Goal: Task Accomplishment & Management: Use online tool/utility

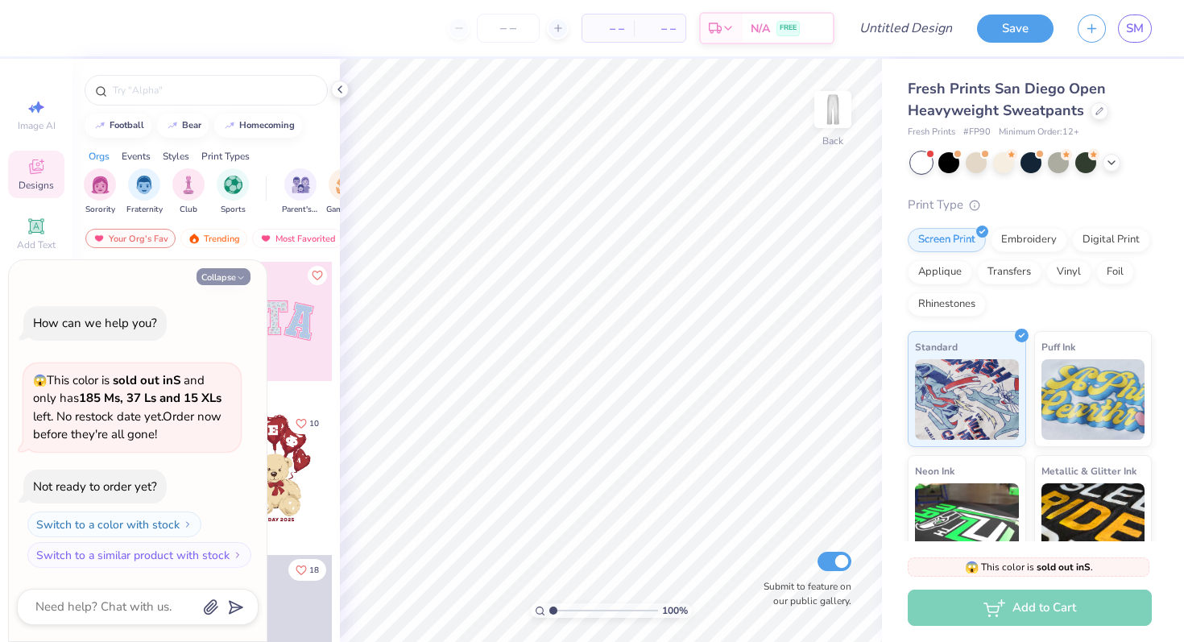
click at [230, 272] on button "Collapse" at bounding box center [224, 276] width 54 height 17
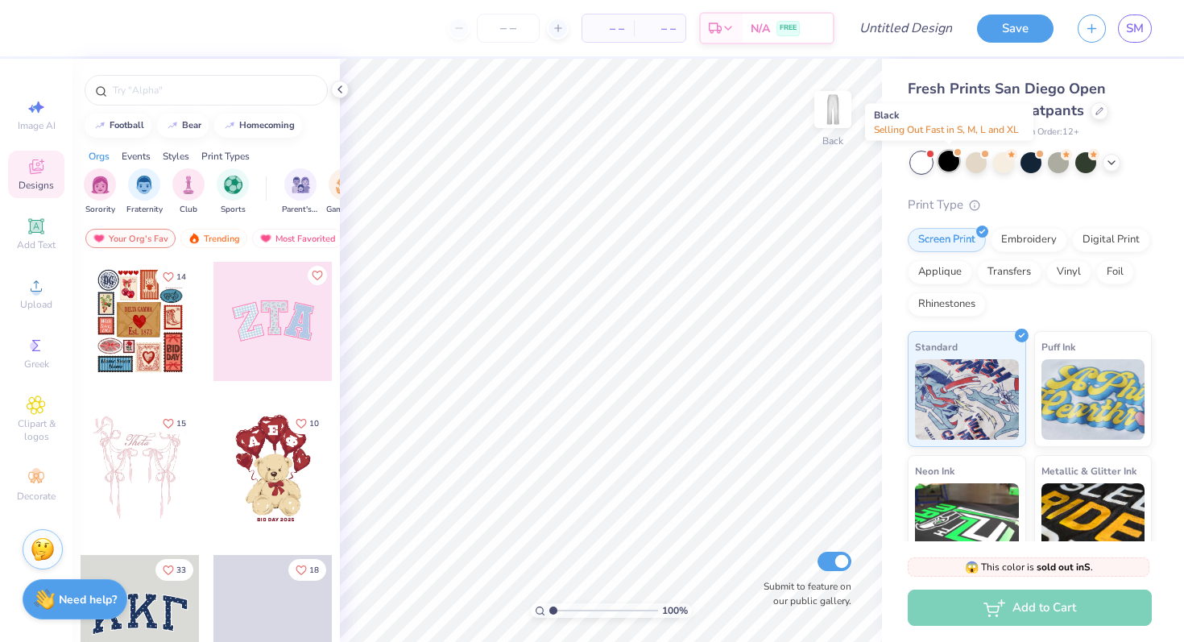
click at [947, 160] on div at bounding box center [949, 161] width 21 height 21
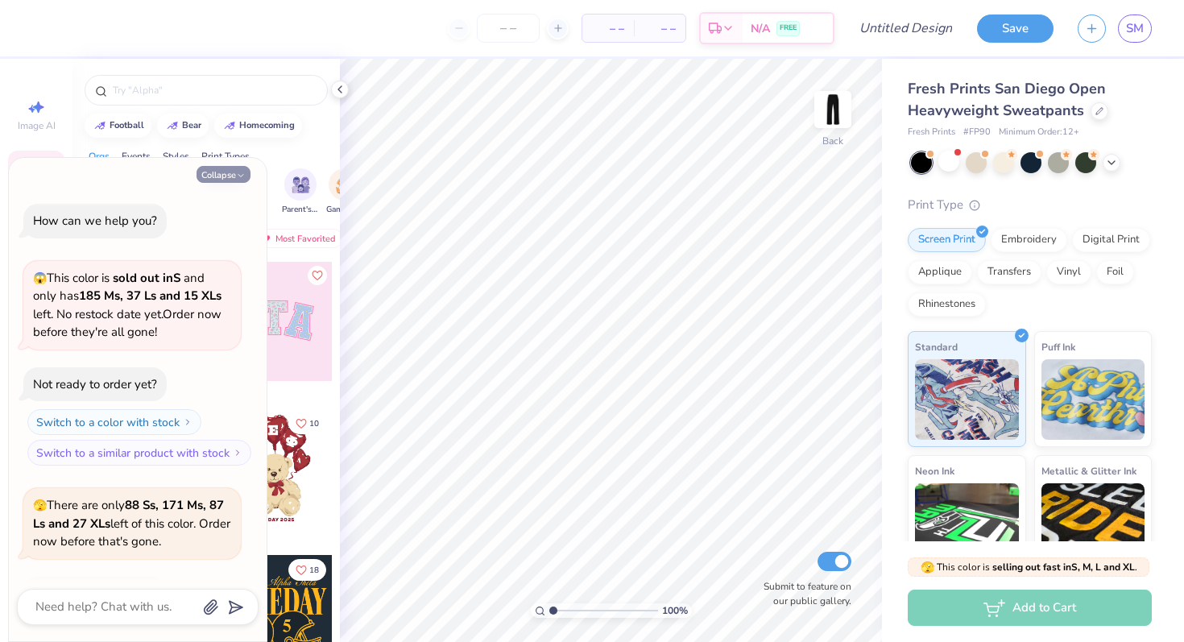
click at [228, 175] on button "Collapse" at bounding box center [224, 174] width 54 height 17
type textarea "x"
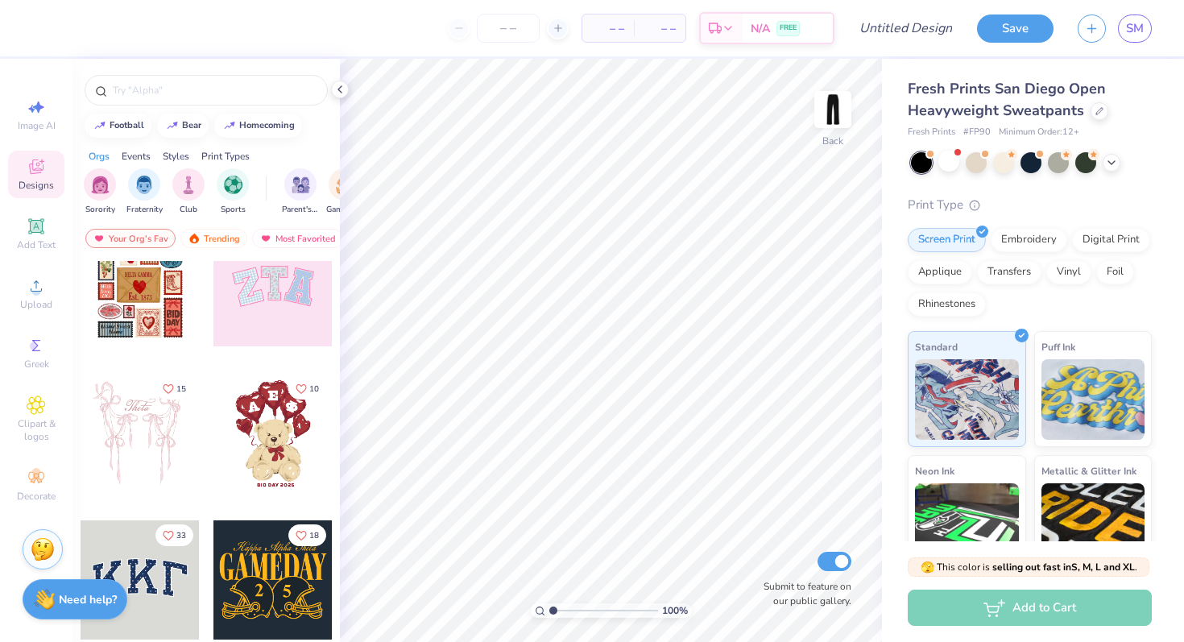
scroll to position [21, 0]
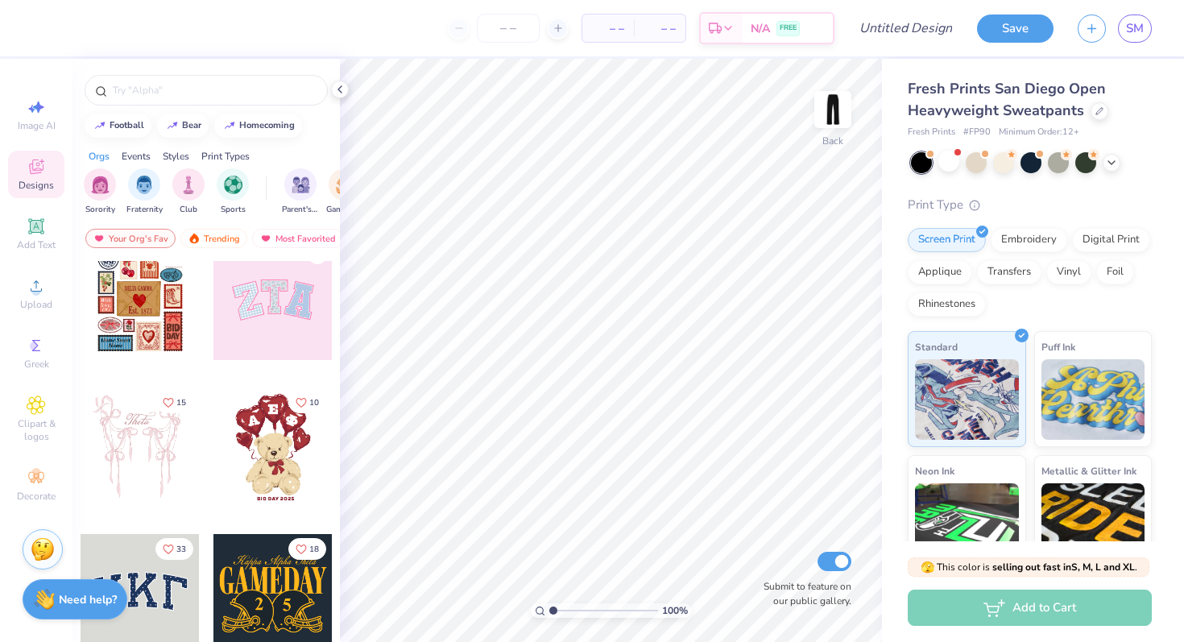
click at [139, 578] on div at bounding box center [140, 593] width 119 height 119
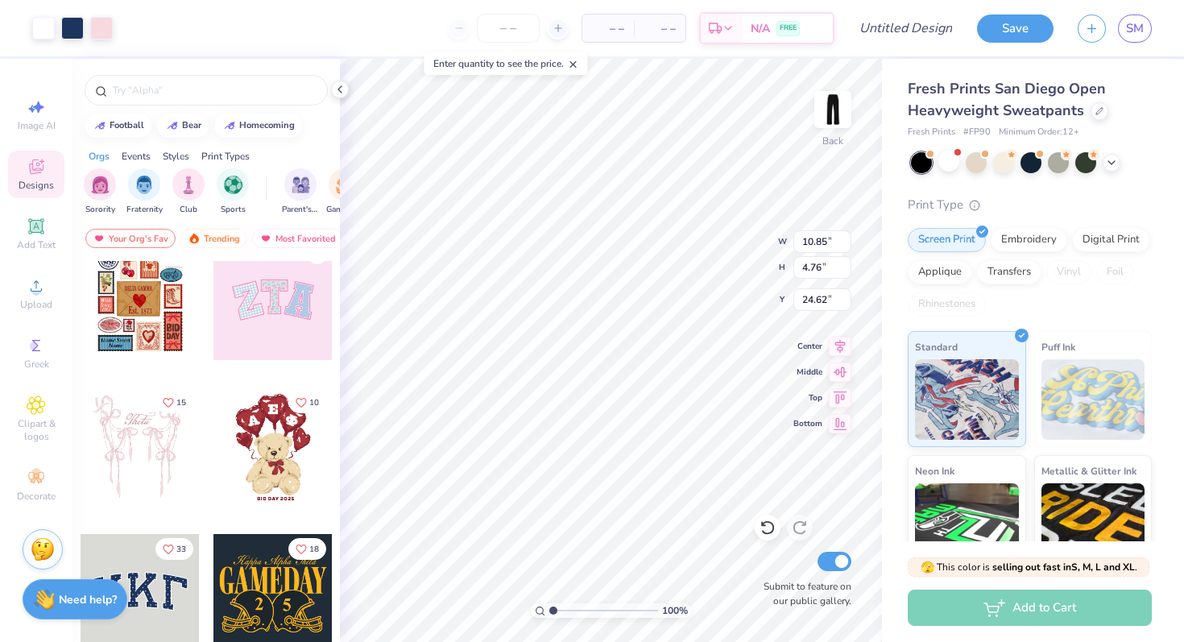
type input "10.79"
type input "7.29"
type input "3.20"
type input "4.98"
type input "5.93"
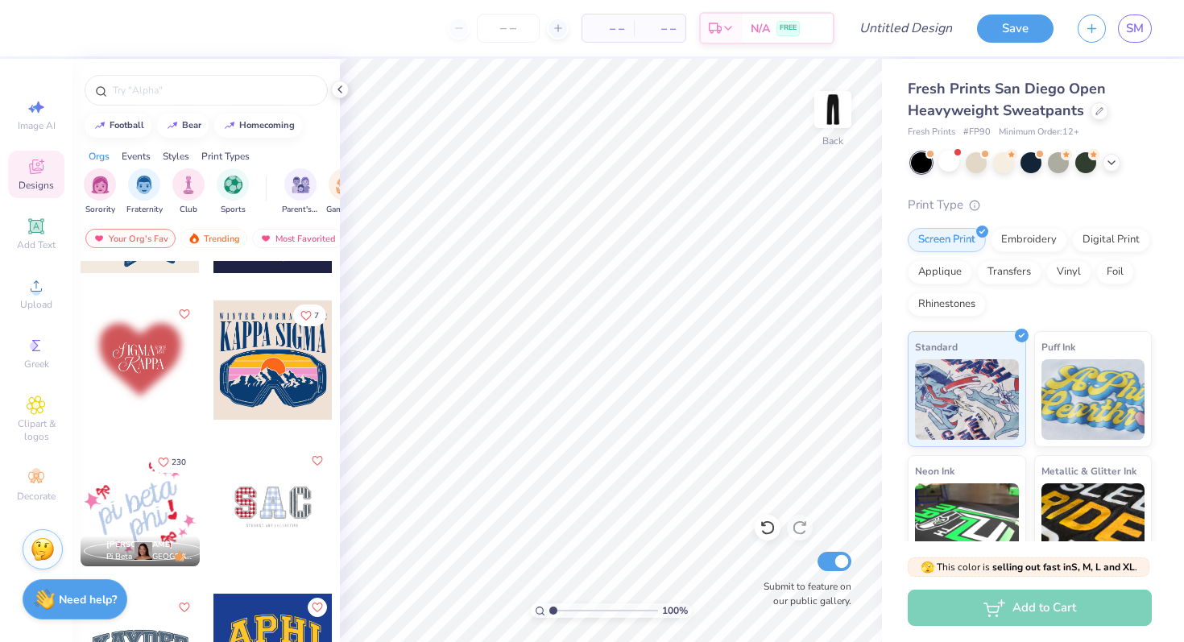
scroll to position [2181, 0]
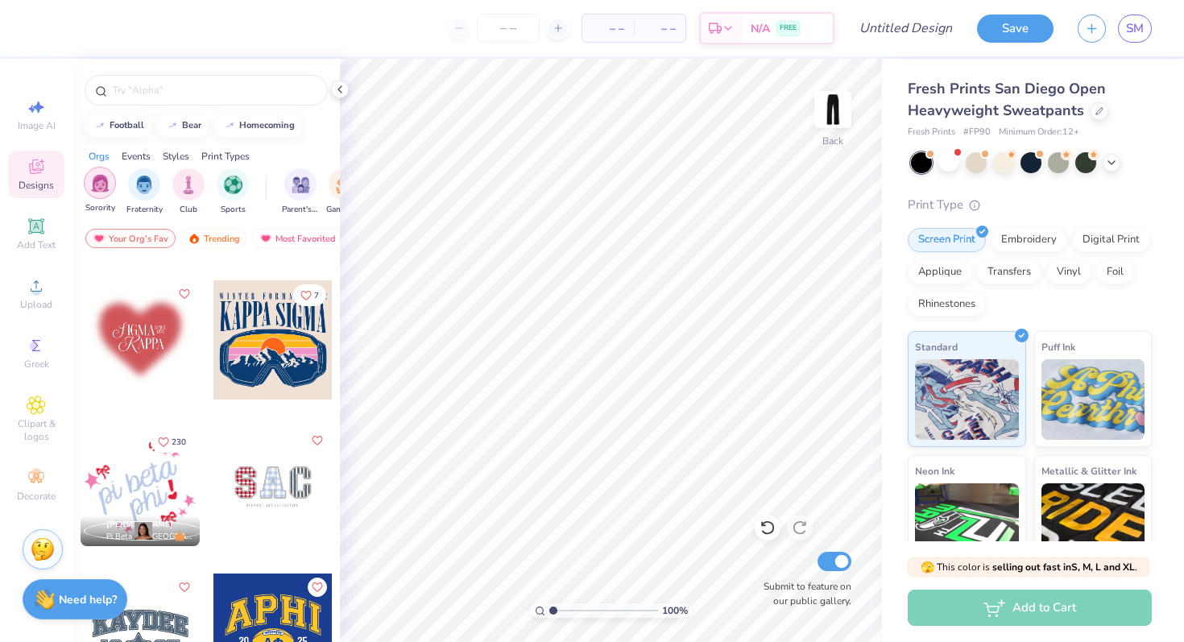
click at [104, 176] on img "filter for Sorority" at bounding box center [100, 183] width 19 height 19
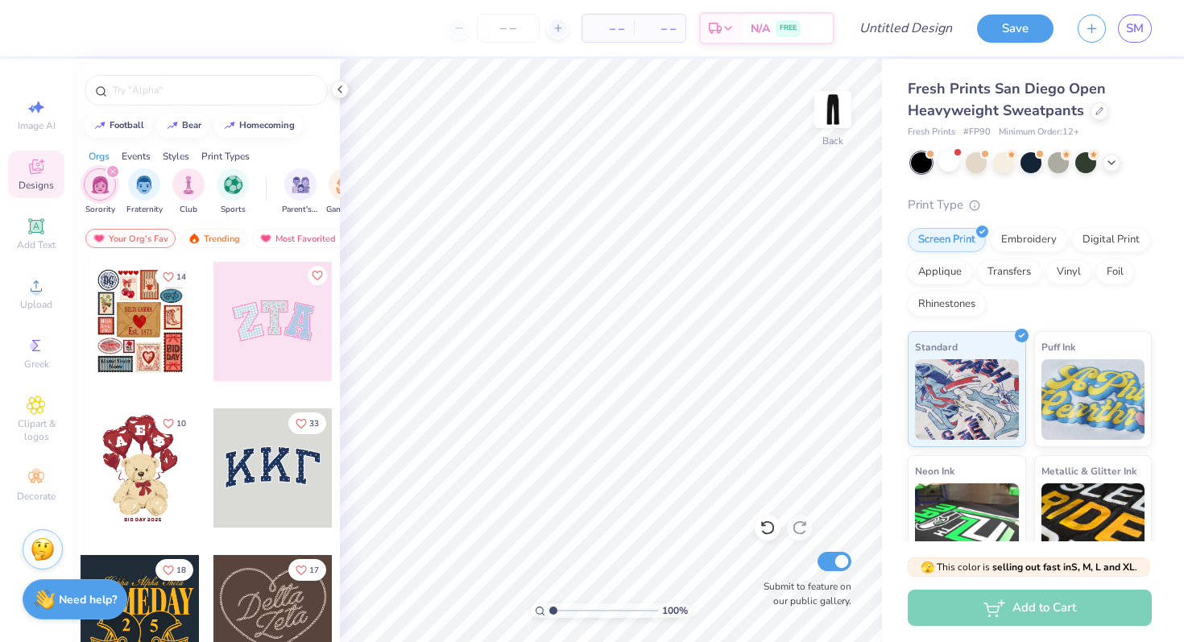
click at [169, 154] on div "Styles" at bounding box center [176, 156] width 27 height 15
click at [100, 183] on img "filter for Classic" at bounding box center [100, 183] width 19 height 19
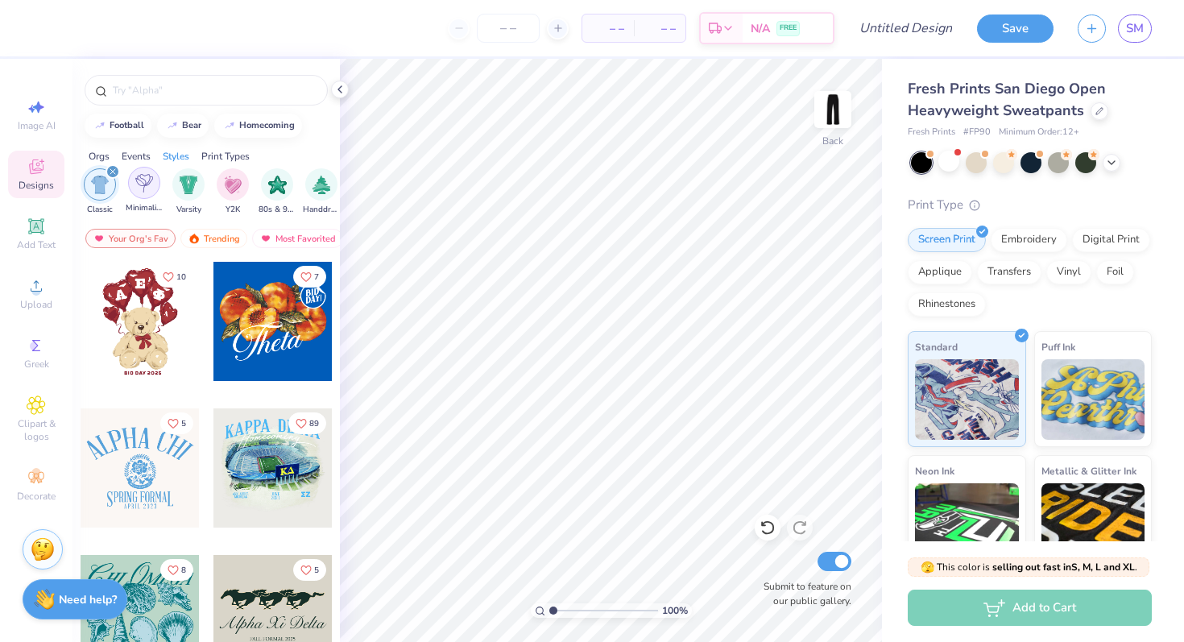
click at [139, 188] on img "filter for Minimalist" at bounding box center [144, 183] width 18 height 19
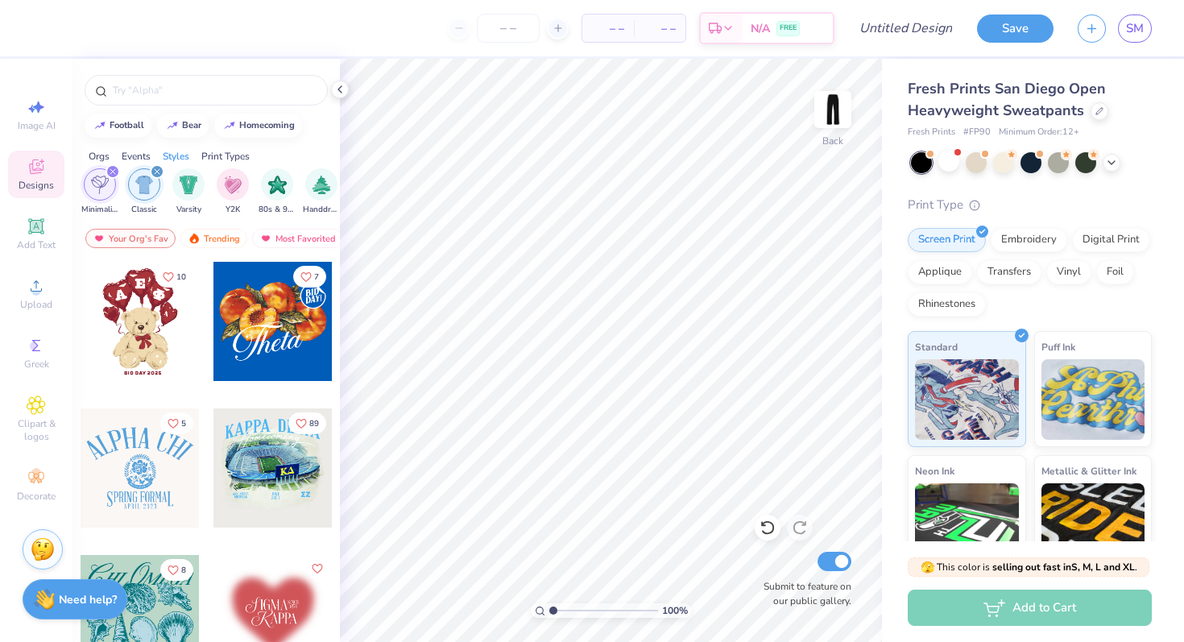
click at [156, 170] on icon "filter for Classic" at bounding box center [157, 171] width 6 height 6
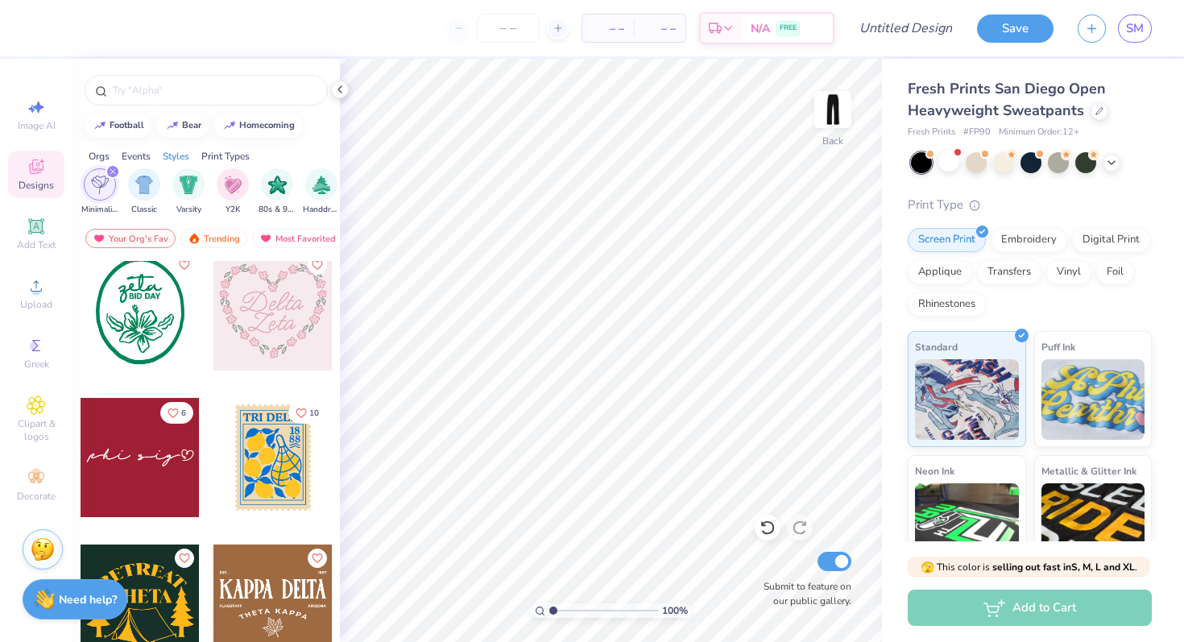
scroll to position [1503, 0]
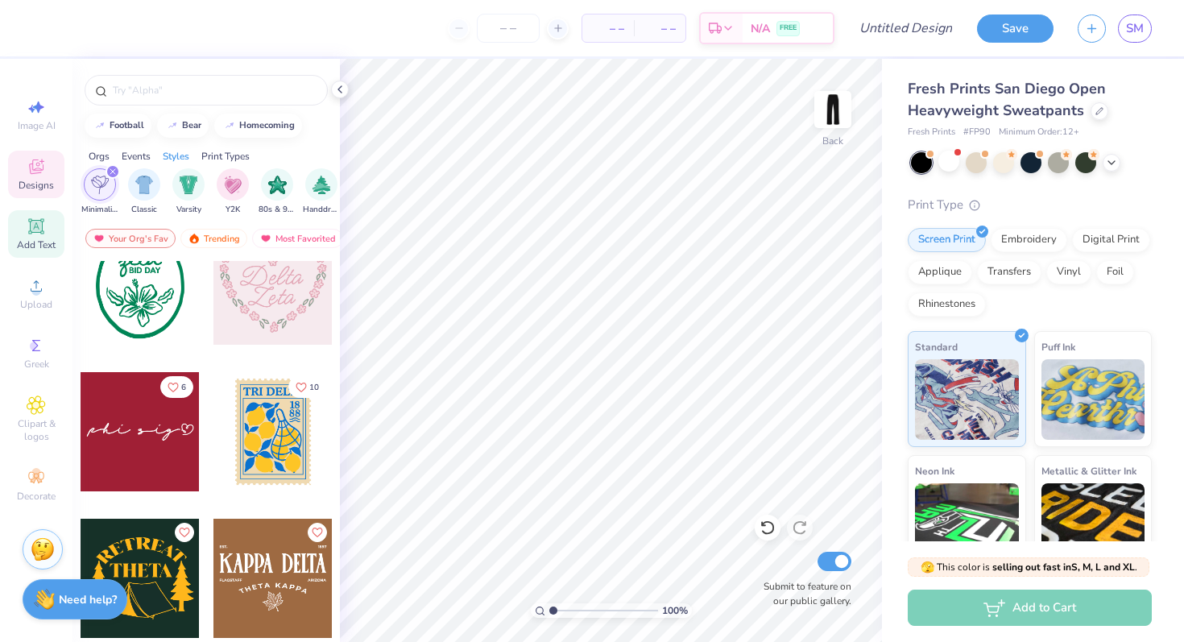
click at [34, 226] on icon at bounding box center [36, 226] width 12 height 12
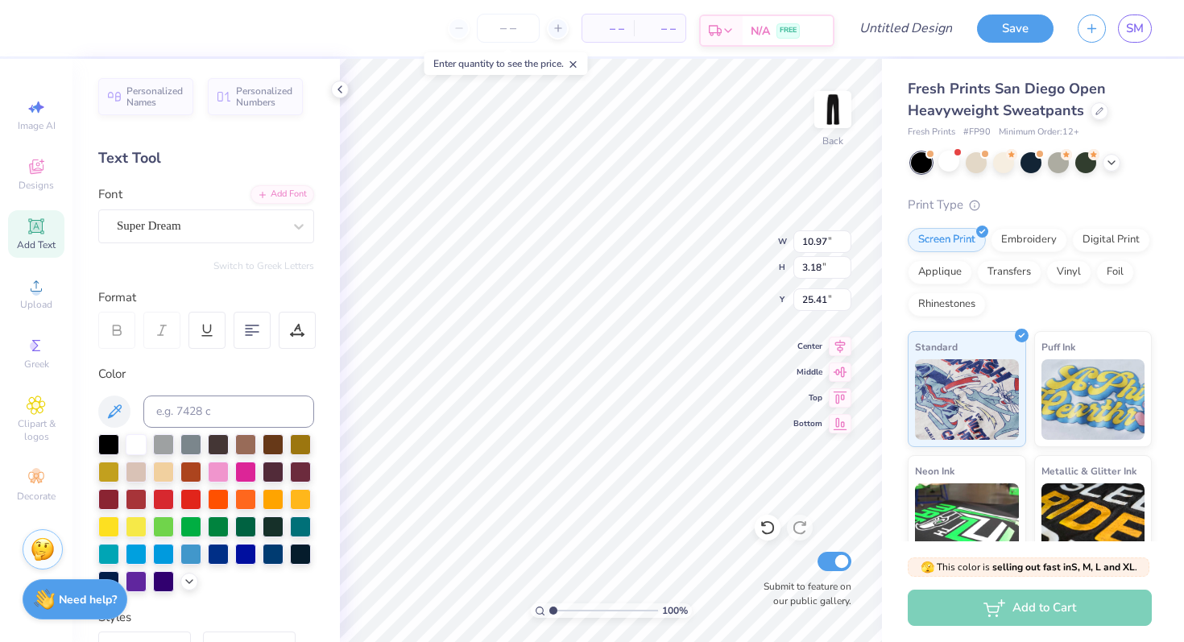
scroll to position [0, 0]
paste textarea "To see beauty even in the common things of life, to shed the light of love and …"
type textarea "To see beauty even in the common things of life, to shed the light of love and …"
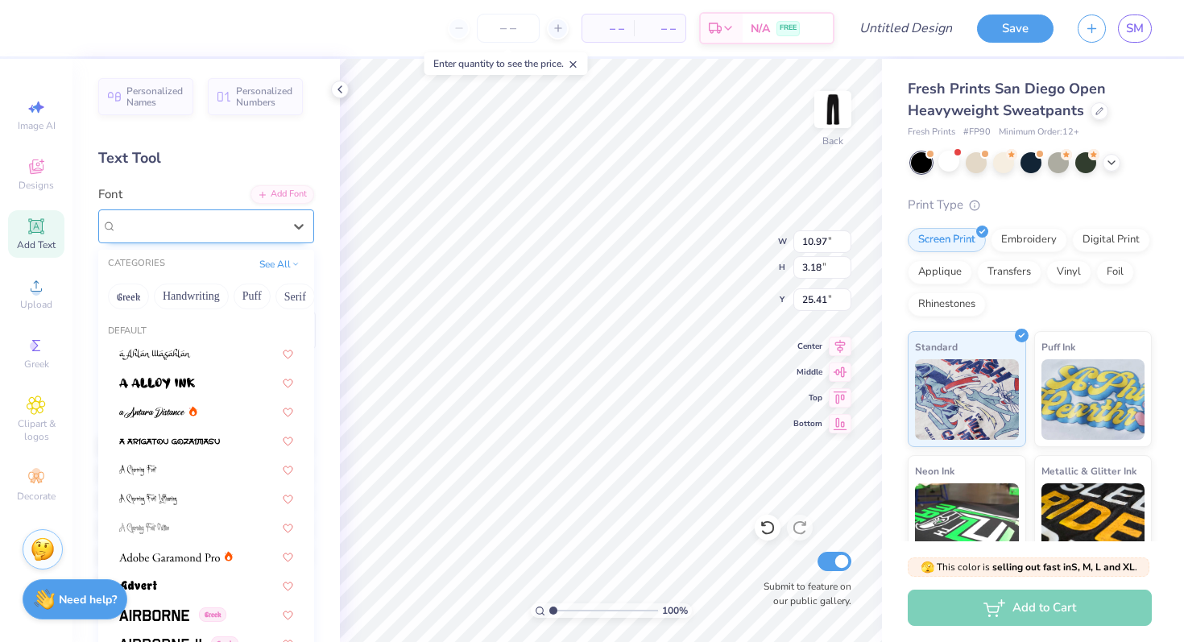
click at [272, 218] on div "Super Dream" at bounding box center [199, 226] width 169 height 25
click at [189, 292] on button "Handwriting" at bounding box center [191, 297] width 75 height 26
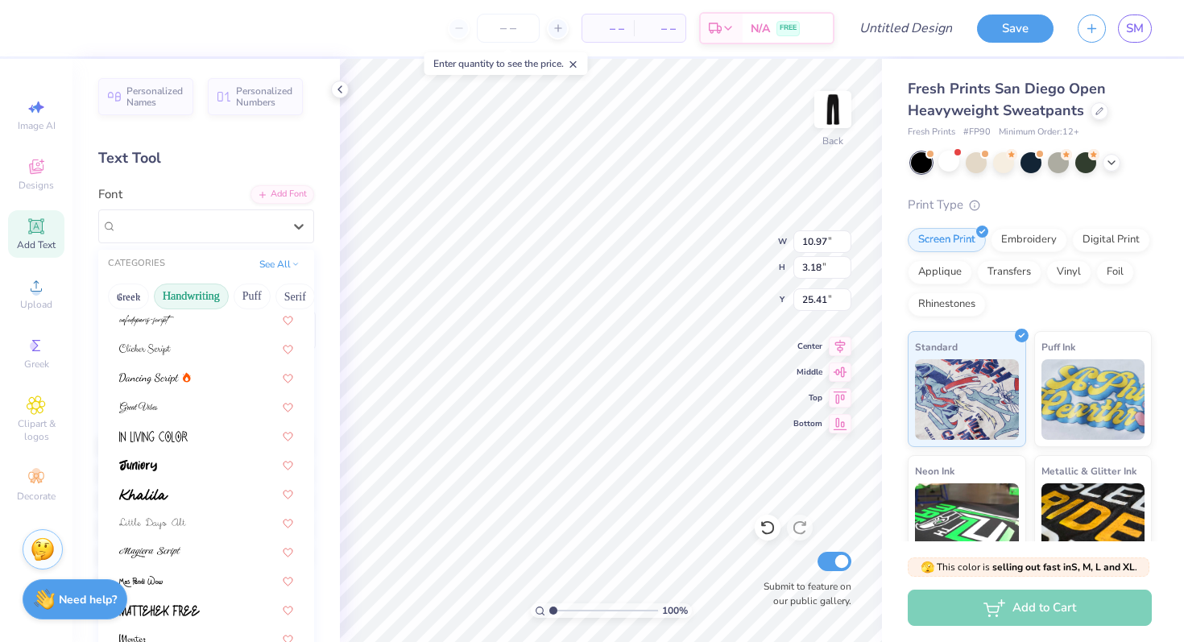
scroll to position [255, 0]
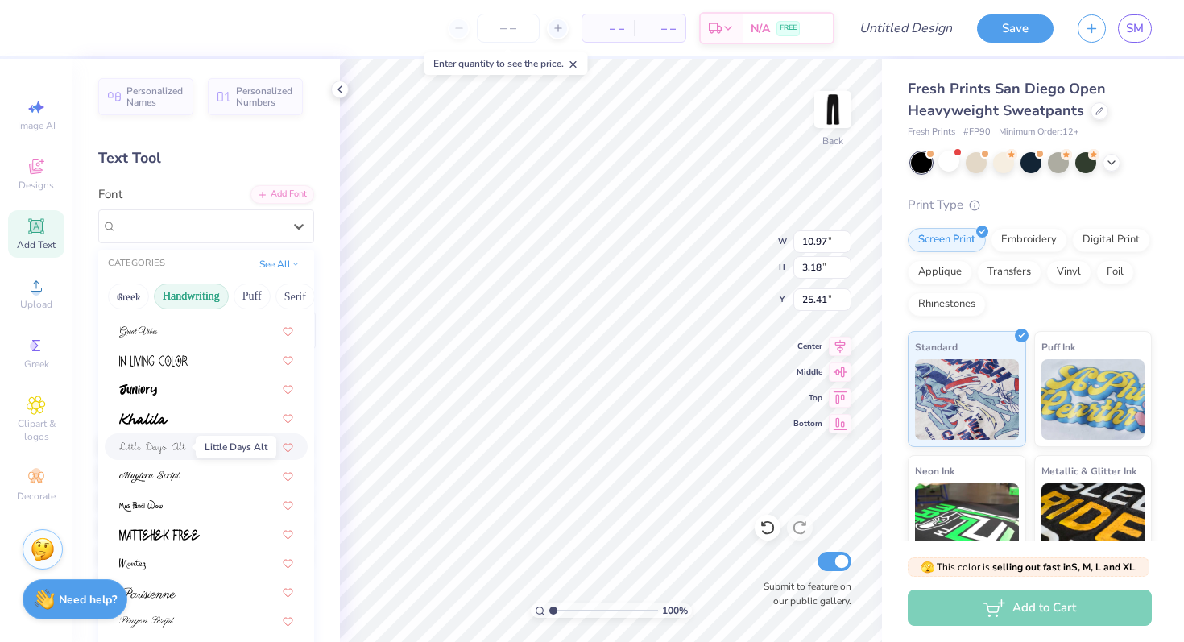
click at [164, 446] on img at bounding box center [152, 447] width 67 height 11
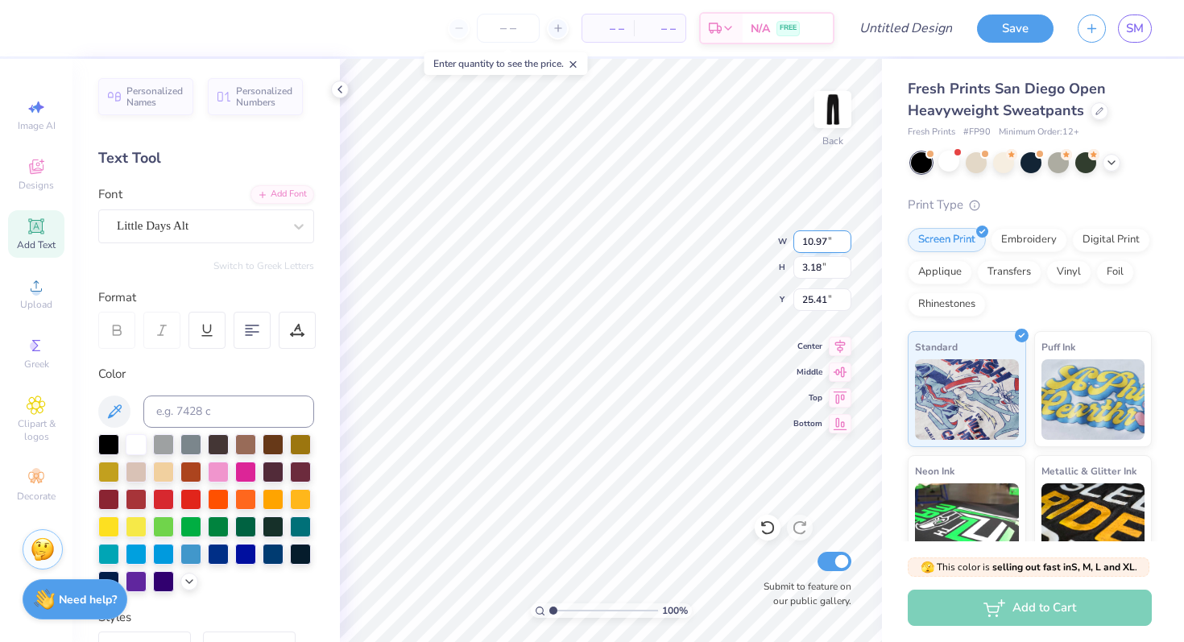
scroll to position [14, 22]
click at [847, 246] on input "10.96" at bounding box center [823, 241] width 58 height 23
click at [847, 246] on input "10.95" at bounding box center [823, 241] width 58 height 23
type input "10.94"
click at [847, 246] on input "10.94" at bounding box center [823, 241] width 58 height 23
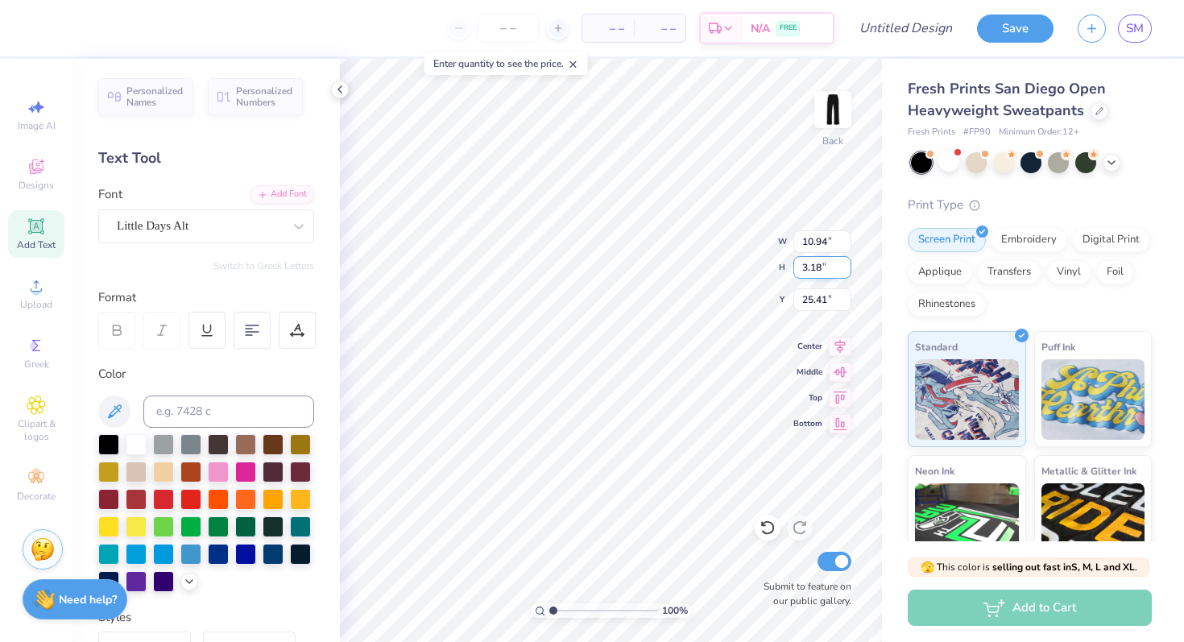
type input "3.19"
click at [843, 265] on input "3.19" at bounding box center [823, 267] width 58 height 23
click at [817, 265] on input "3.19" at bounding box center [823, 267] width 58 height 23
type input "25.4"
click at [842, 301] on input "25.4" at bounding box center [823, 299] width 58 height 23
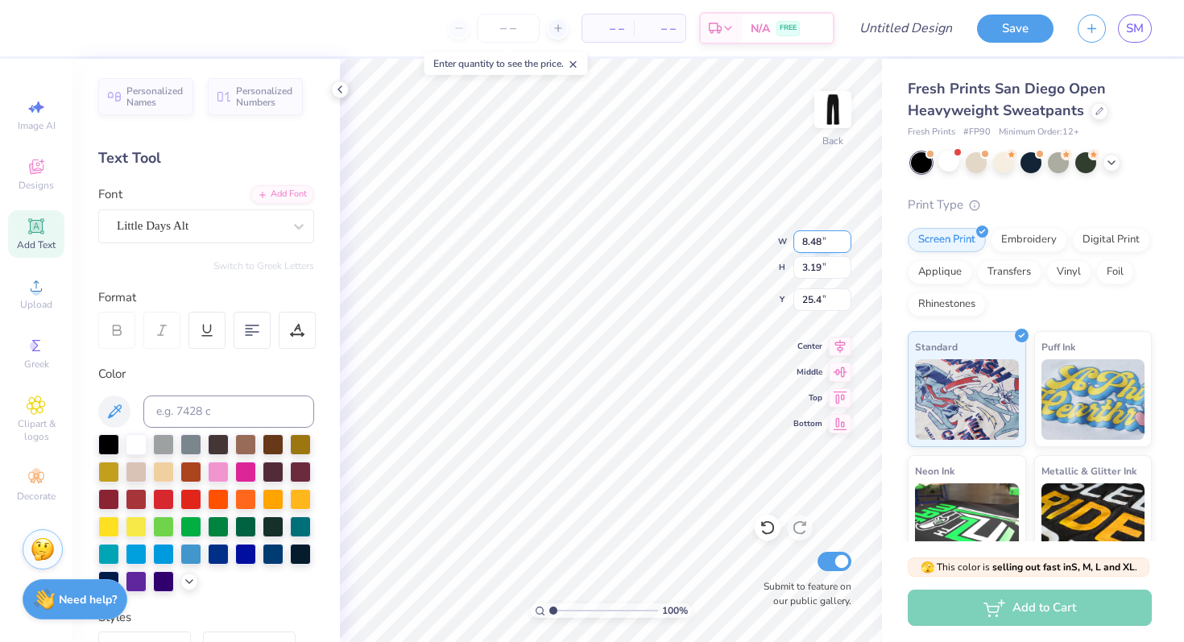
click at [837, 246] on input "8.48" at bounding box center [823, 241] width 58 height 23
type input "8.47"
click at [839, 241] on input "8.47" at bounding box center [823, 241] width 58 height 23
type input "25.40"
click at [844, 238] on input "8.48" at bounding box center [823, 241] width 58 height 23
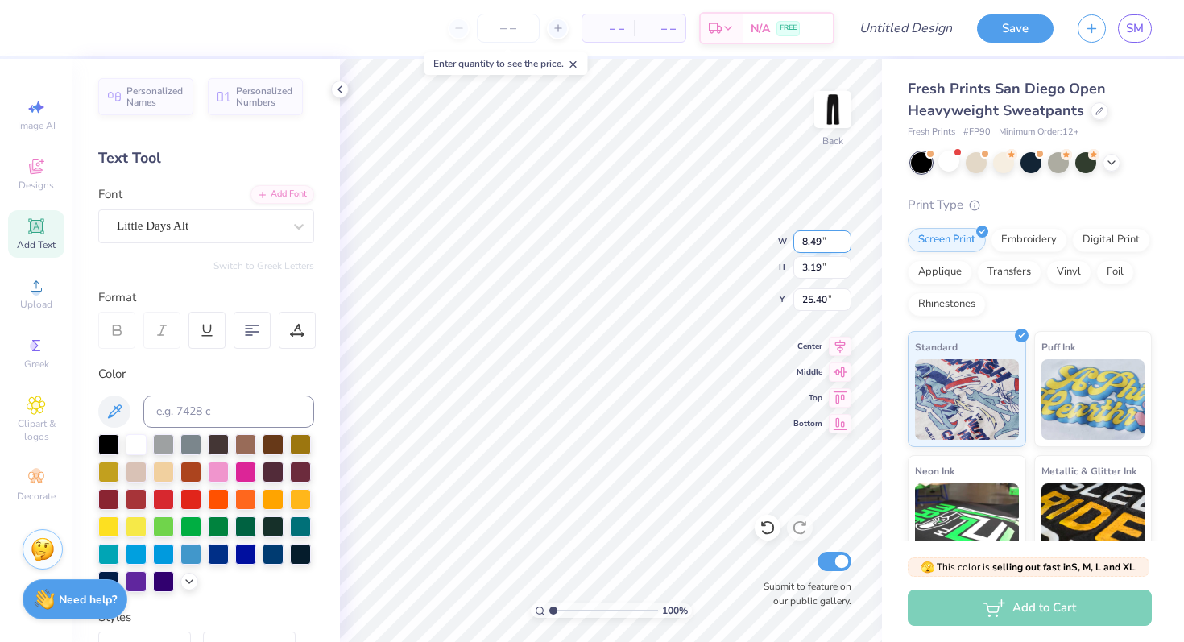
type input "8.49"
click at [844, 238] on input "8.49" at bounding box center [823, 241] width 58 height 23
type input "15.22"
click at [168, 225] on div "Little Days Alt" at bounding box center [199, 226] width 169 height 25
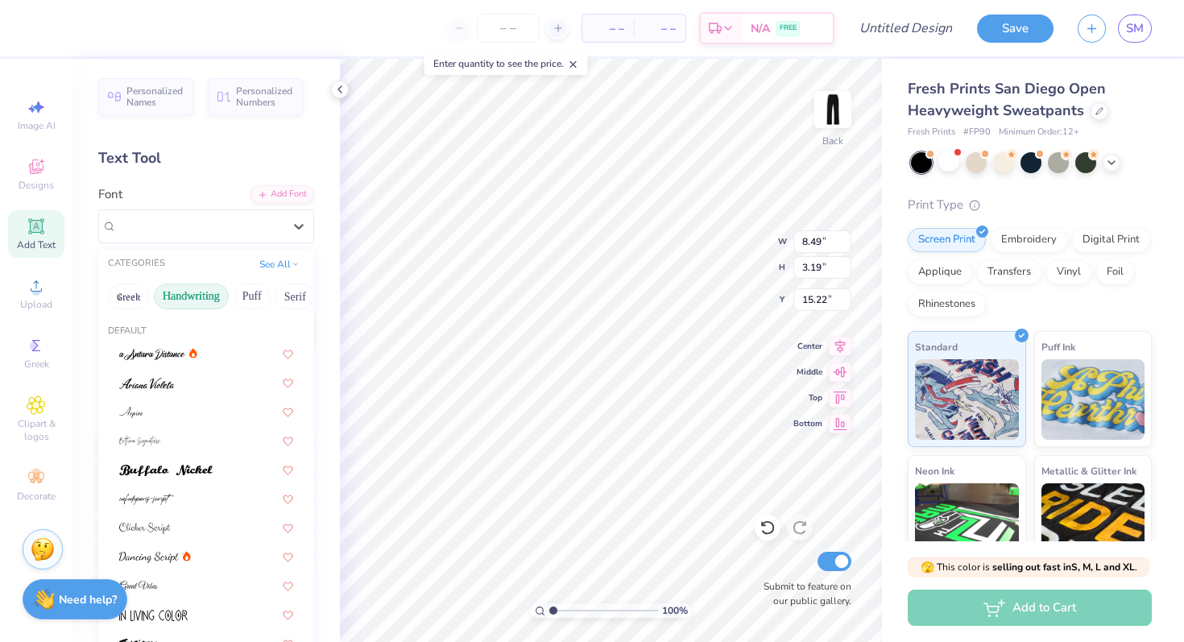
click at [204, 304] on button "Handwriting" at bounding box center [191, 297] width 75 height 26
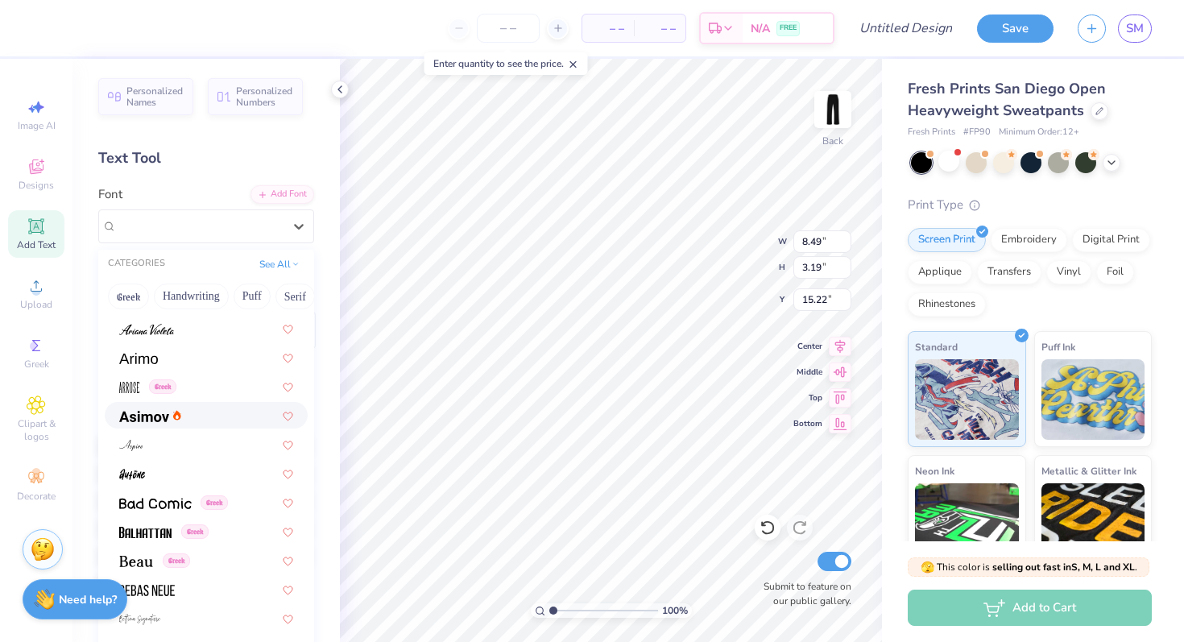
scroll to position [525, 0]
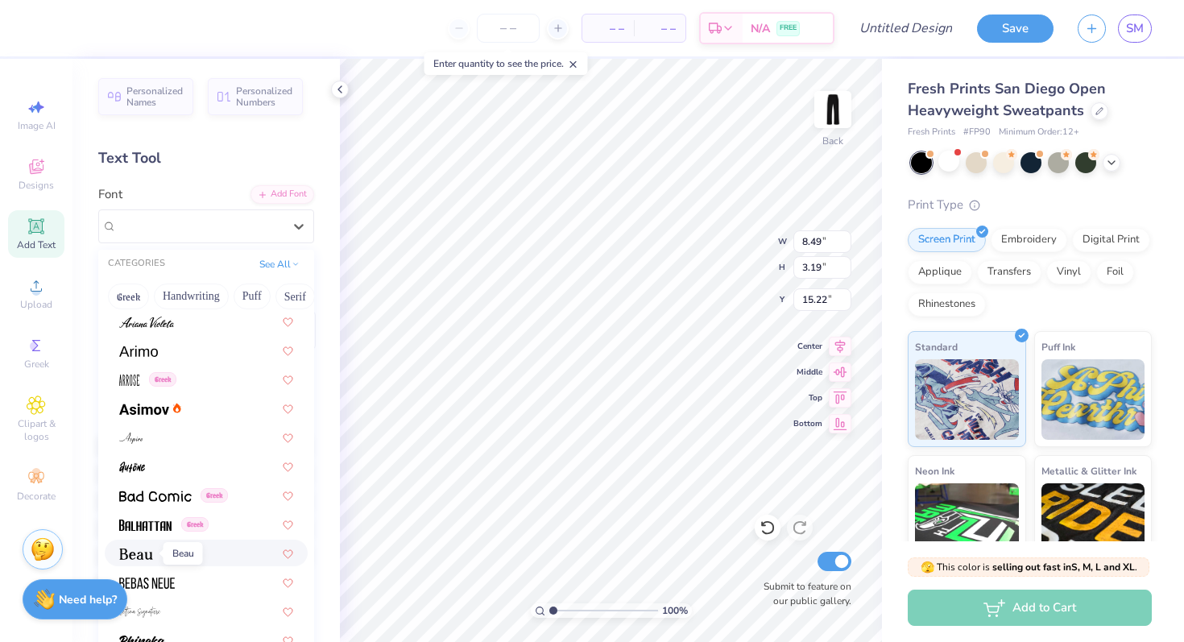
click at [139, 551] on img at bounding box center [136, 554] width 34 height 11
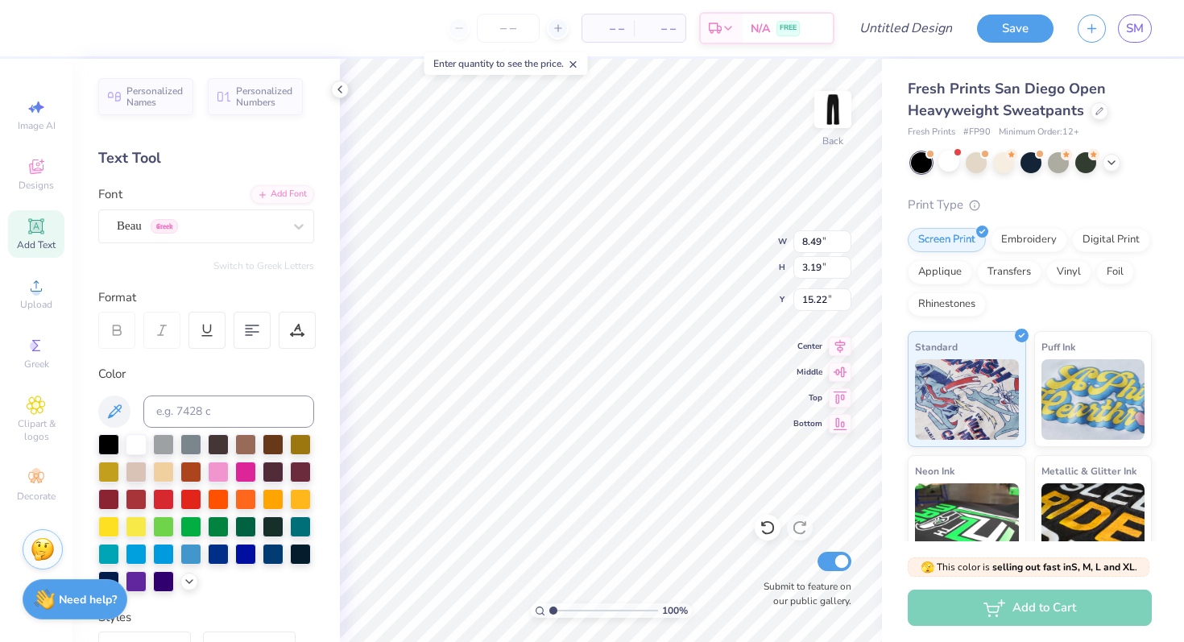
type input "8.66"
type input "3.16"
type input "15.24"
click at [266, 232] on div "Beau Greek" at bounding box center [199, 226] width 169 height 25
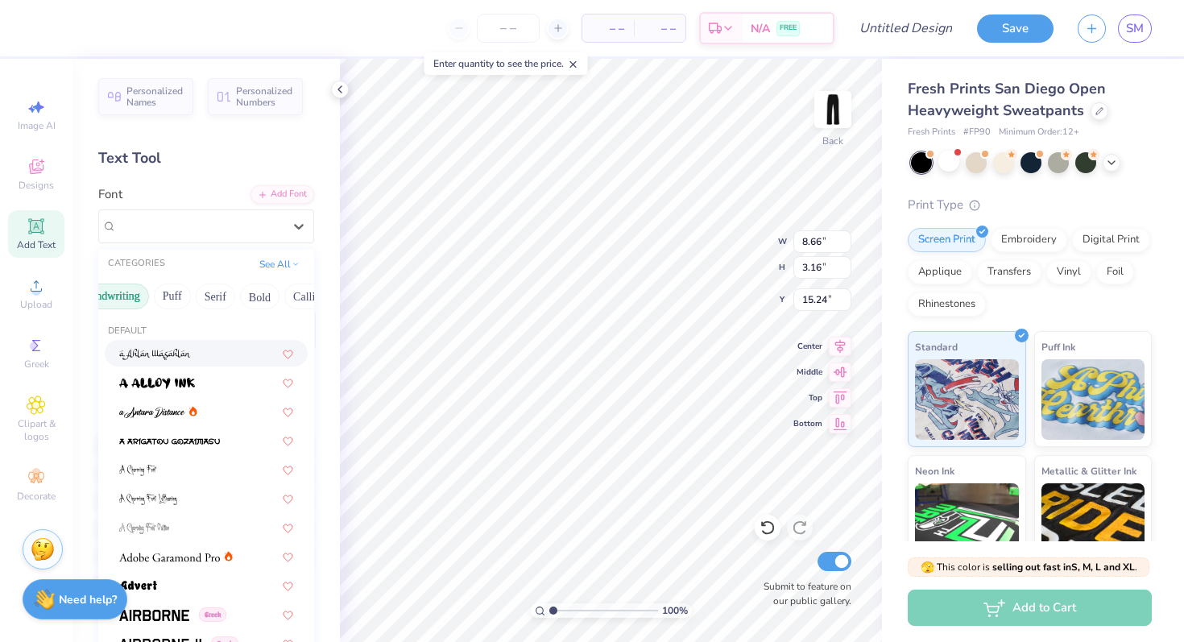
scroll to position [0, 104]
click at [217, 297] on button "Bold" at bounding box center [235, 297] width 39 height 26
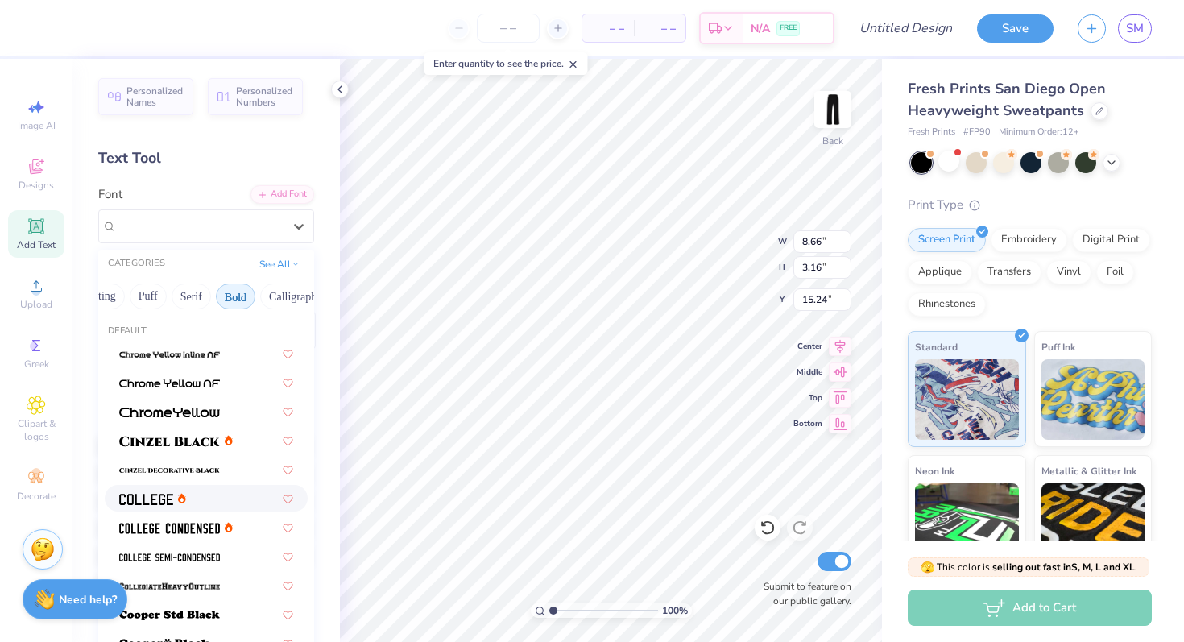
click at [151, 505] on span at bounding box center [146, 498] width 54 height 17
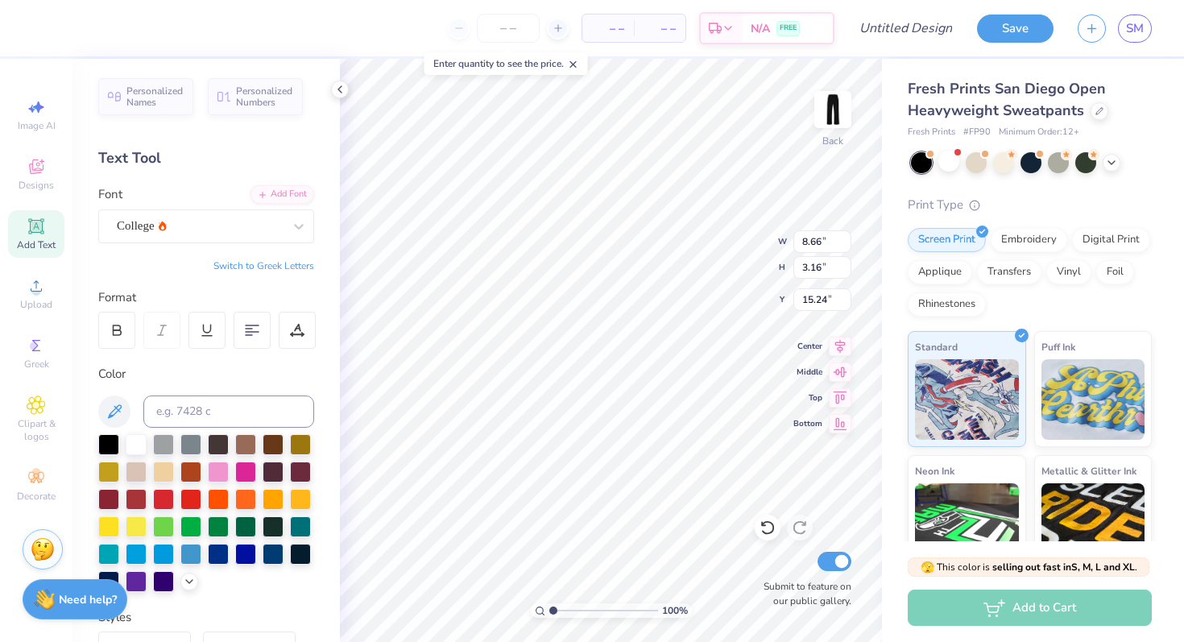
type input "9.29"
type input "3.10"
type input "19.89"
click at [835, 343] on icon at bounding box center [840, 343] width 23 height 19
click at [835, 350] on icon at bounding box center [840, 343] width 23 height 19
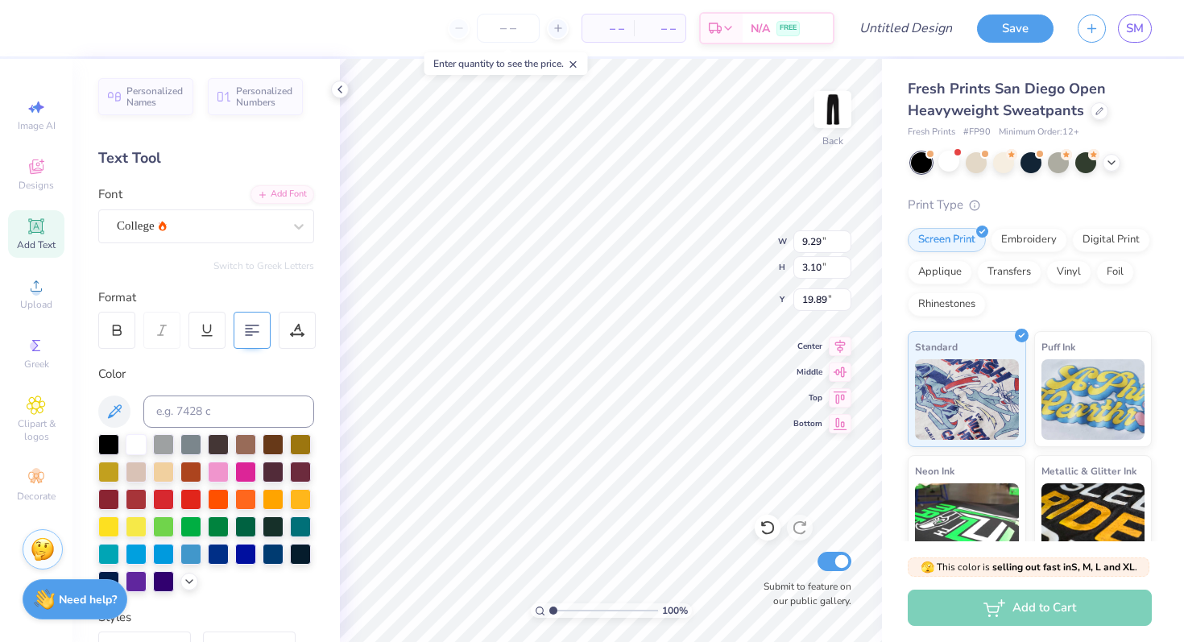
click at [247, 328] on icon at bounding box center [252, 330] width 15 height 15
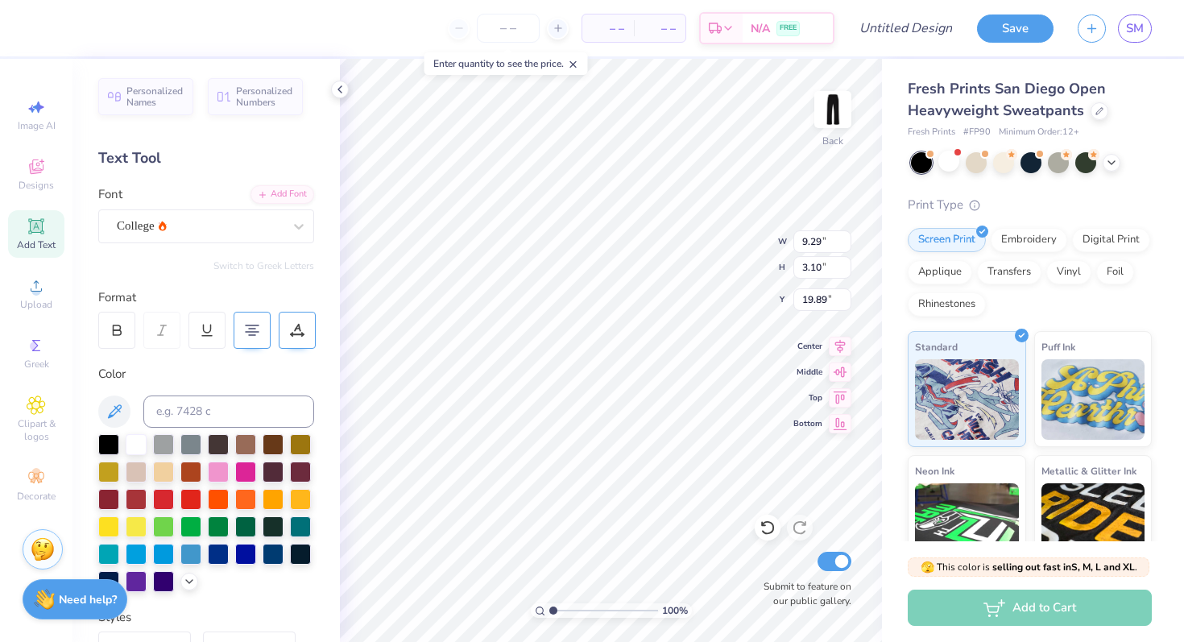
click at [292, 329] on icon at bounding box center [297, 330] width 15 height 15
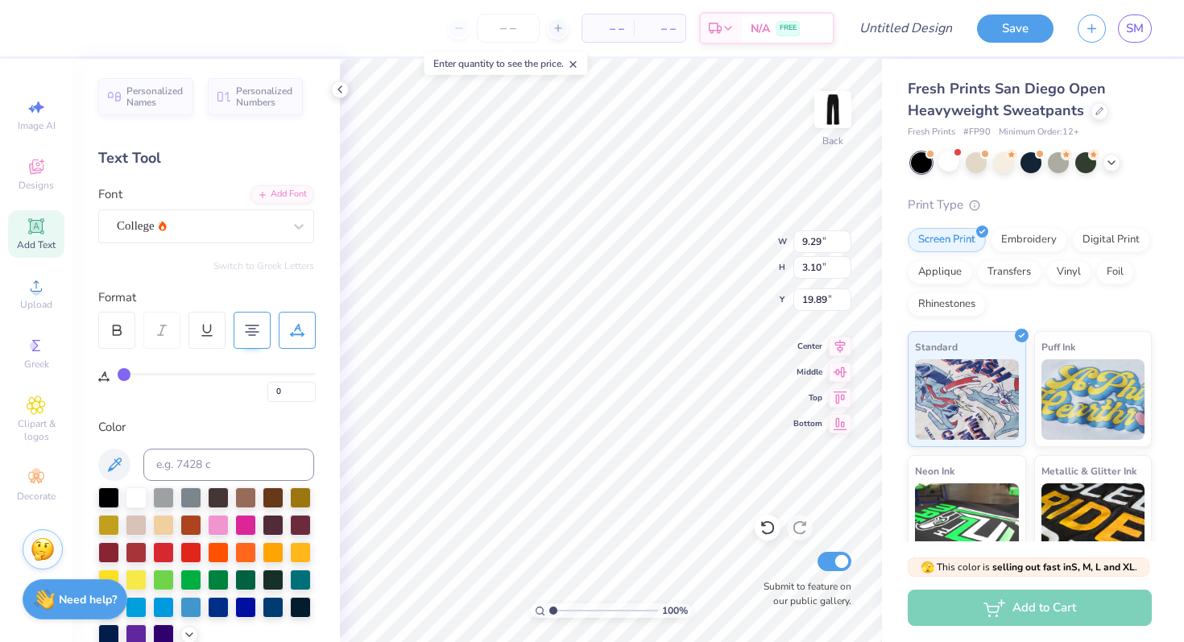
type input "1"
type input "2"
type input "3"
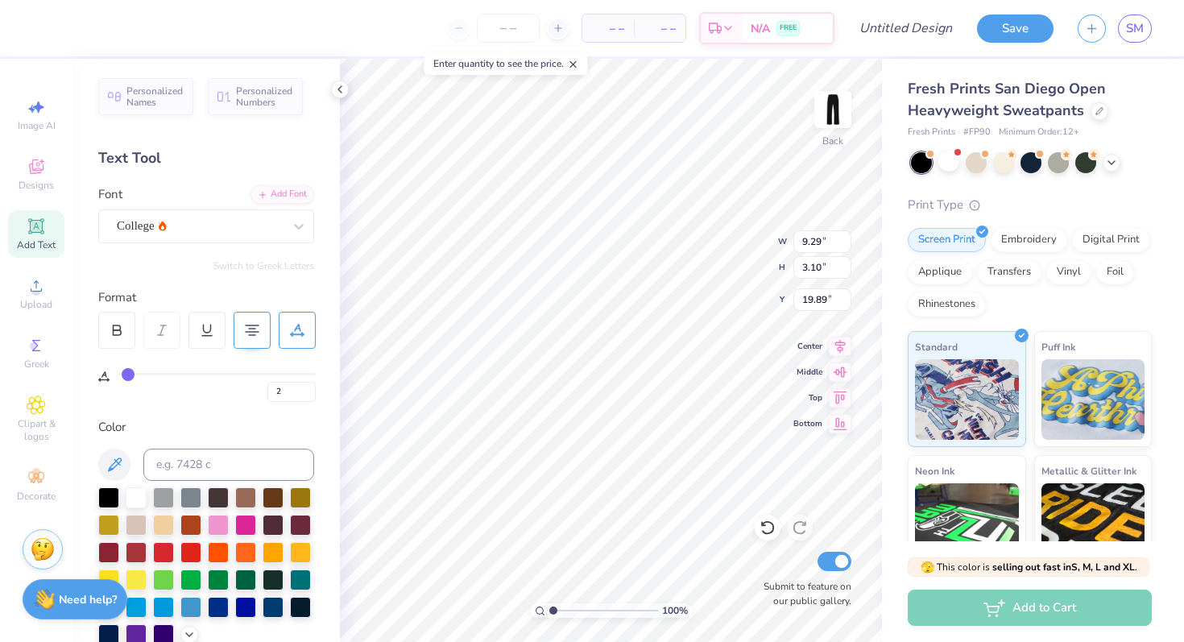
type input "3"
type input "5"
type input "7"
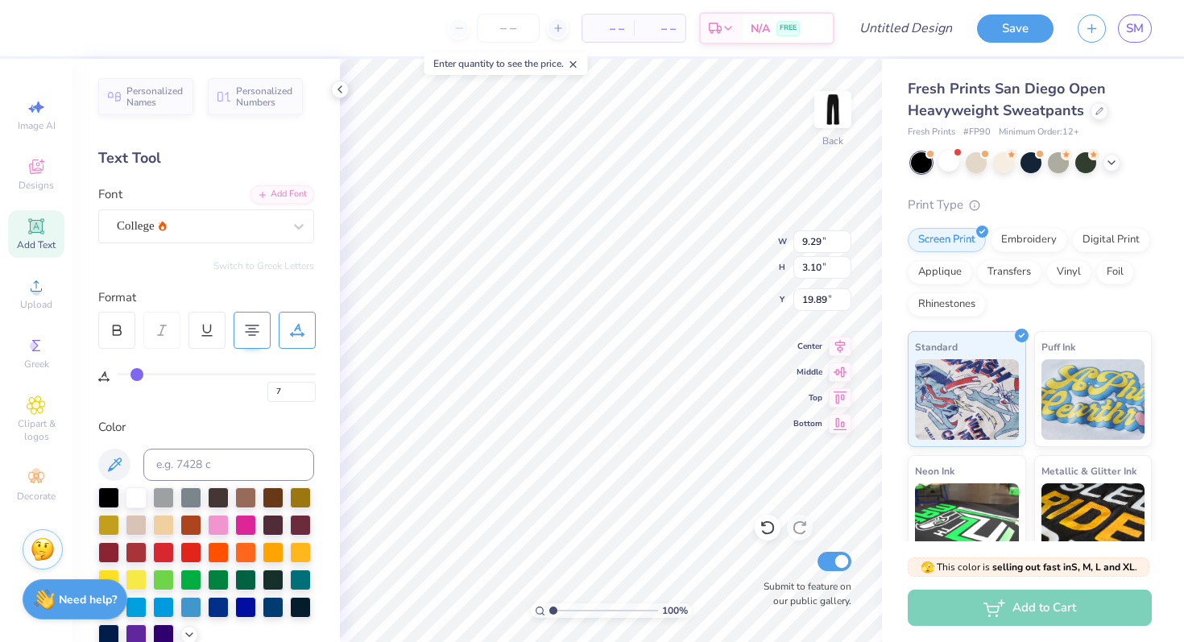
type input "8"
type input "10"
type input "11"
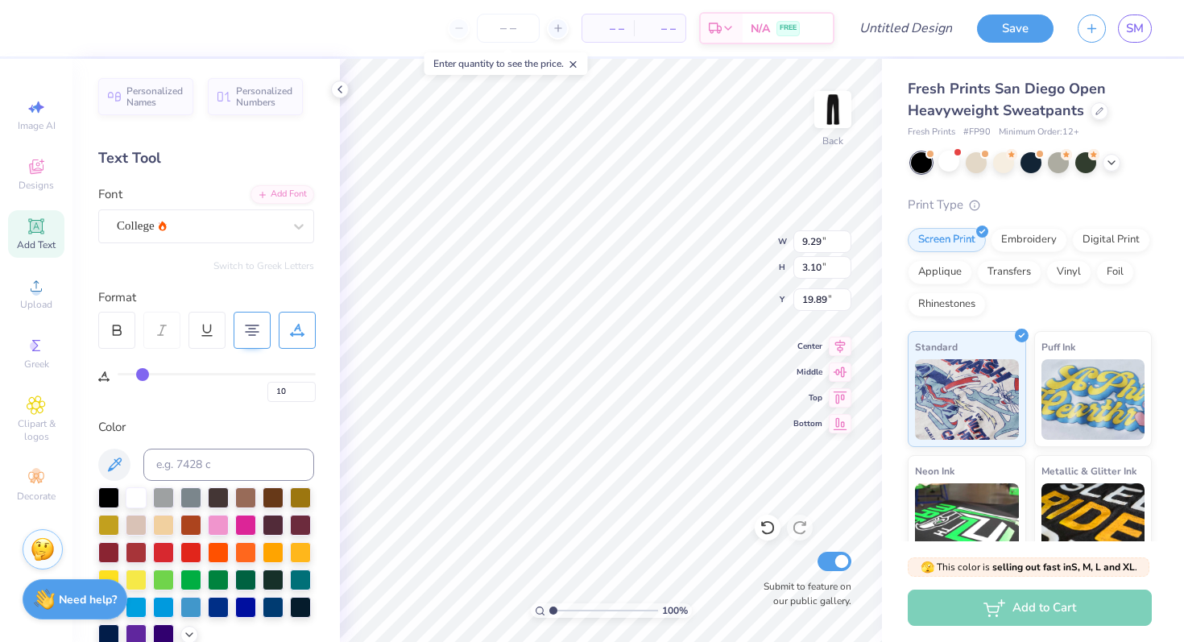
type input "11"
type input "12"
type input "13"
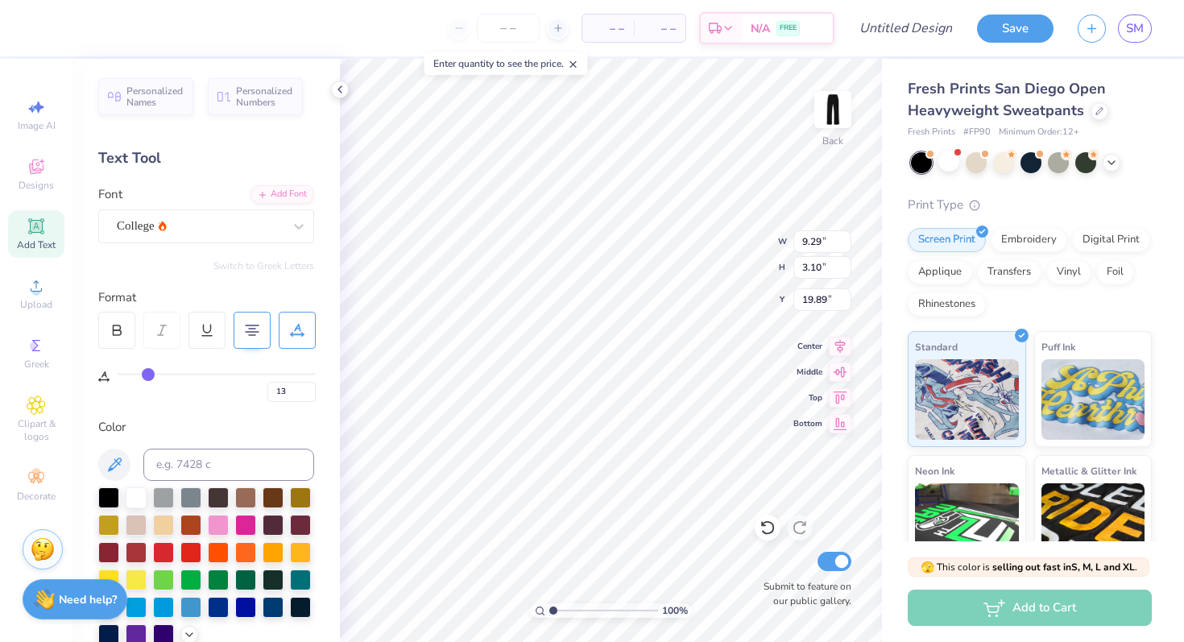
type input "14"
type input "15"
type input "16"
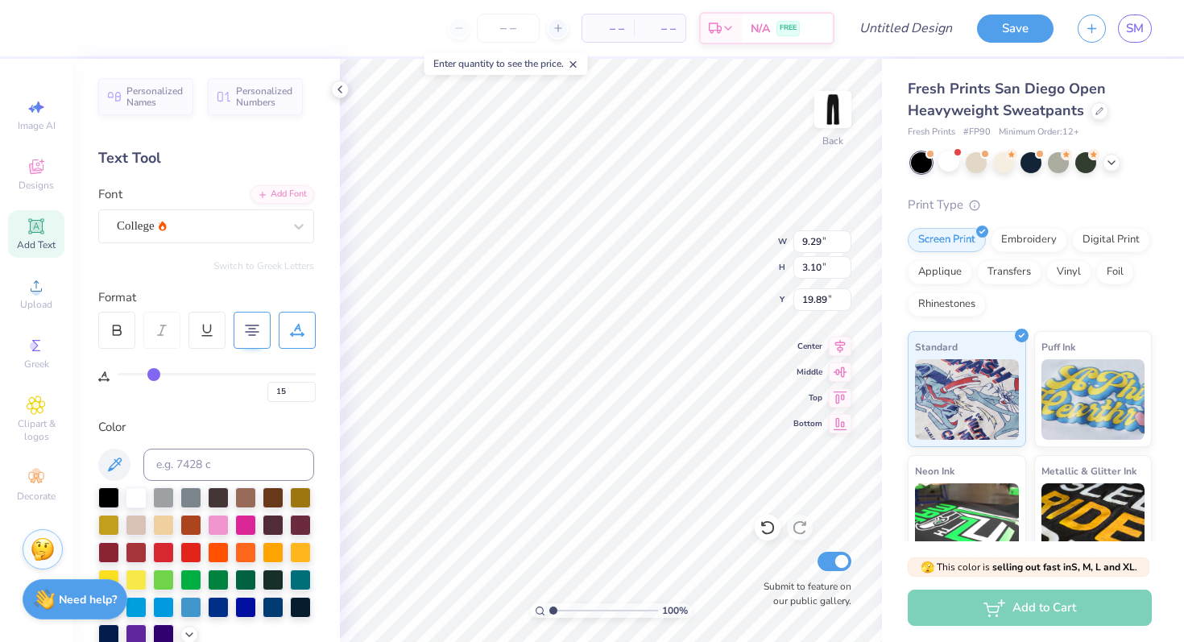
type input "16"
type input "17"
drag, startPoint x: 123, startPoint y: 371, endPoint x: 155, endPoint y: 373, distance: 32.3
click at [155, 373] on input "range" at bounding box center [217, 374] width 198 height 2
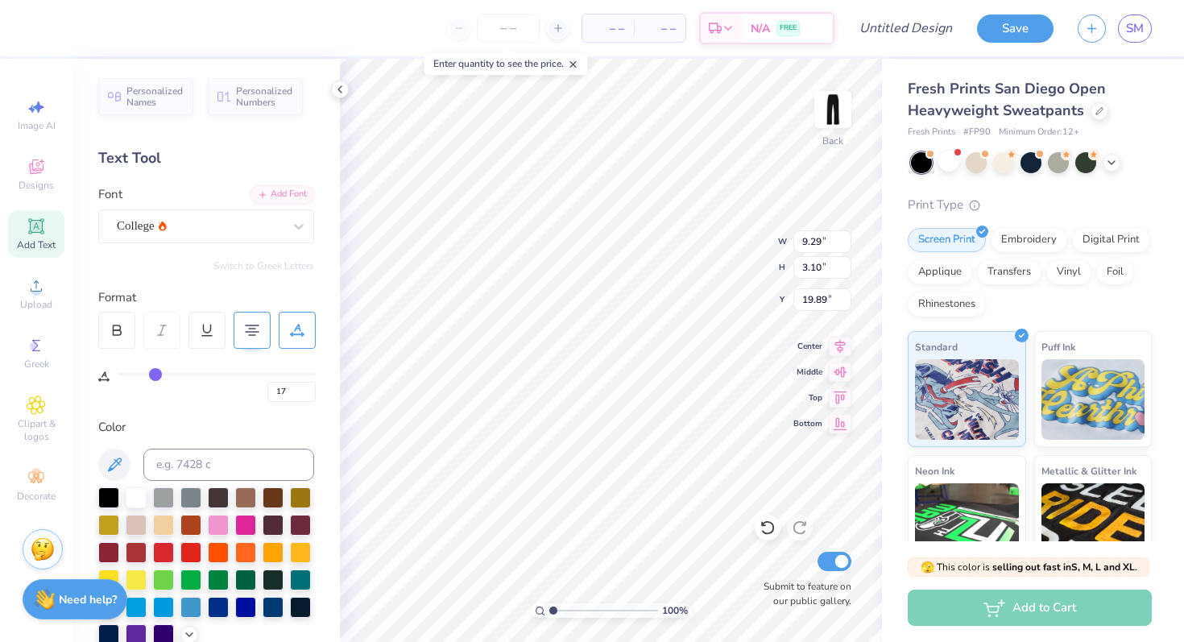
type input "15"
type input "11"
type input "8"
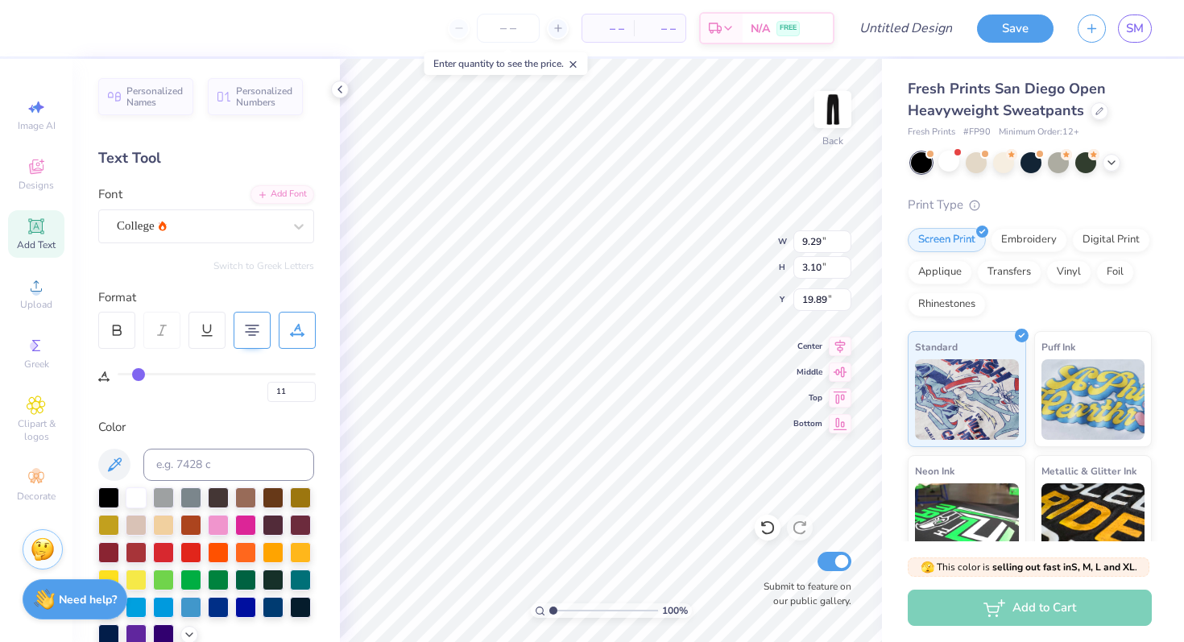
type input "8"
type input "2"
type input "0"
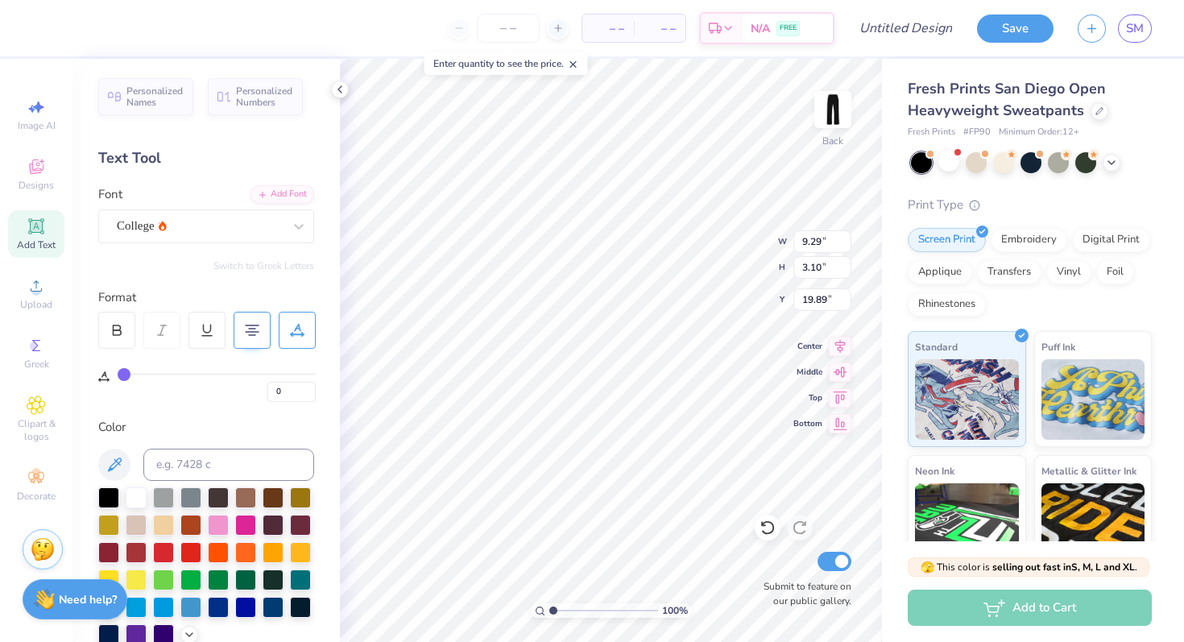
drag, startPoint x: 155, startPoint y: 373, endPoint x: 96, endPoint y: 368, distance: 59.8
type input "0"
click at [118, 373] on input "range" at bounding box center [217, 374] width 198 height 2
type input "9.99"
type input "3.33"
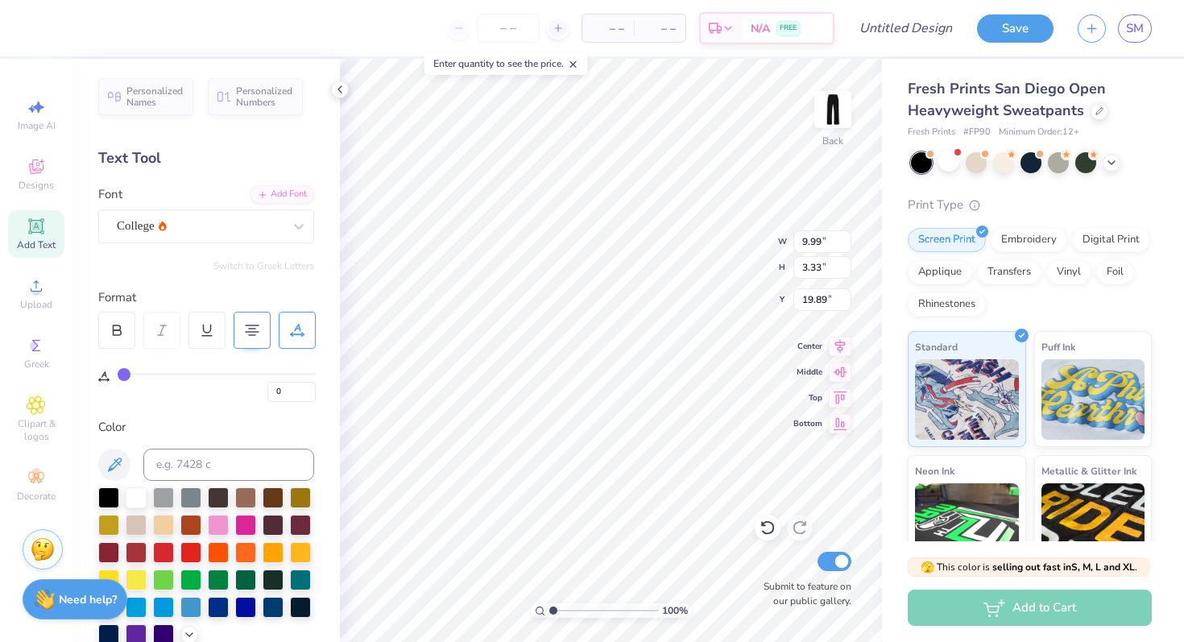
type input "20.51"
type input "20.53"
type textarea "This is to be my symphony."
type input "2.64"
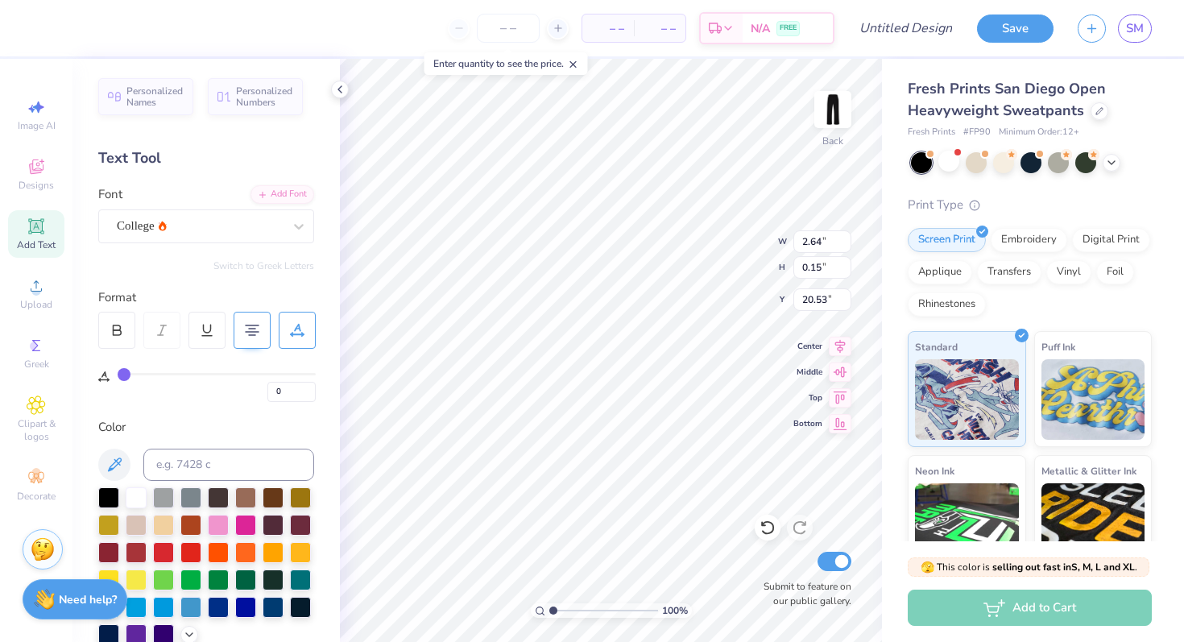
type input "0.15"
type input "22.12"
click at [844, 238] on input "2.65" at bounding box center [823, 241] width 58 height 23
click at [844, 238] on input "2.66" at bounding box center [823, 241] width 58 height 23
click at [844, 238] on input "2.67" at bounding box center [823, 241] width 58 height 23
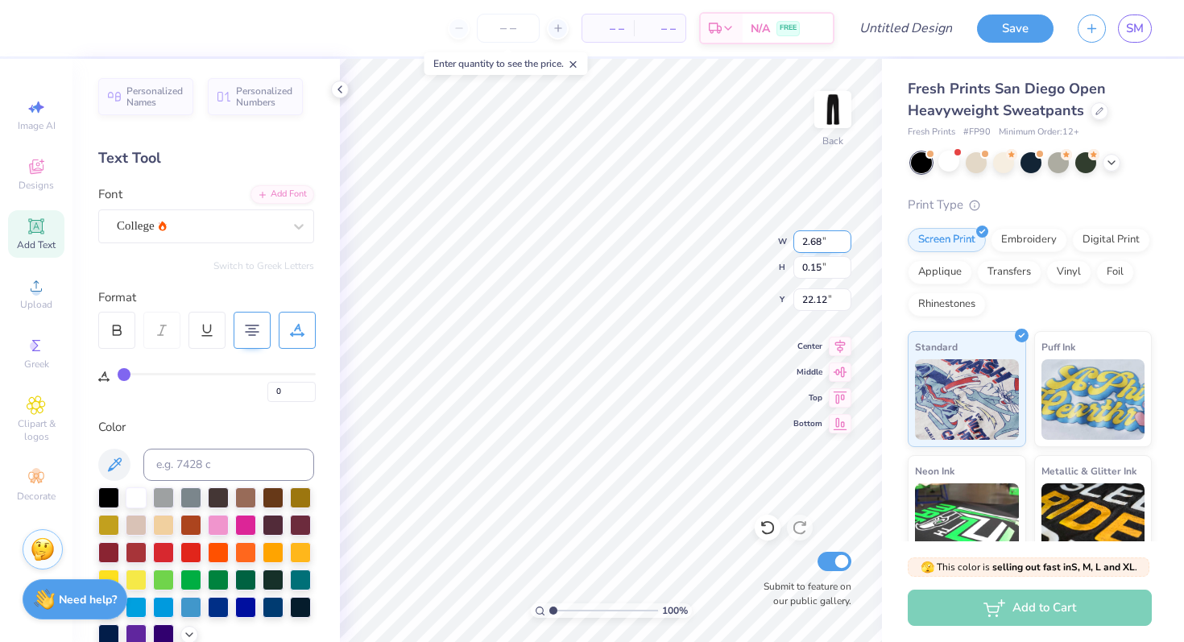
click at [844, 238] on input "2.68" at bounding box center [823, 241] width 58 height 23
click at [844, 238] on input "2.69" at bounding box center [823, 241] width 58 height 23
click at [844, 238] on input "2.7" at bounding box center [823, 241] width 58 height 23
click at [844, 238] on input "2.71" at bounding box center [823, 241] width 58 height 23
click at [844, 238] on input "2.72" at bounding box center [823, 241] width 58 height 23
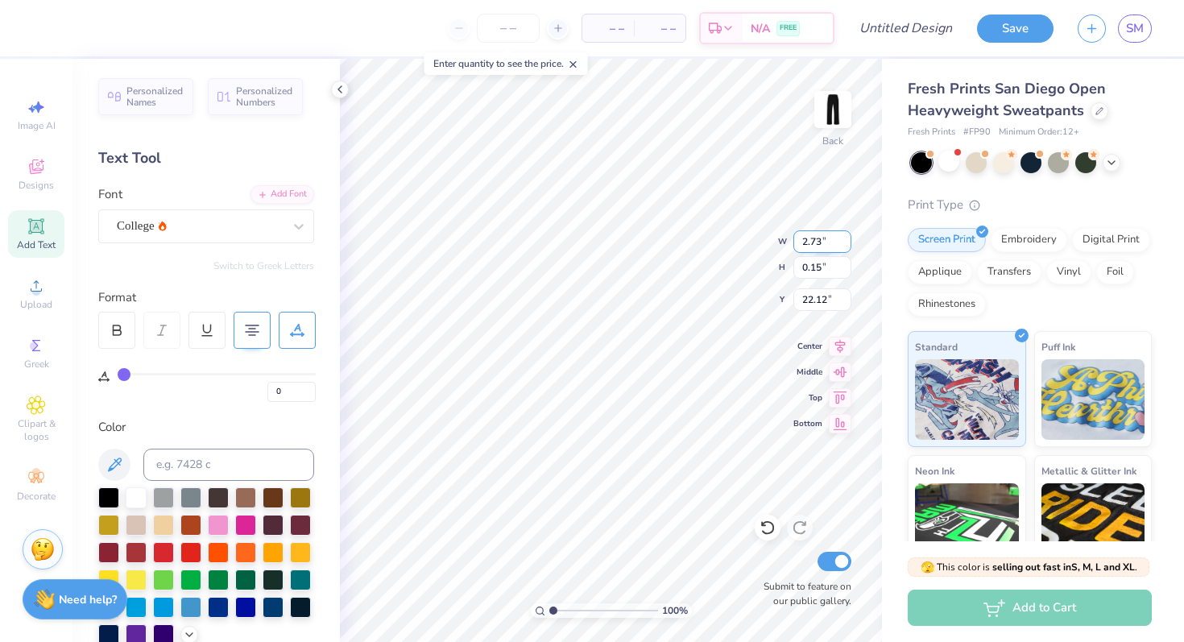
click at [844, 238] on input "2.73" at bounding box center [823, 241] width 58 height 23
click at [844, 238] on input "2.74" at bounding box center [823, 241] width 58 height 23
click at [844, 238] on input "2.75" at bounding box center [823, 241] width 58 height 23
type input "2.76"
click at [844, 238] on input "2.76" at bounding box center [823, 241] width 58 height 23
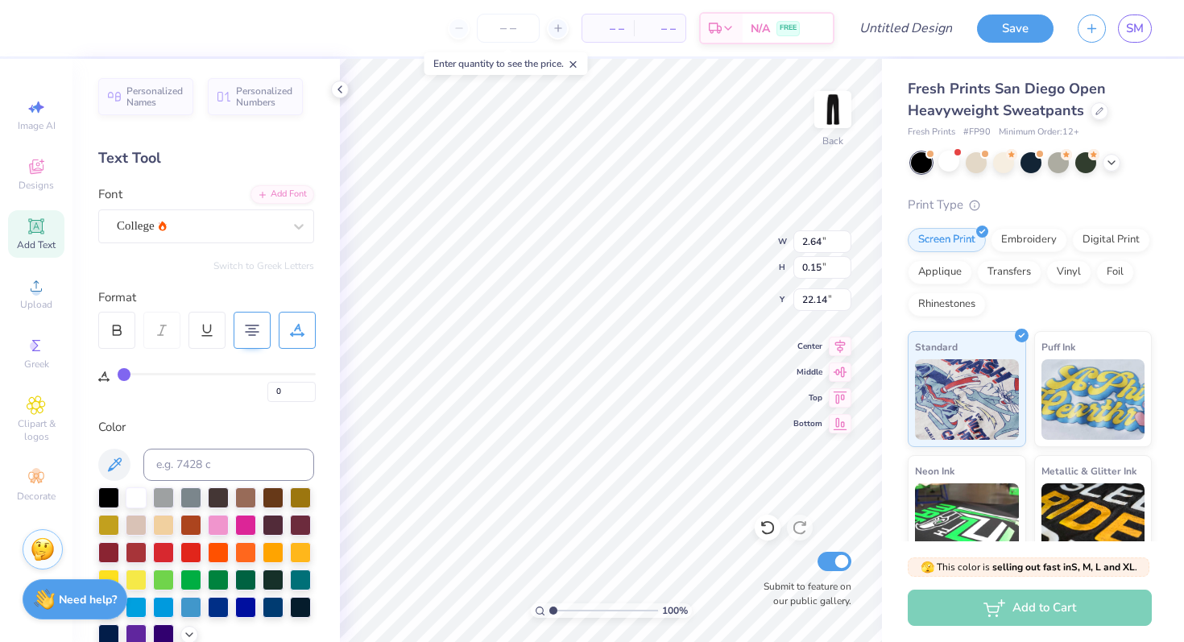
type input "22.14"
click at [699, 268] on div "100 % Back W 2.64 2.64 " H 0.15 0.15 " Y 22.14 22.14 " Center Middle Top Bottom…" at bounding box center [611, 350] width 542 height 583
type input "20.10"
type input "7.58"
type input "0.43"
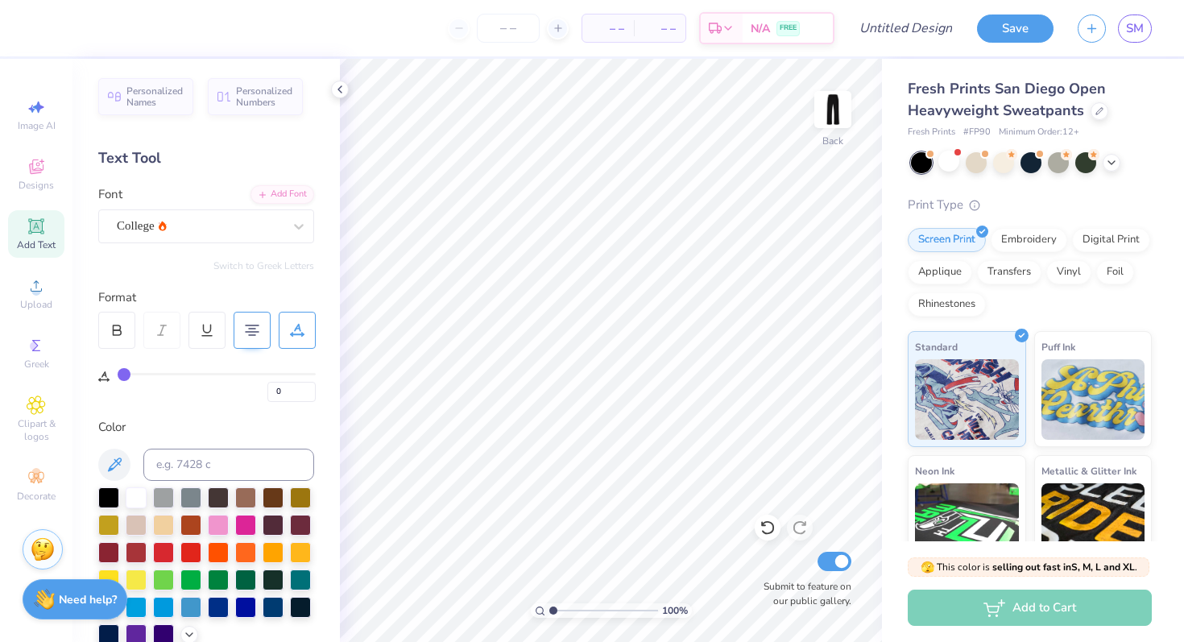
click at [36, 229] on icon at bounding box center [36, 226] width 12 height 12
type textarea "T"
type textarea "Seek the Heights"
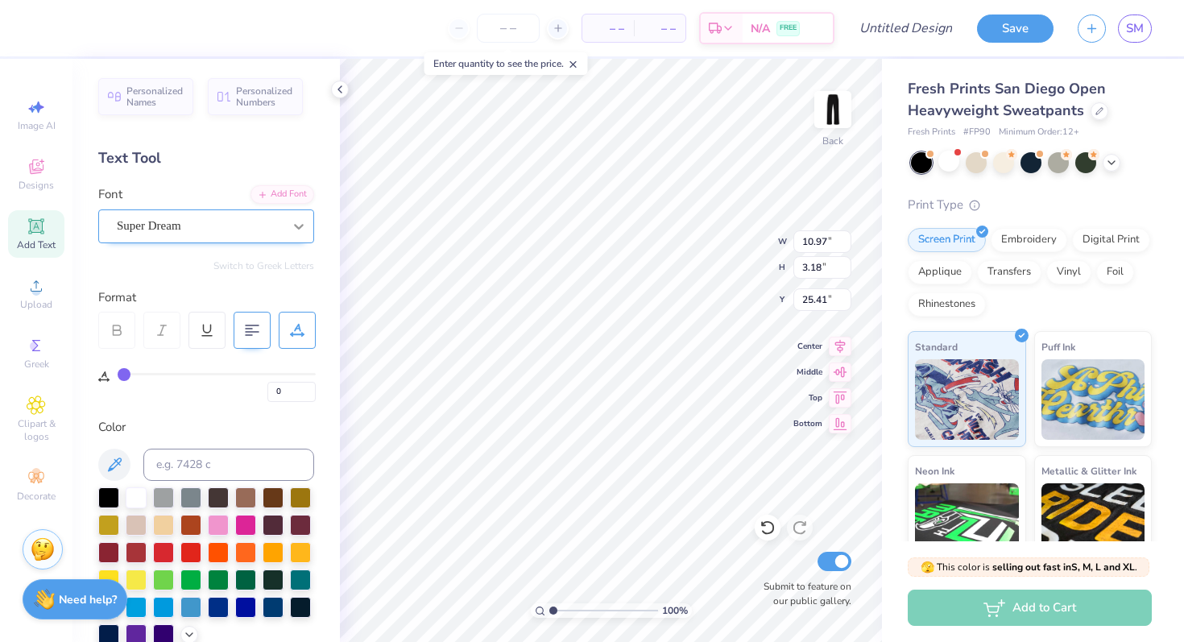
click at [205, 220] on div "Super Dream" at bounding box center [199, 226] width 169 height 25
click at [251, 228] on div "Super Dream" at bounding box center [199, 226] width 169 height 25
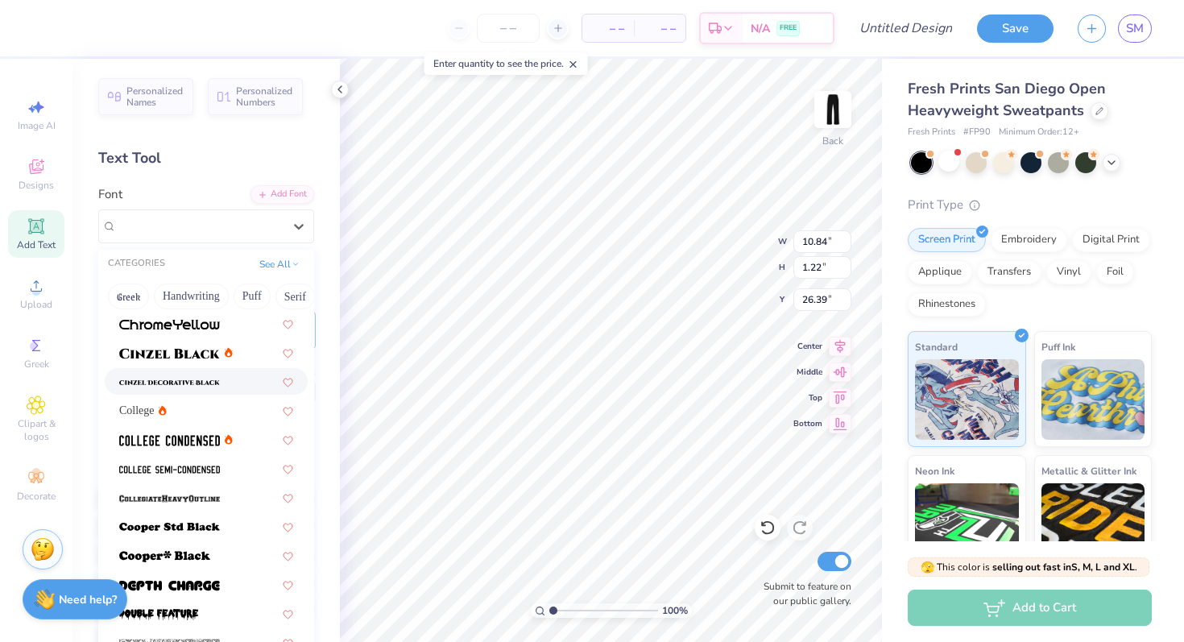
scroll to position [89, 0]
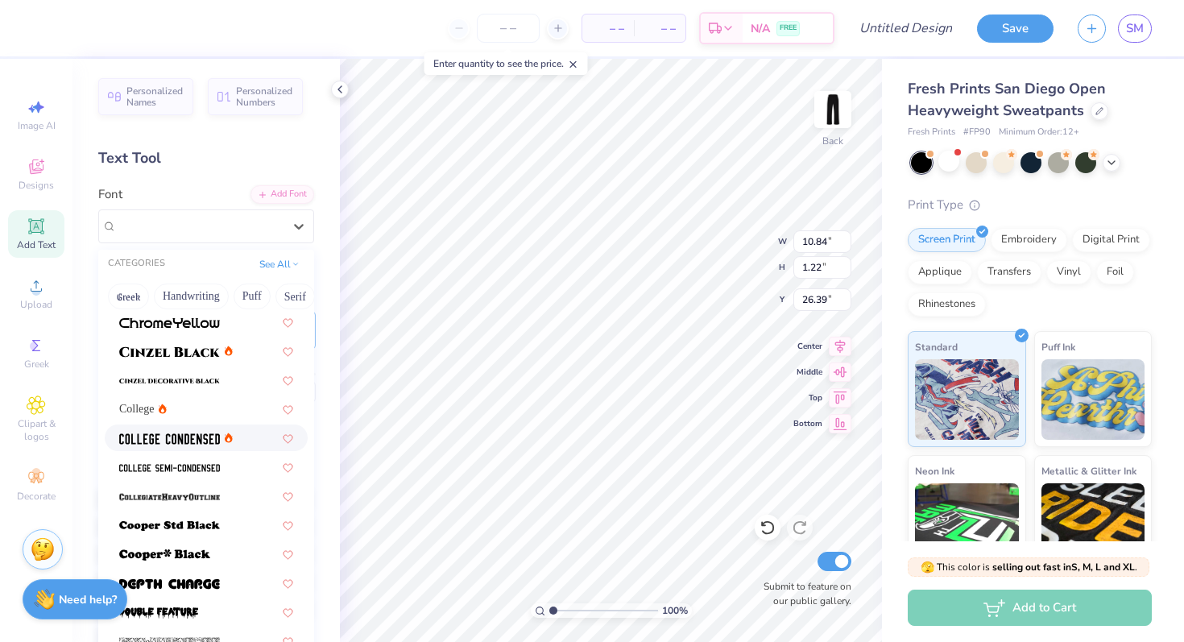
click at [169, 435] on img at bounding box center [169, 438] width 101 height 11
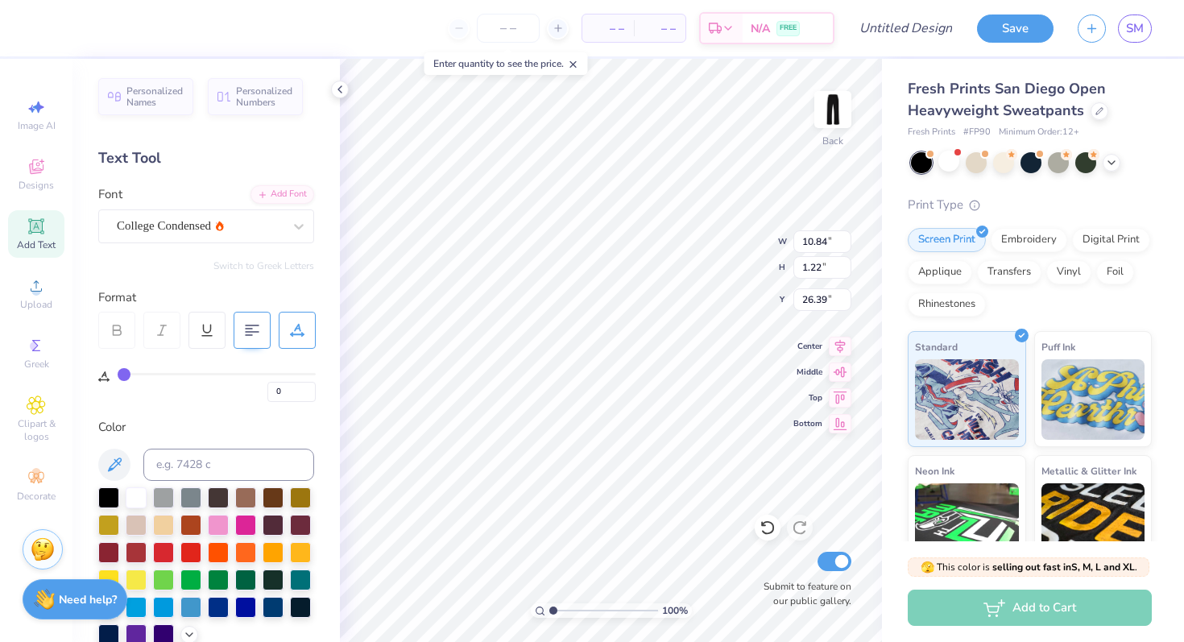
type input "8.19"
type input "0.94"
type input "26.53"
click at [196, 238] on div "College Condensed" at bounding box center [206, 226] width 216 height 34
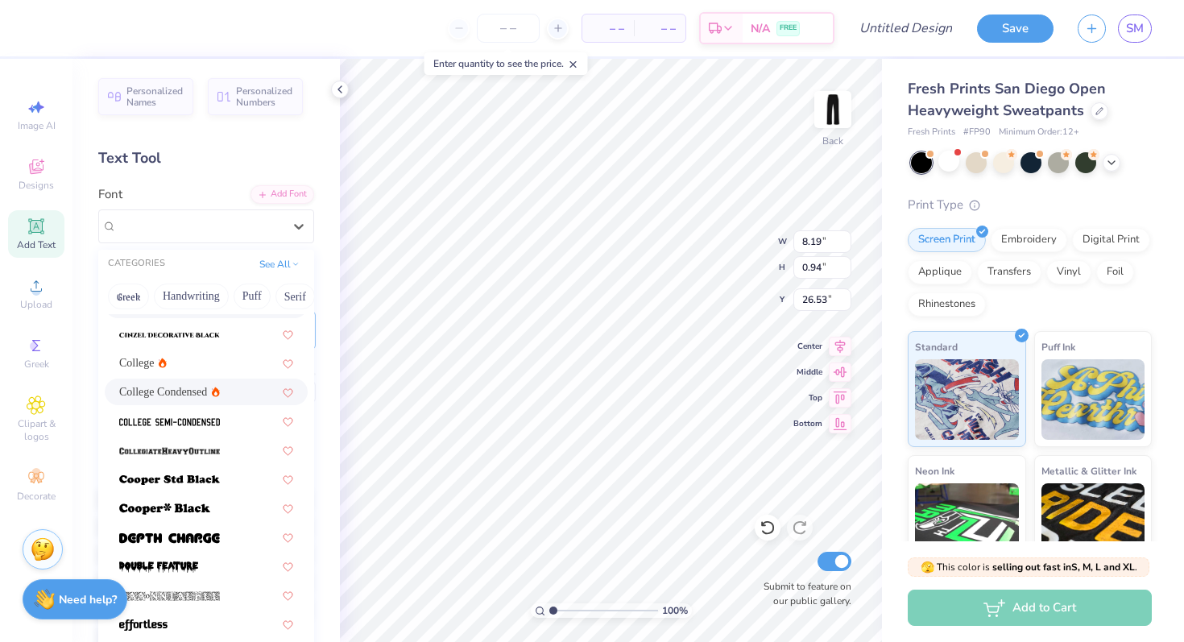
scroll to position [177, 0]
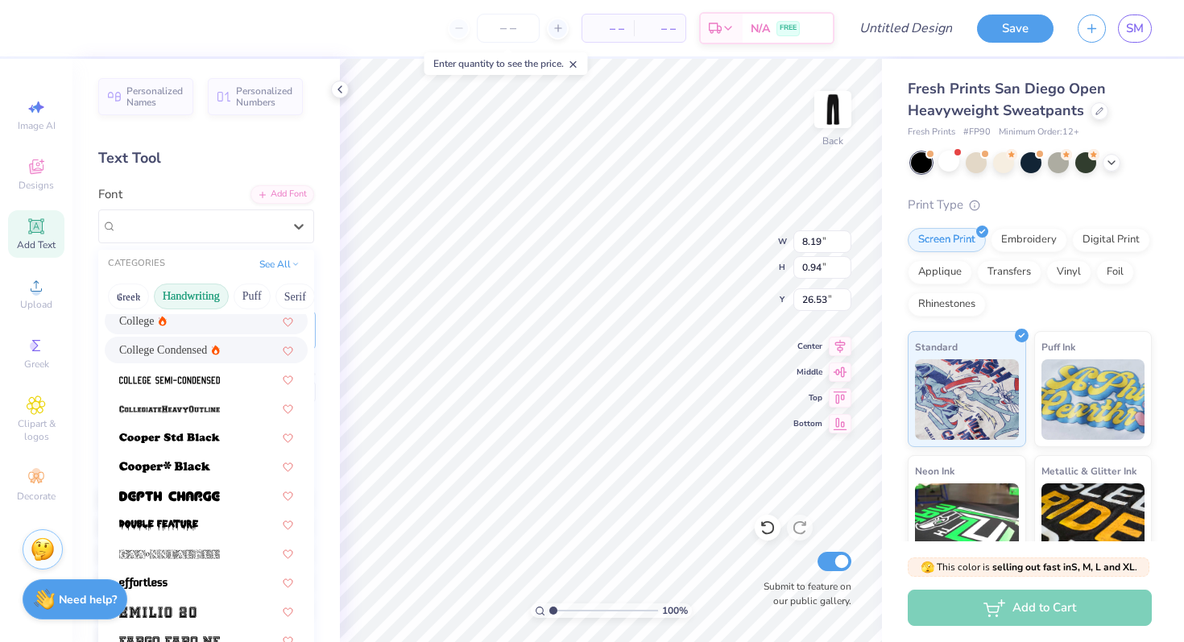
click at [196, 297] on button "Handwriting" at bounding box center [191, 297] width 75 height 26
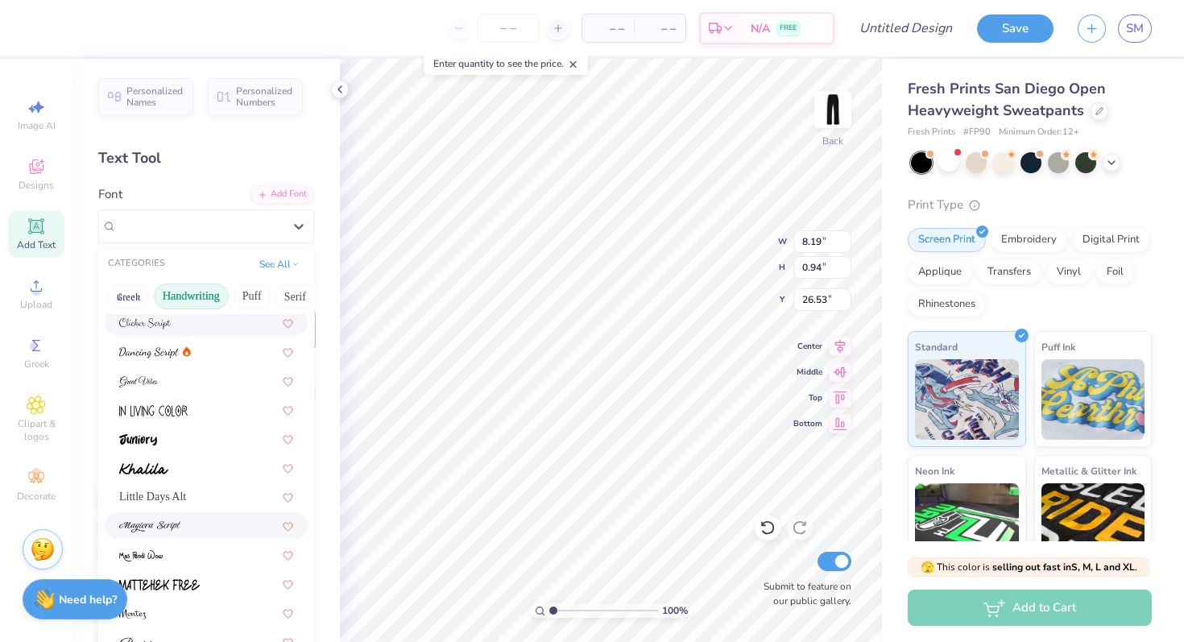
scroll to position [366, 0]
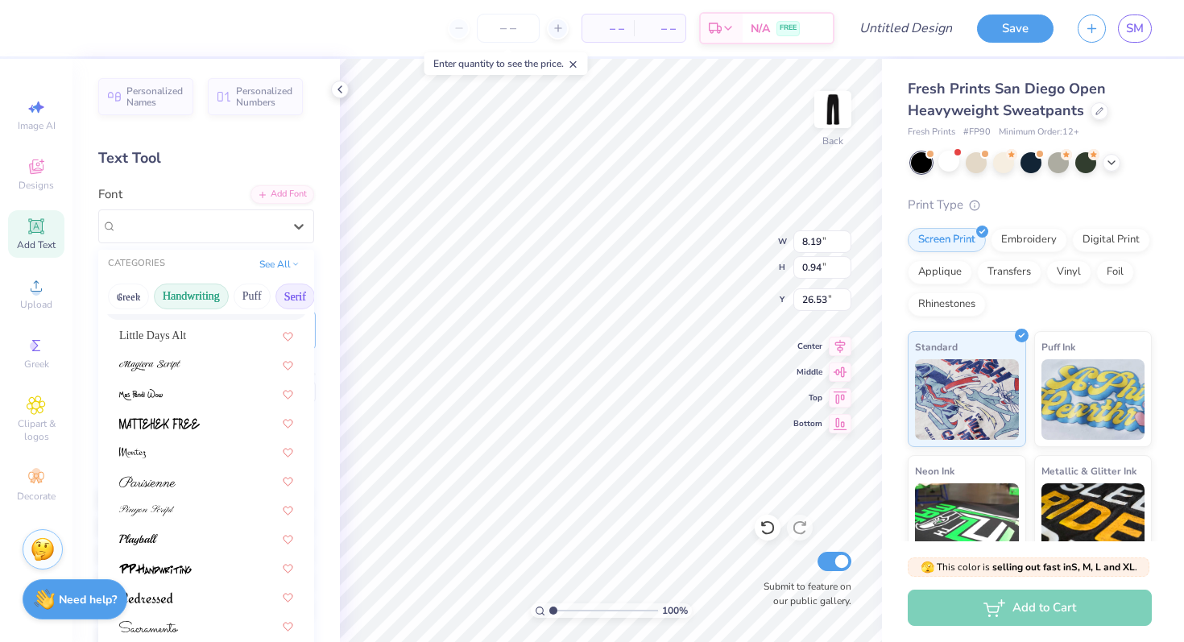
click at [284, 296] on button "Serif" at bounding box center [295, 297] width 39 height 26
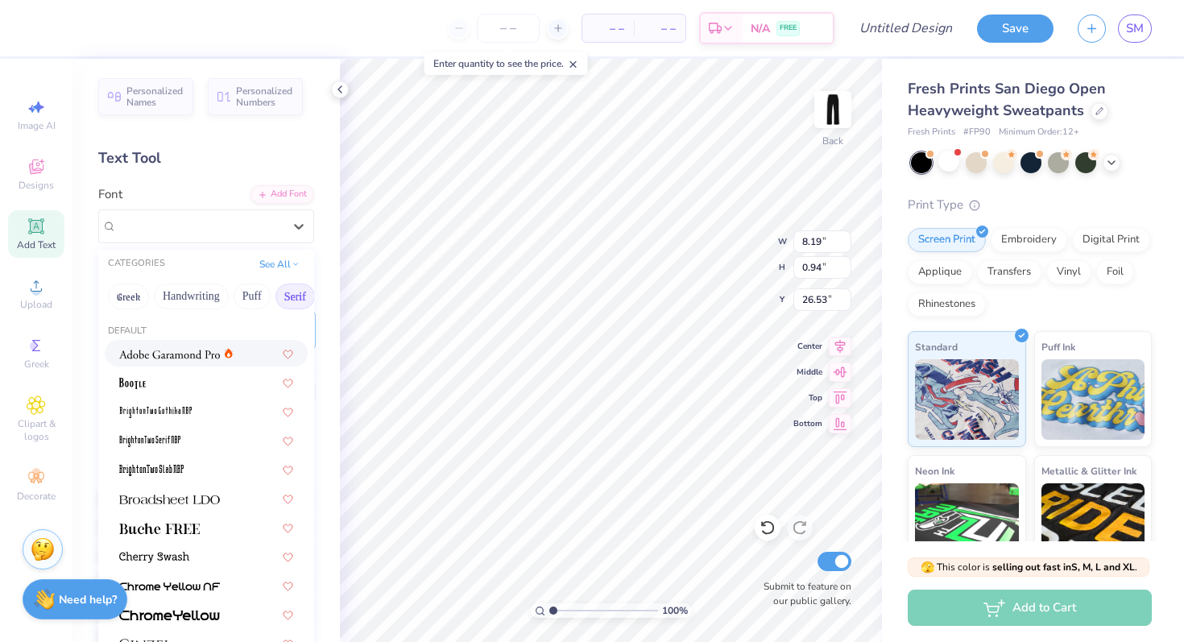
click at [162, 363] on div at bounding box center [206, 353] width 203 height 27
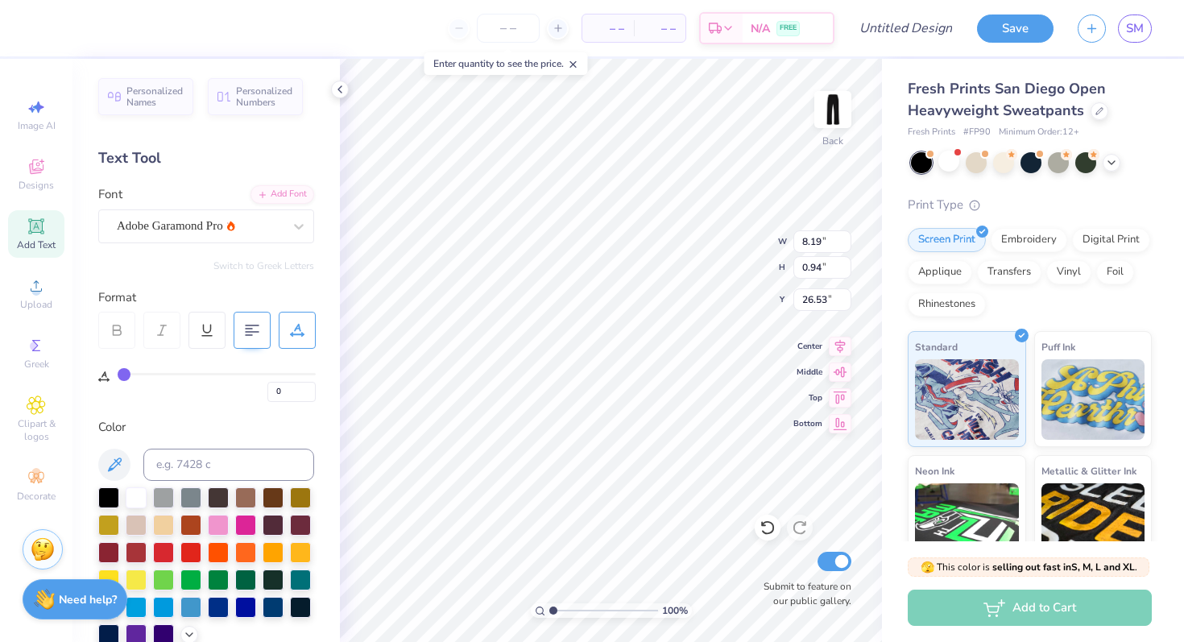
type input "8.85"
type input "1.35"
type input "26.32"
type textarea "S"
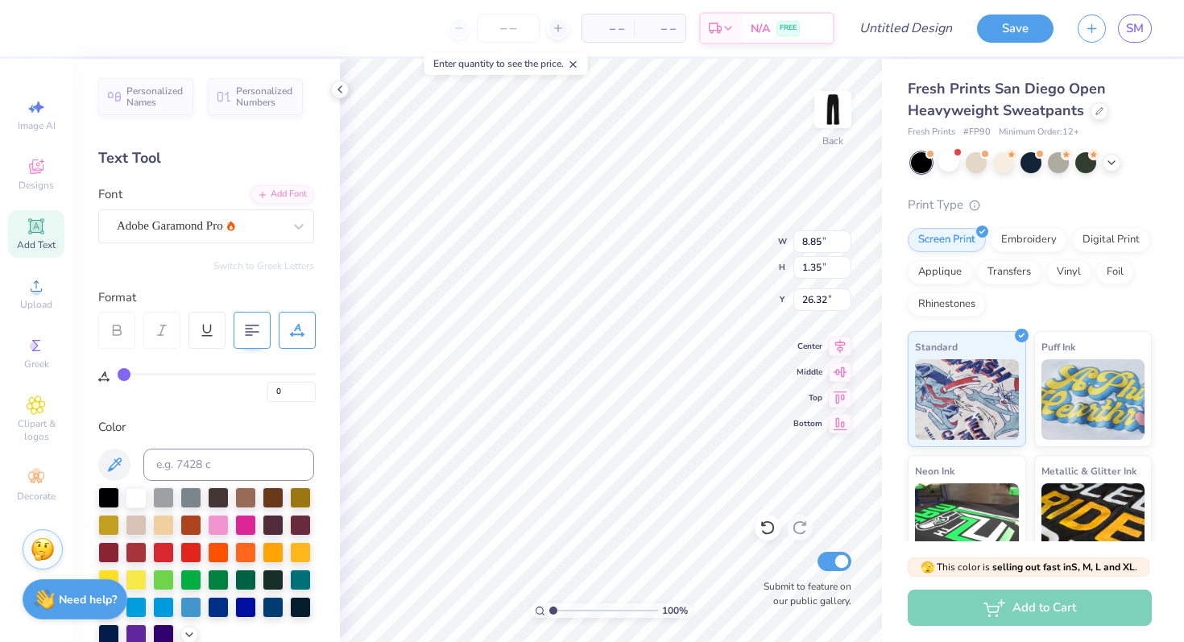
type textarea "SEEK THE HEIGHTS"
click at [272, 210] on div "Adobe Garamond Pro" at bounding box center [206, 226] width 216 height 34
click at [305, 233] on icon at bounding box center [299, 226] width 16 height 16
click at [290, 223] on div at bounding box center [298, 226] width 29 height 29
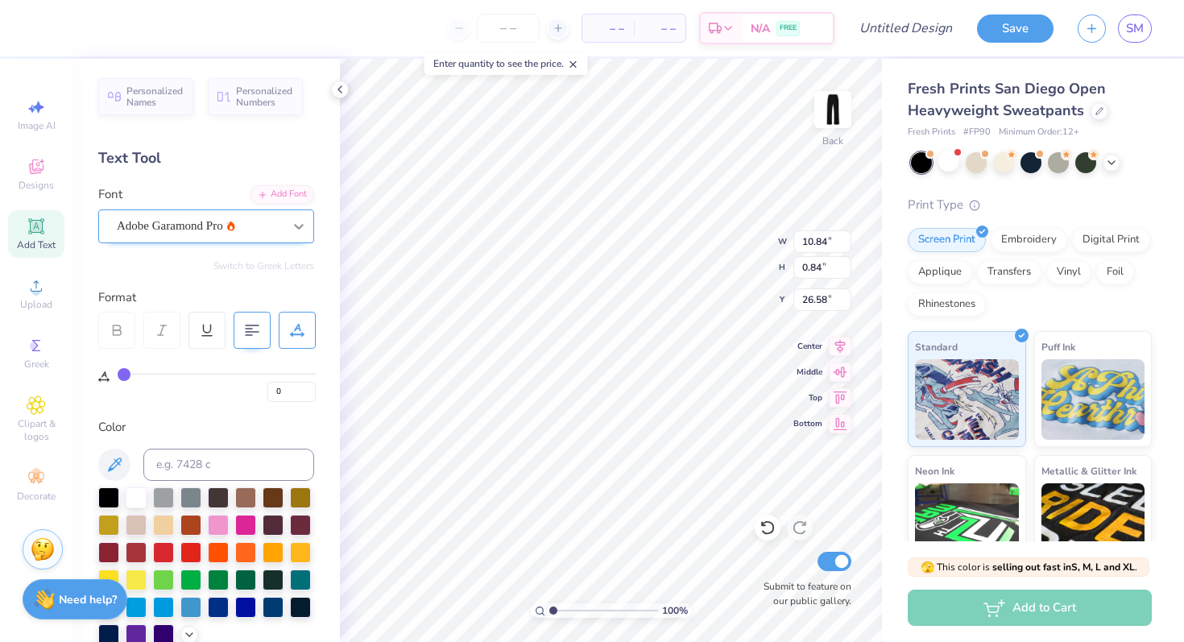
click at [288, 221] on div at bounding box center [298, 226] width 29 height 29
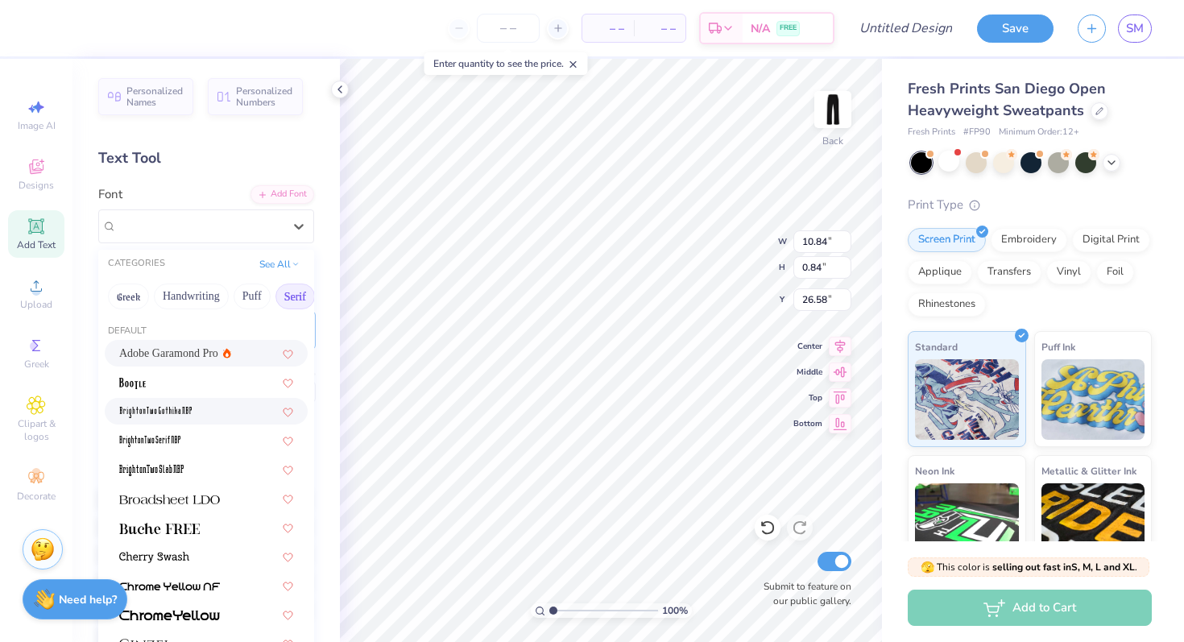
click at [187, 415] on img at bounding box center [155, 412] width 73 height 11
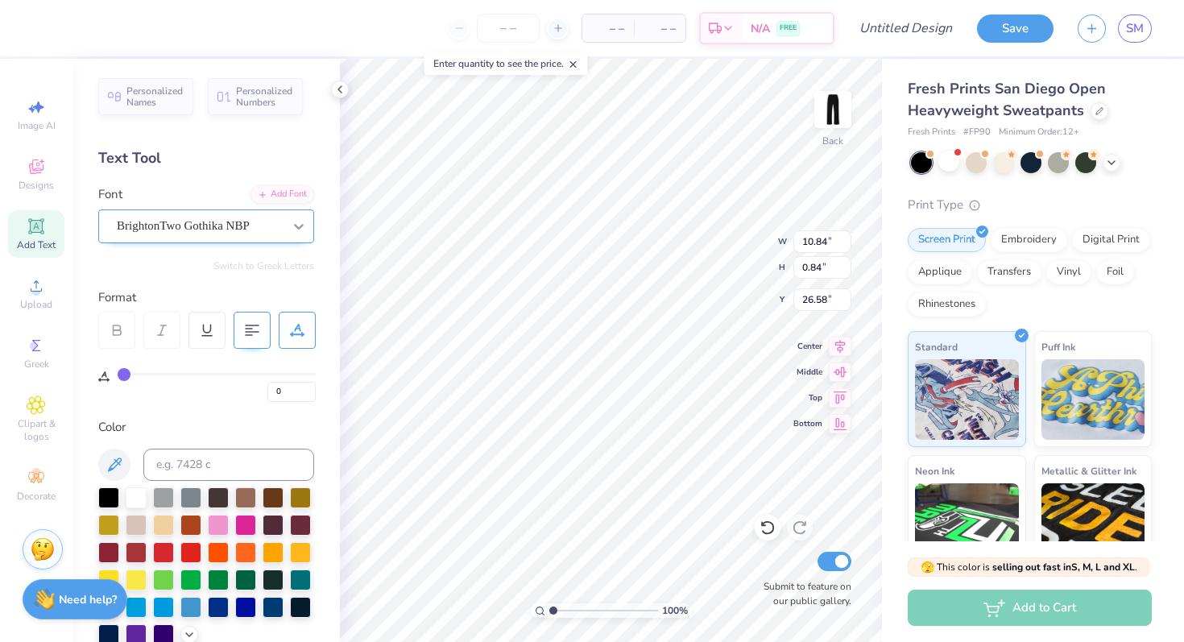
type input "5.03"
type input "0.74"
type input "26.63"
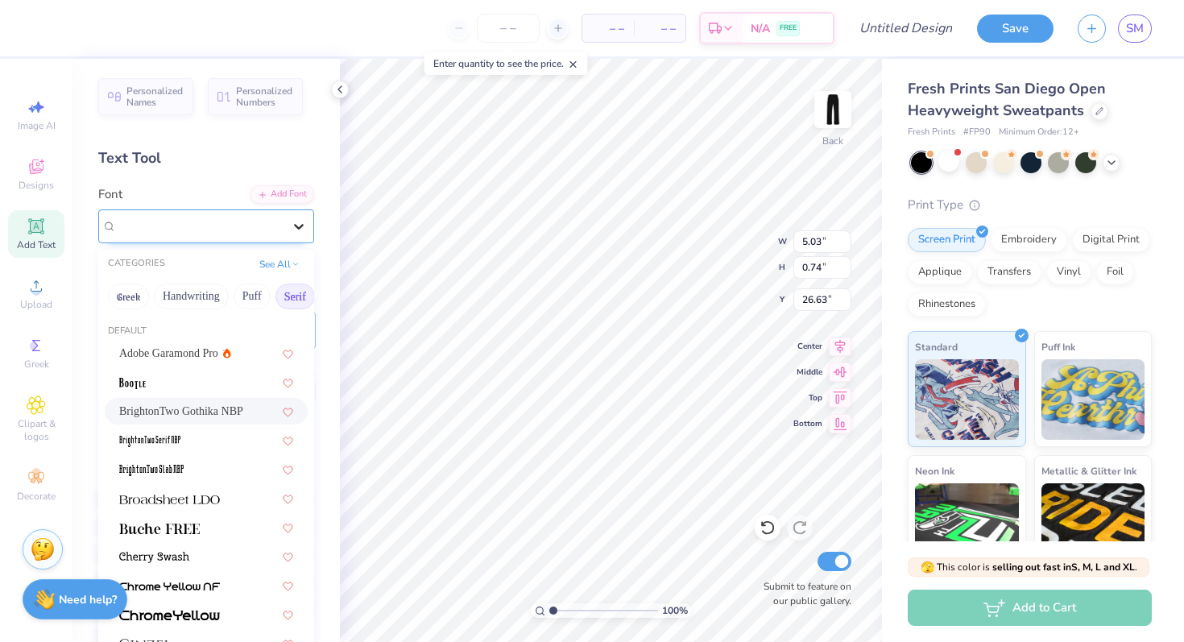
click at [302, 223] on icon at bounding box center [299, 226] width 16 height 16
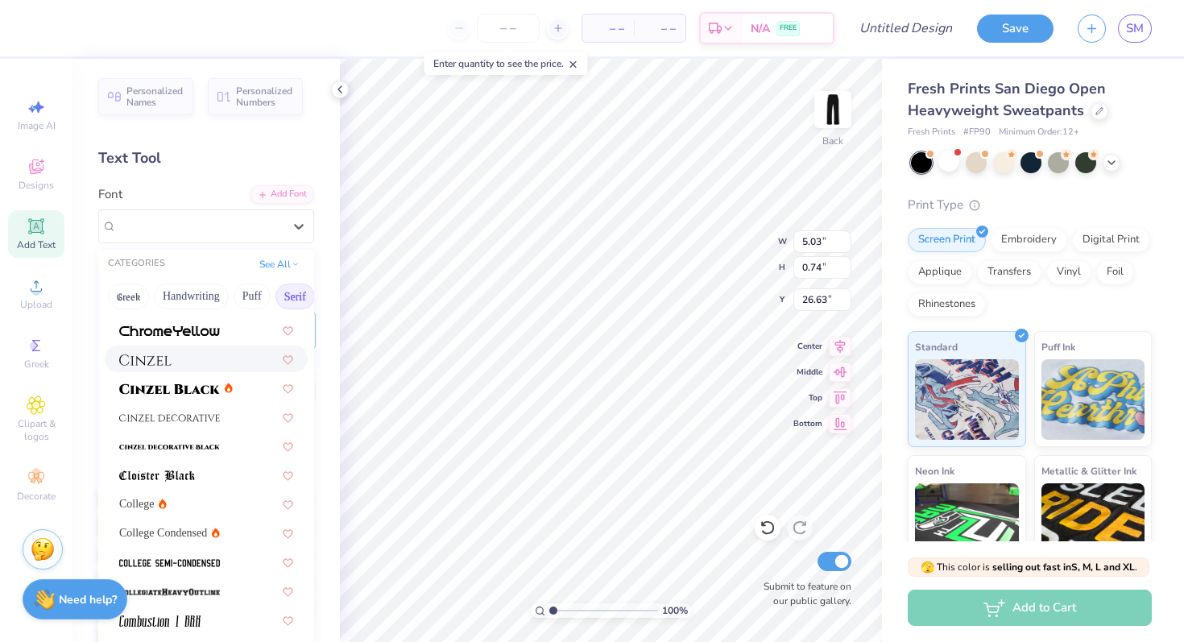
scroll to position [288, 0]
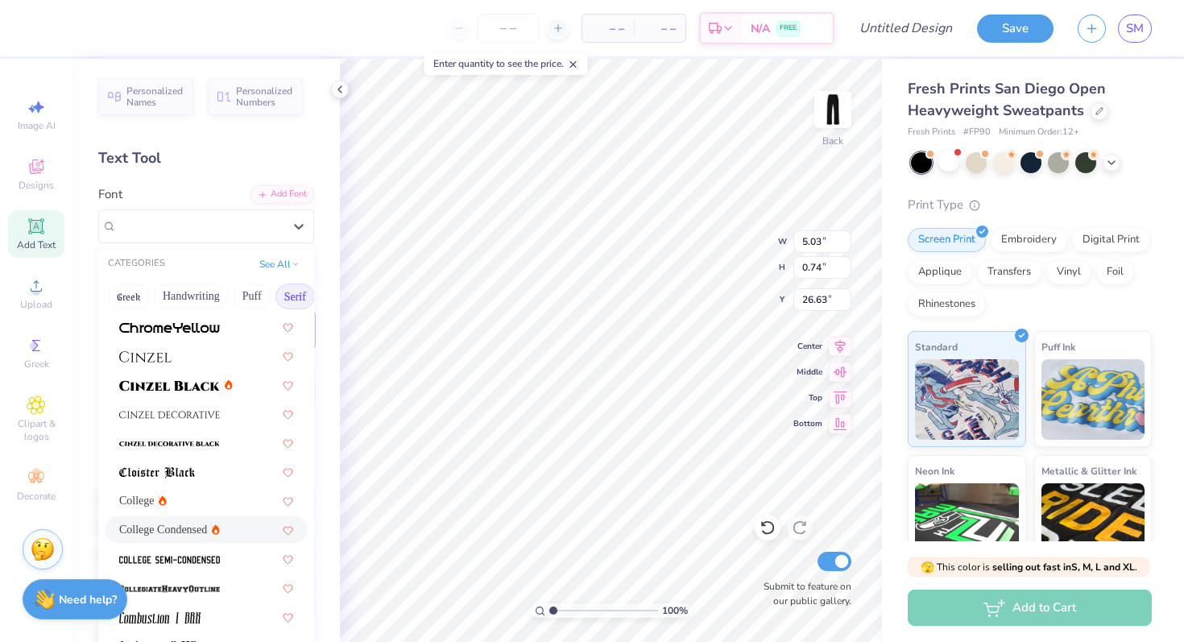
click at [220, 523] on div "College Condensed" at bounding box center [206, 529] width 174 height 17
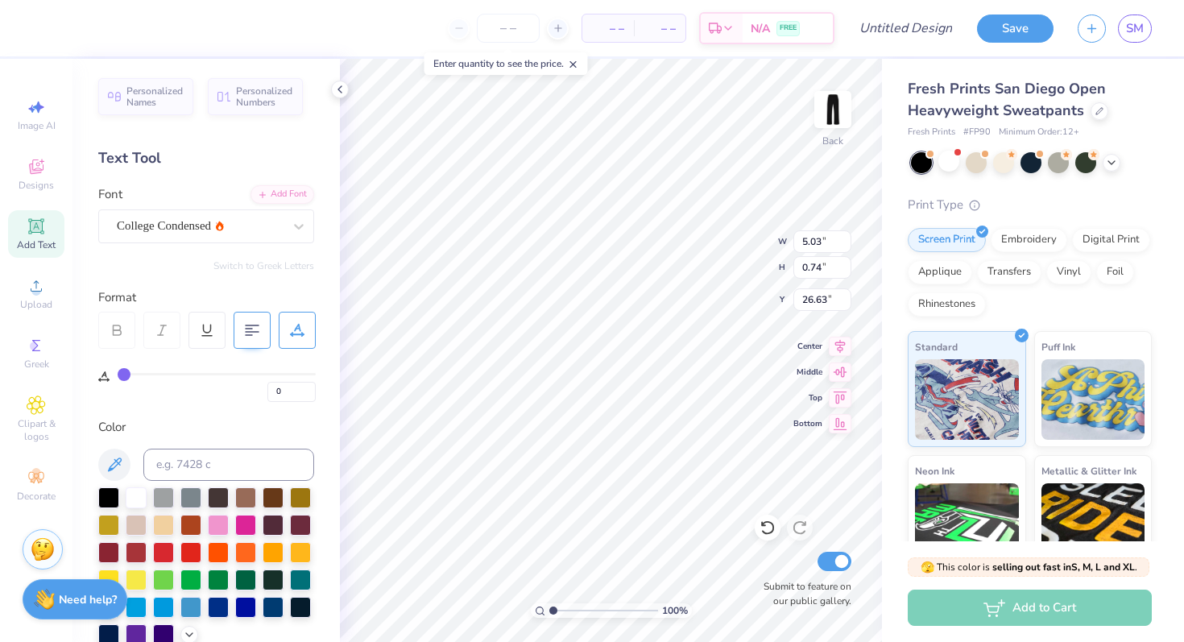
type input "7.90"
type input "0.81"
type input "26.60"
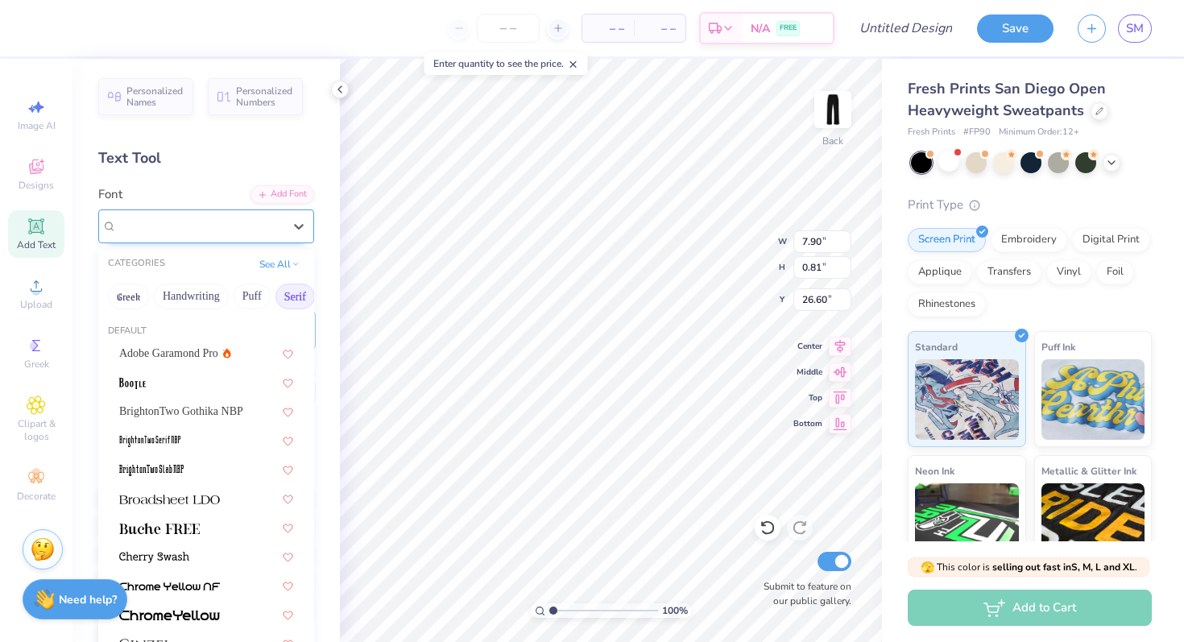
click at [275, 225] on div "College Condensed" at bounding box center [199, 226] width 169 height 25
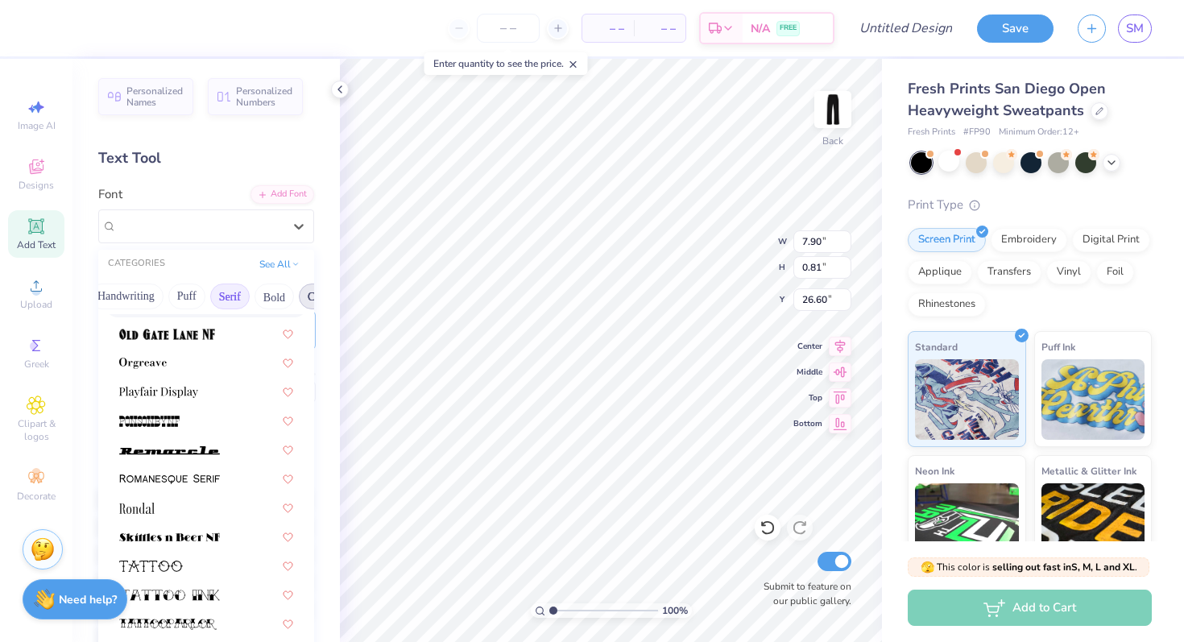
scroll to position [0, 56]
click at [277, 296] on button "Bold" at bounding box center [282, 297] width 39 height 26
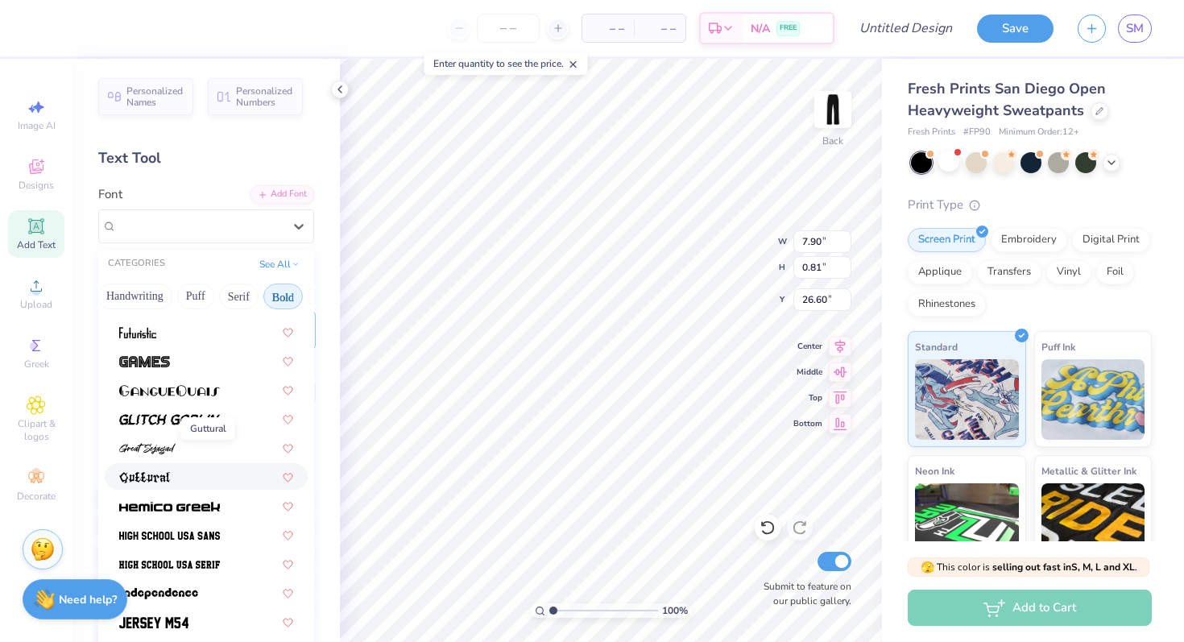
scroll to position [699, 0]
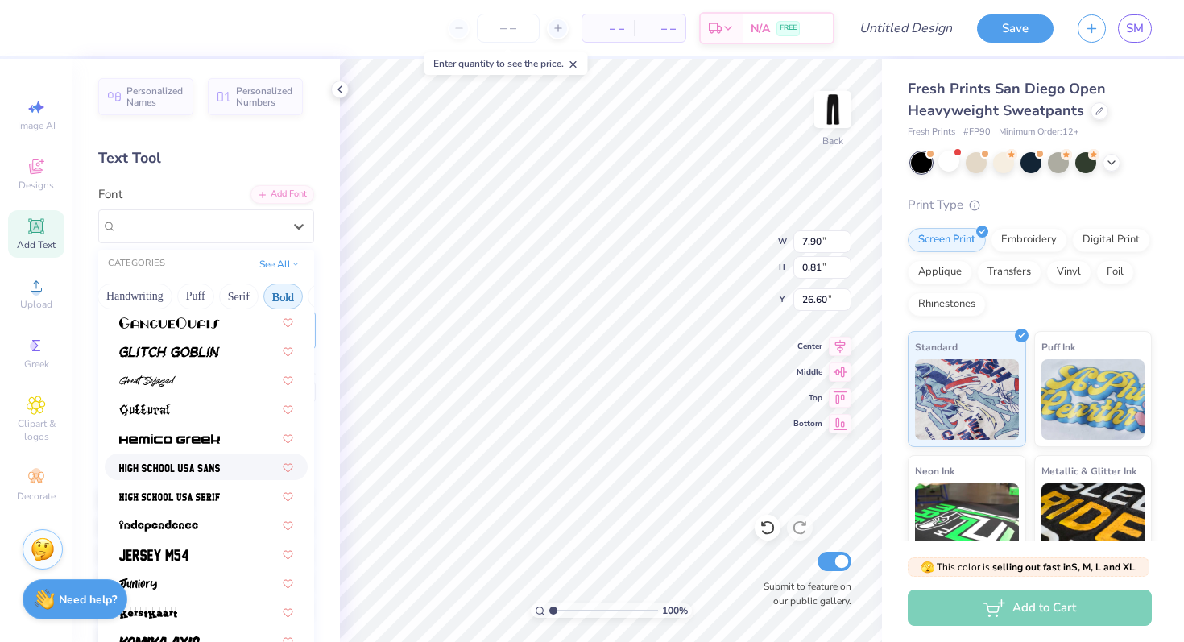
click at [162, 469] on img at bounding box center [169, 467] width 101 height 11
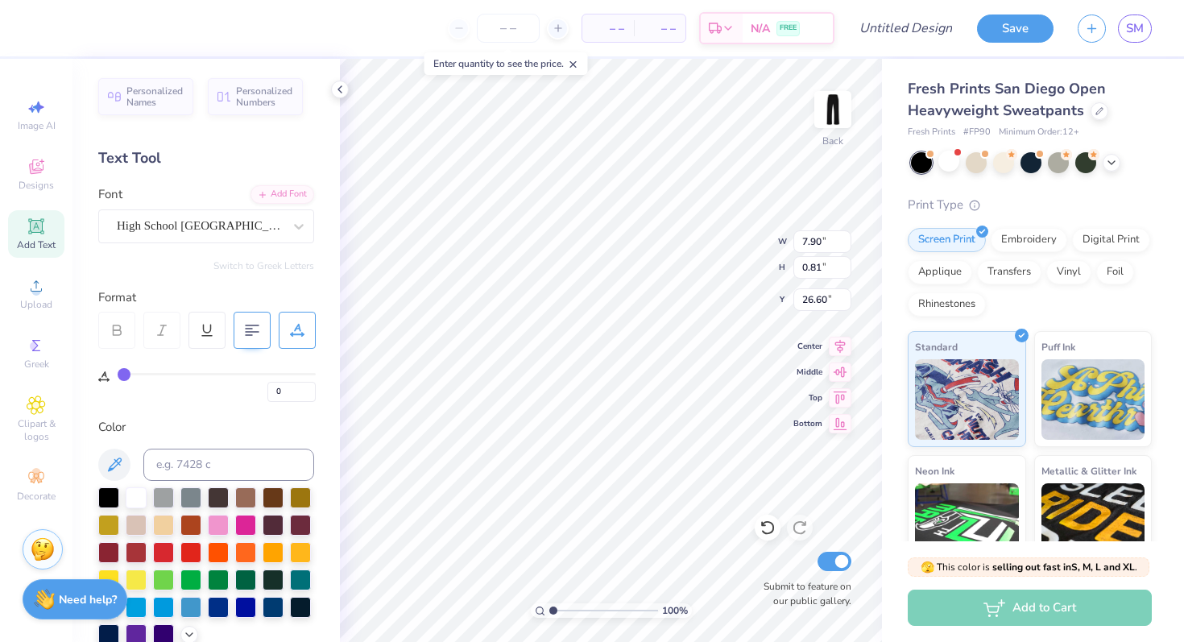
type input "9.47"
type input "0.94"
type input "26.53"
click at [248, 222] on div "High School [GEOGRAPHIC_DATA] Sans" at bounding box center [199, 226] width 169 height 25
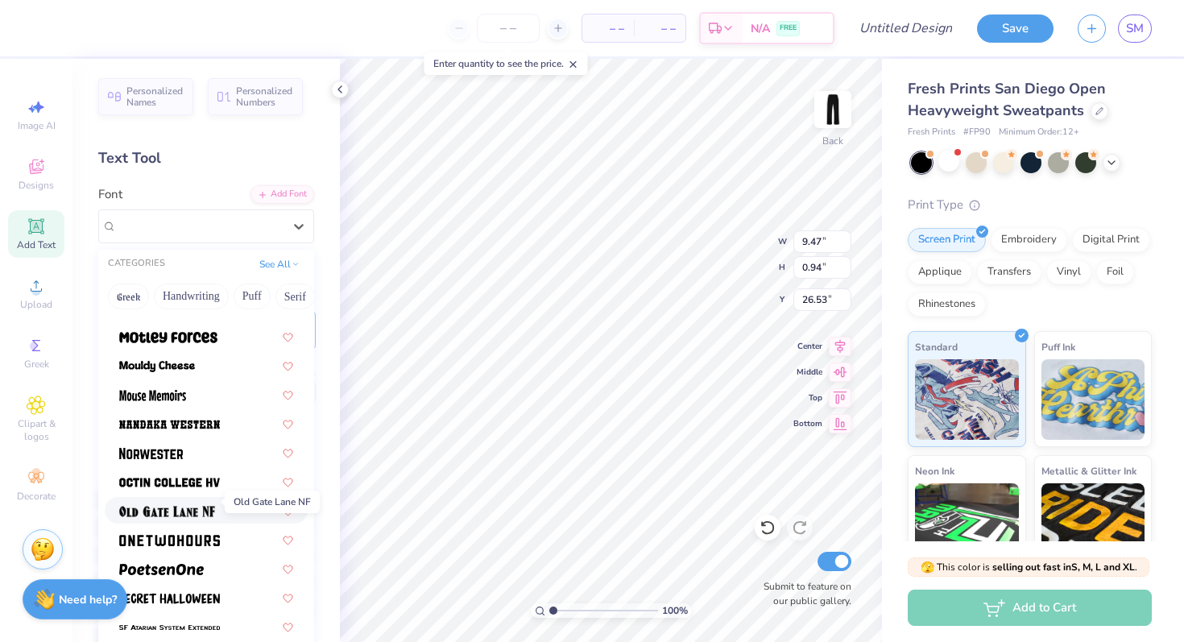
scroll to position [1363, 0]
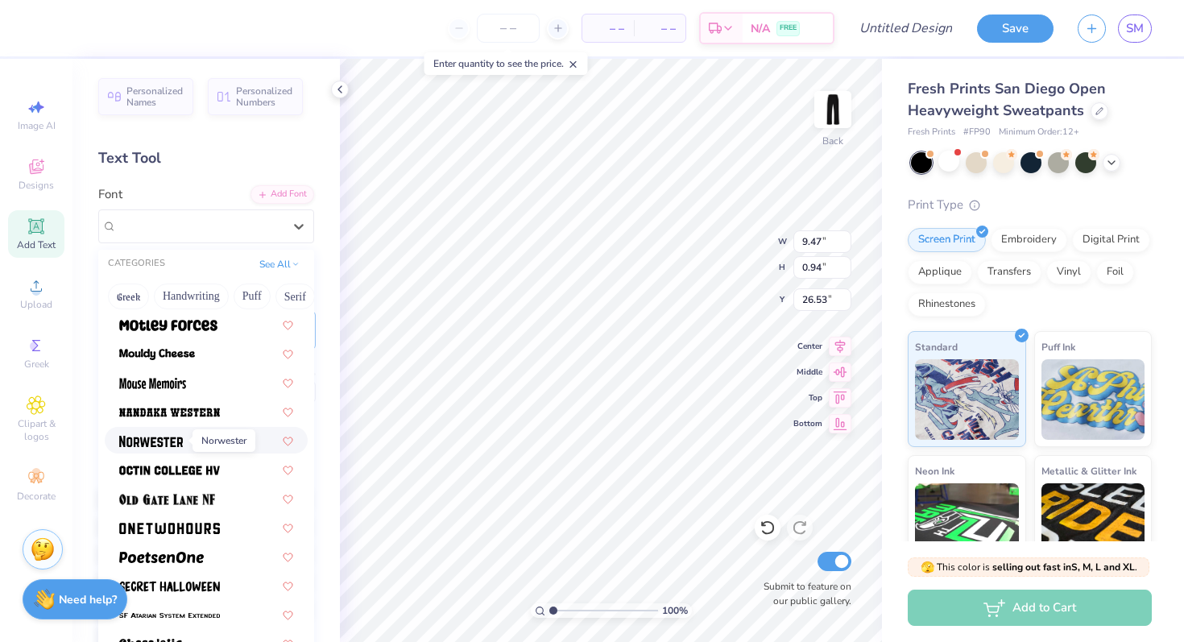
click at [179, 439] on img at bounding box center [151, 441] width 64 height 11
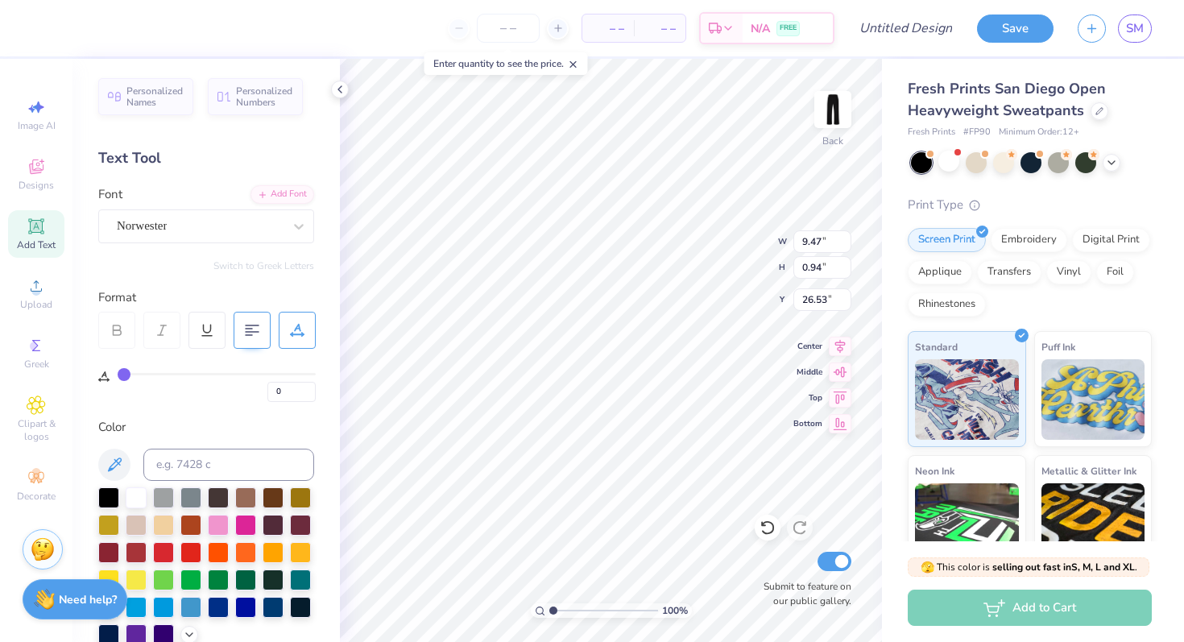
type input "8.41"
type input "0.95"
type input "22.39"
click at [205, 212] on div "Norwester" at bounding box center [206, 226] width 216 height 34
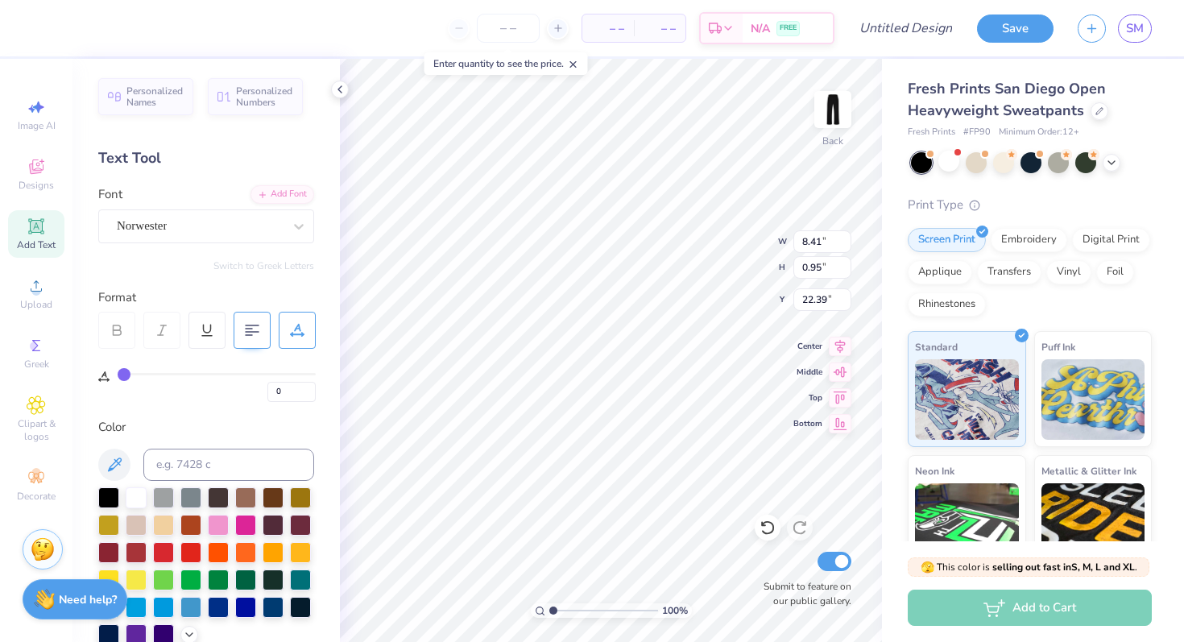
type input "5.73"
type textarea "T"
paste textarea "To seebeautyeven in the common things of life, to shed the light ofloveandfrien…"
type textarea "To seebeautyeven in the common things of life, to shed the light ofloveandfrien…"
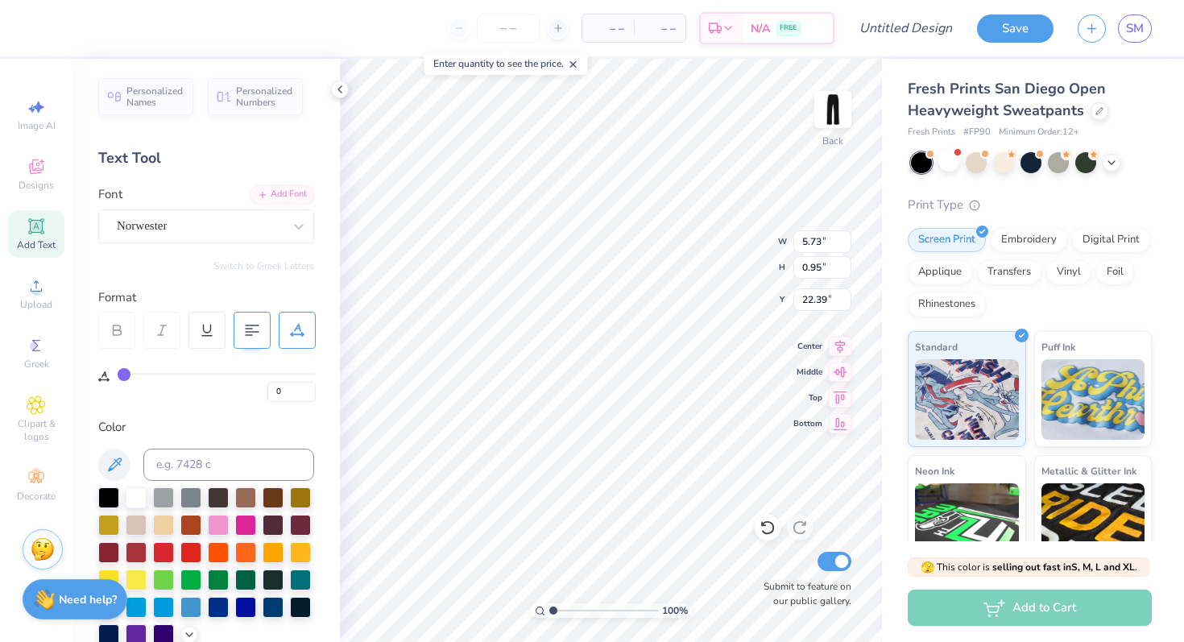
scroll to position [7, 8]
click at [258, 319] on div at bounding box center [252, 330] width 37 height 37
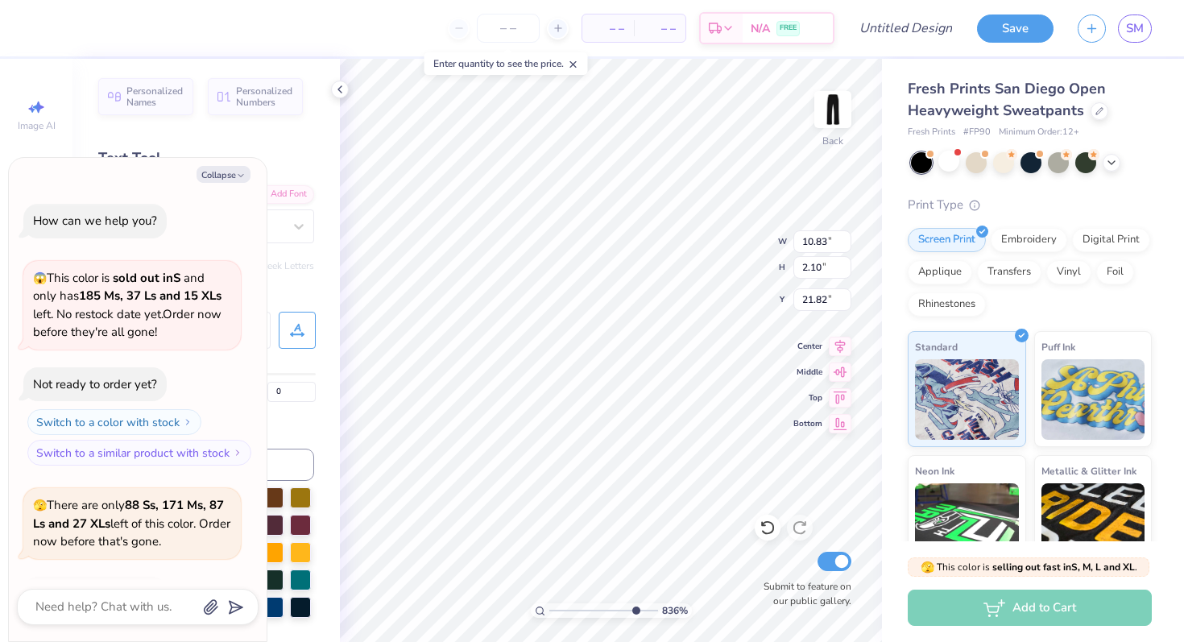
type input "8.36"
type textarea "x"
type input "6.76"
type textarea "x"
type input "5.07"
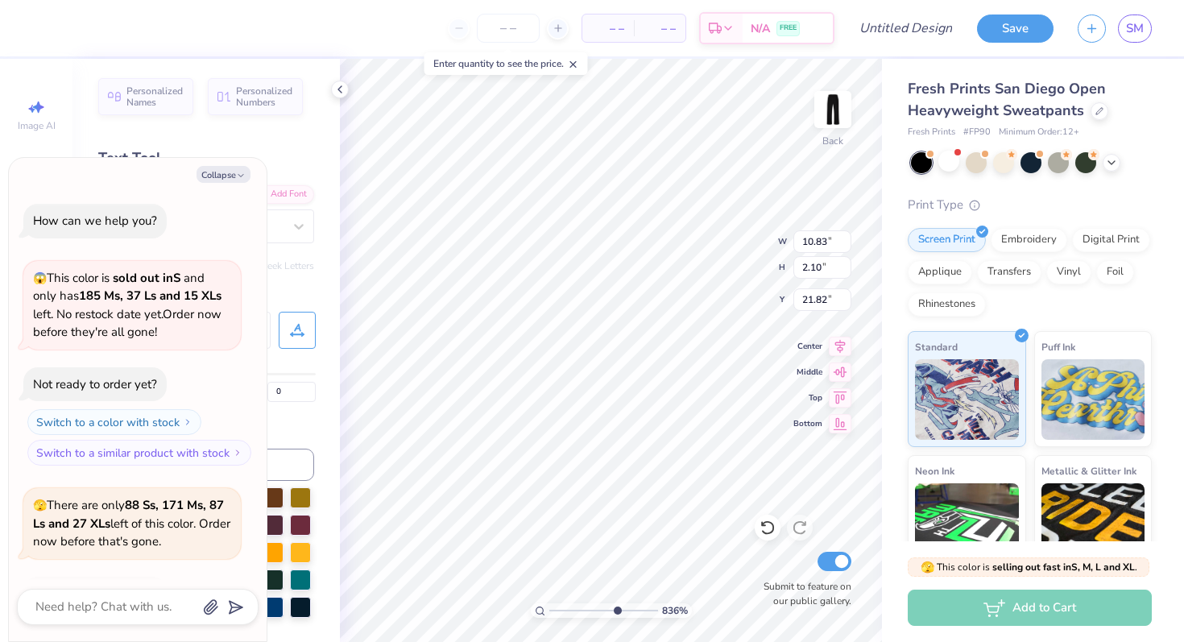
type textarea "x"
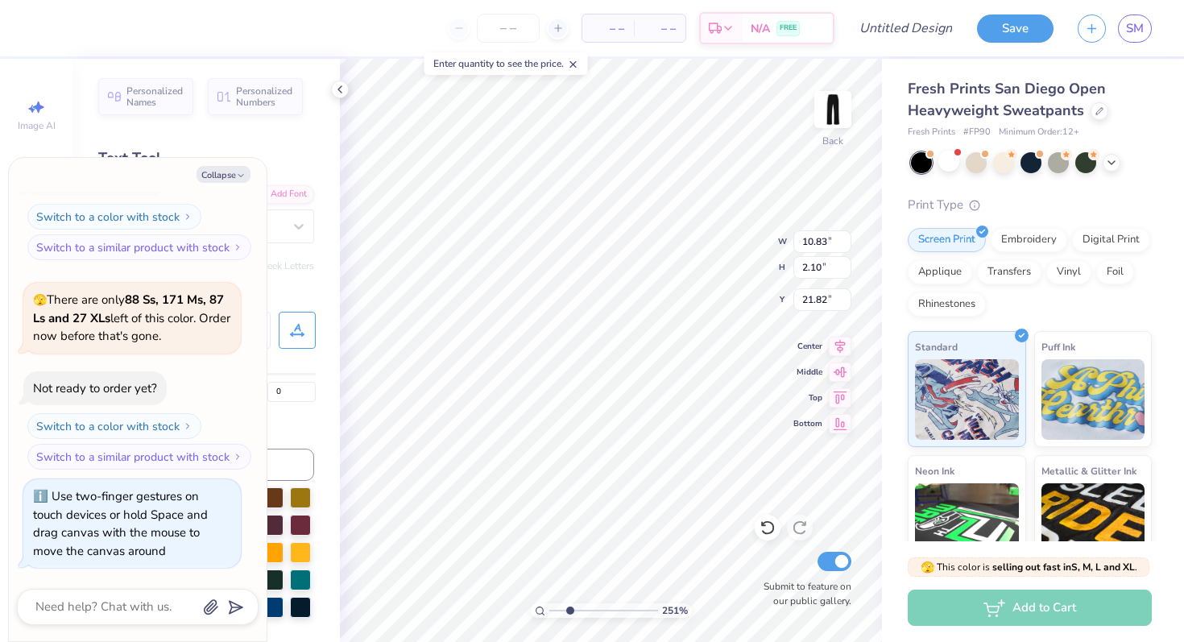
drag, startPoint x: 554, startPoint y: 610, endPoint x: 570, endPoint y: 603, distance: 16.6
type input "2.56"
click at [570, 603] on input "range" at bounding box center [603, 610] width 109 height 15
type textarea "x"
drag, startPoint x: 569, startPoint y: 608, endPoint x: 561, endPoint y: 607, distance: 8.1
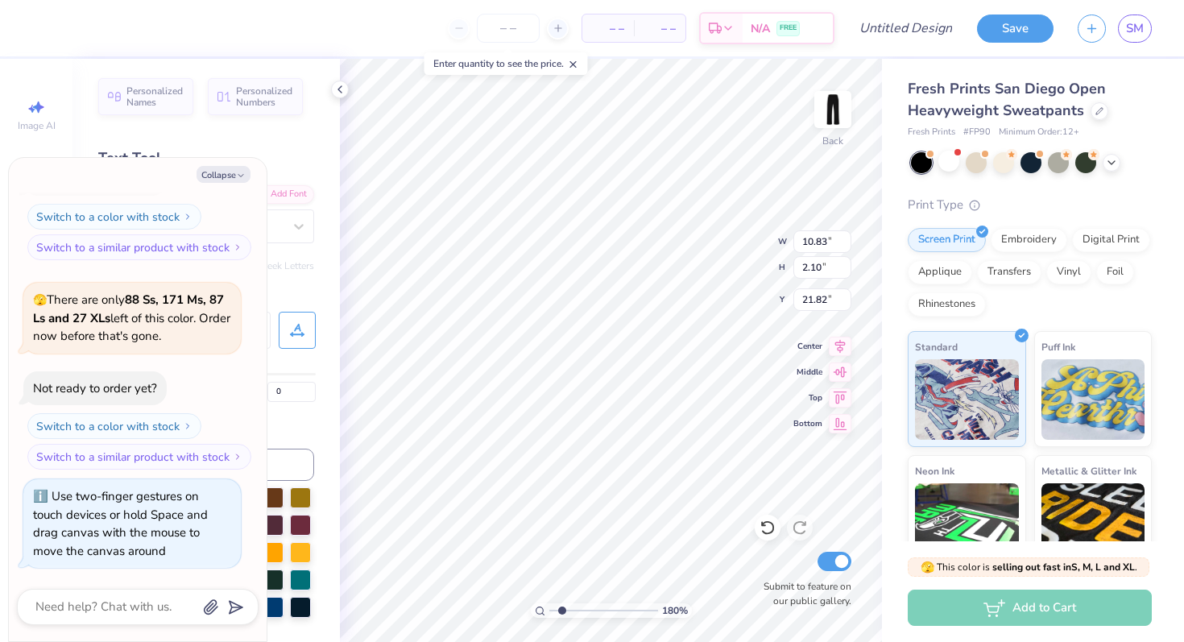
type input "1.75"
click at [561, 607] on input "range" at bounding box center [603, 610] width 109 height 15
type textarea "x"
type input "22.85"
drag, startPoint x: 562, startPoint y: 612, endPoint x: 596, endPoint y: 614, distance: 34.7
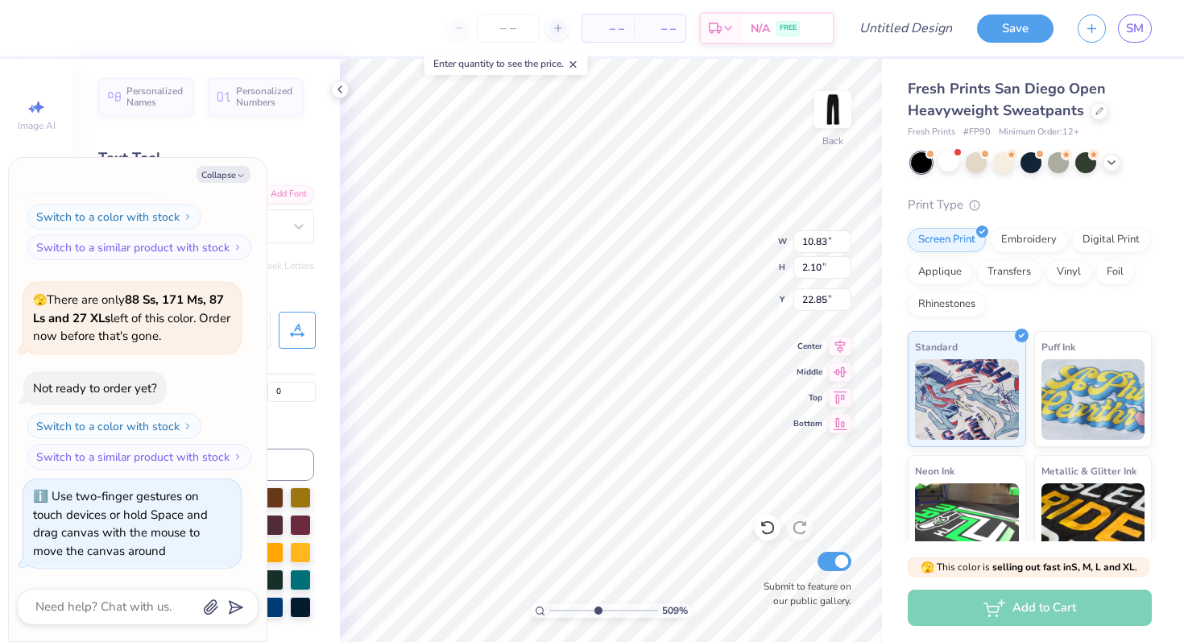
type input "5.03"
click at [596, 614] on input "range" at bounding box center [603, 610] width 109 height 15
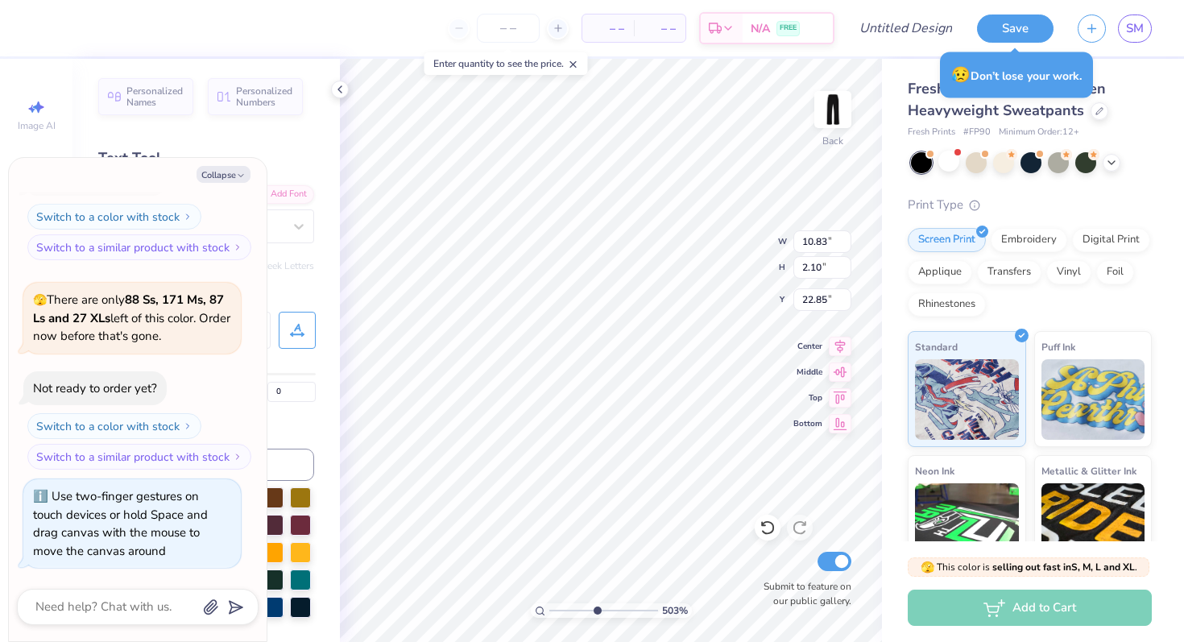
type textarea "x"
type textarea "To see beautyeven in the common things of life, to shed the light ofloveandfrie…"
type textarea "x"
type textarea "To see beautyeven in the common things of life, to shed the light ofloveandfrie…"
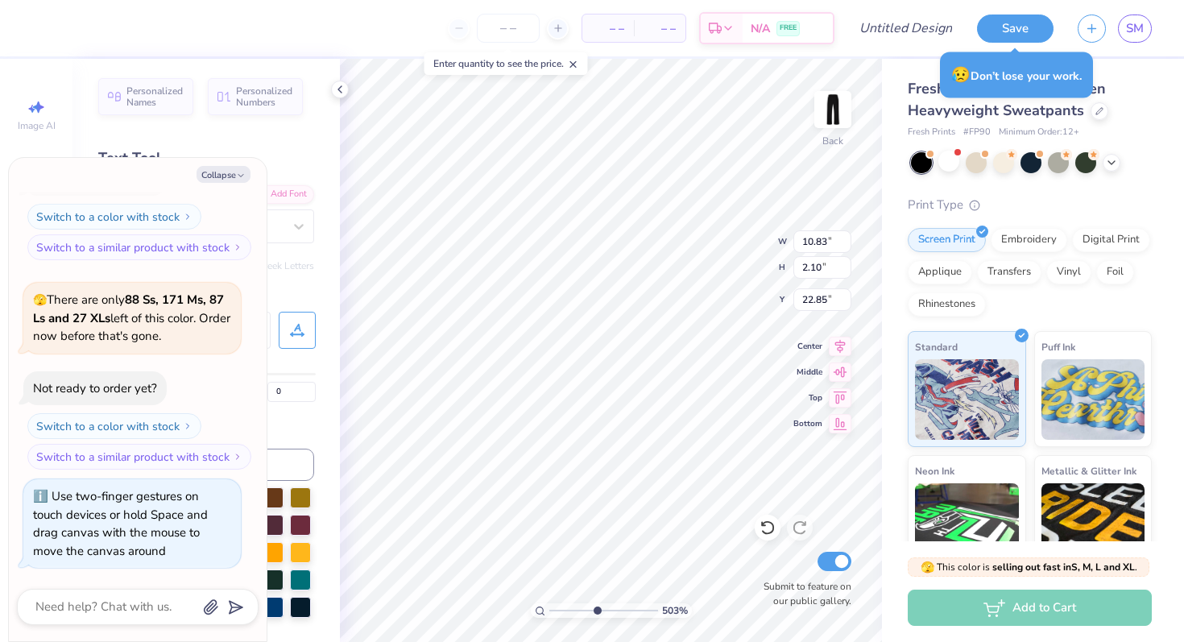
type textarea "x"
type textarea "To see beauty even in the common things of life, to shed the light ofloveandfri…"
type textarea "x"
type textarea "To see beauty even in the common things of life, to shed the light ofloveandfri…"
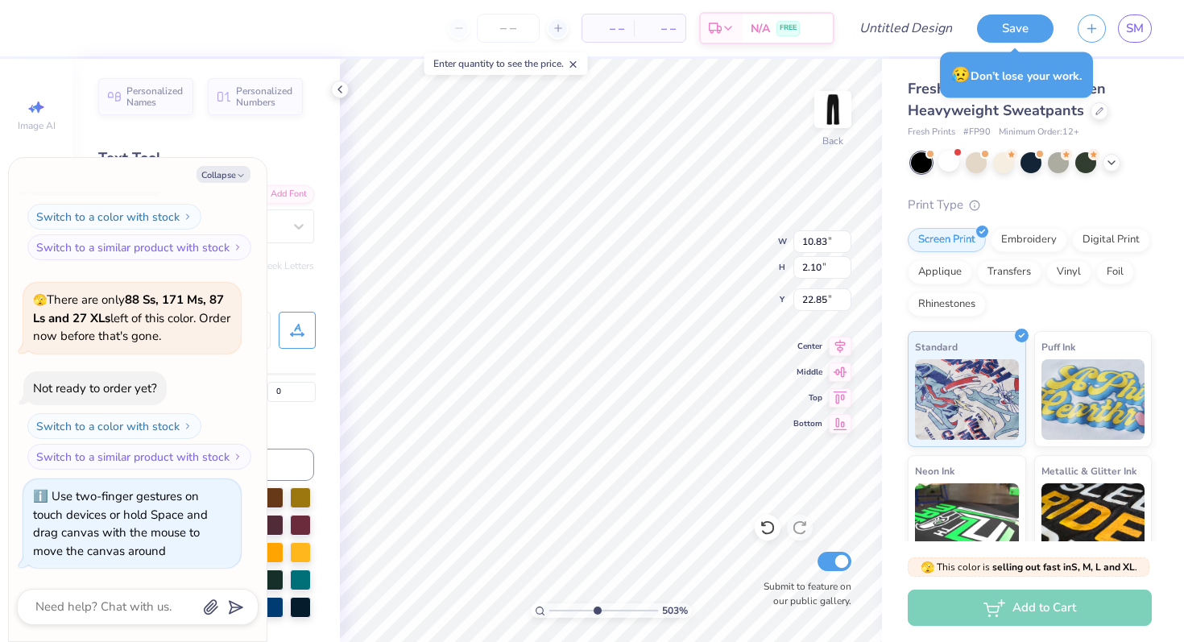
type textarea "x"
type textarea "To see beauty even in the common things of life, to shed the light oflove andfr…"
type textarea "x"
type textarea "To see beauty even in the common things of life, to shed the light oflove andfr…"
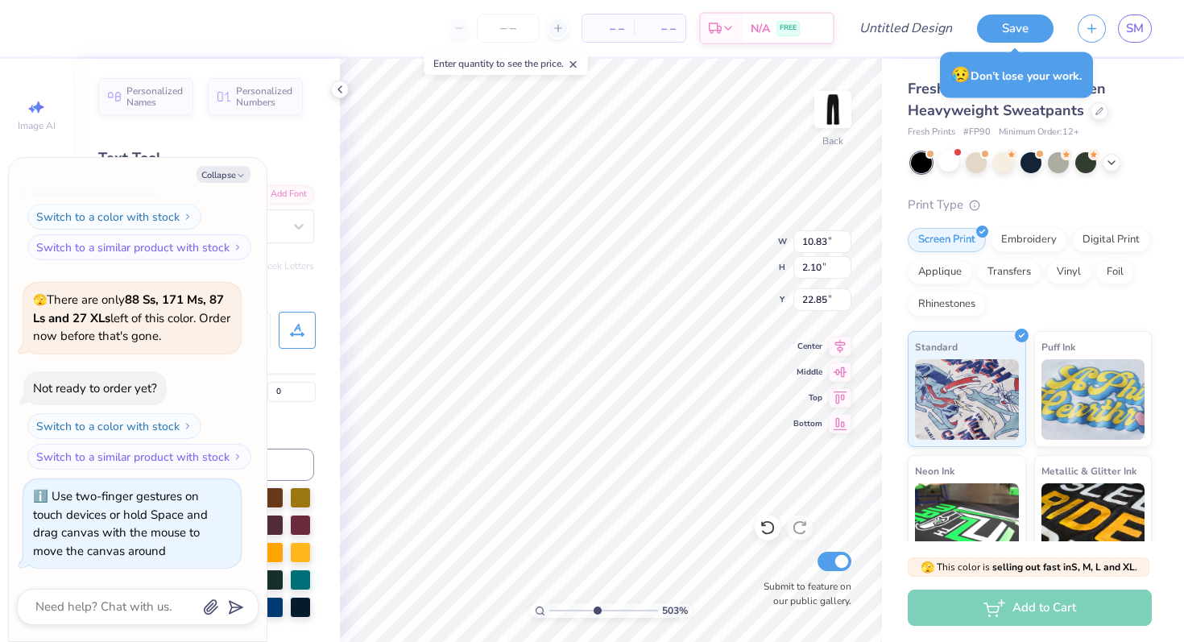
type textarea "x"
type textarea "To see beauty even in the common things of life, to shed the light oflove and f…"
type textarea "x"
type textarea "To see beauty even in the common things of life, to shed the light oflove and f…"
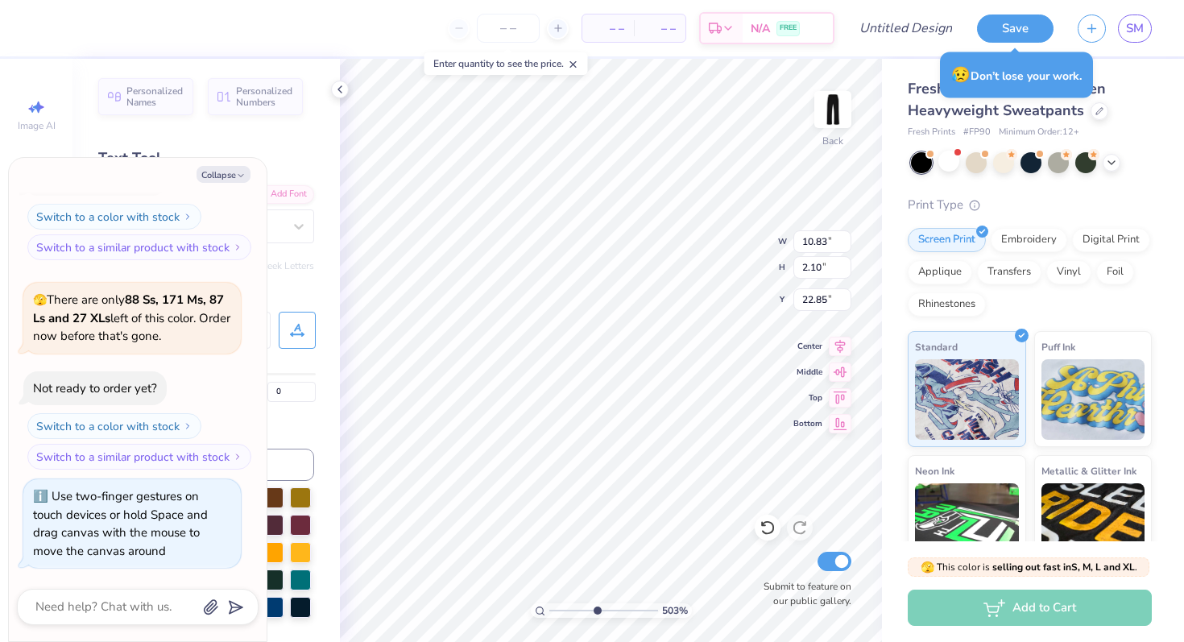
type textarea "x"
type textarea "To see beauty even in the common things of life, to shed the light oflove and f…"
type textarea "x"
type textarea "To see beauty even in the common things of life, to shed the light oflove and f…"
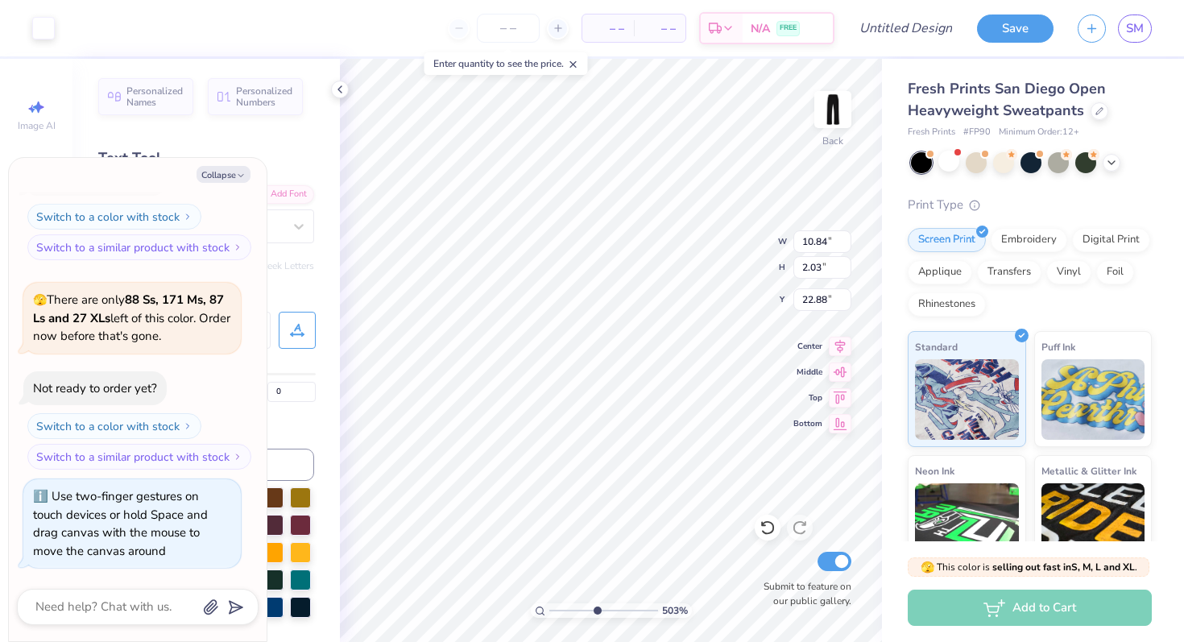
scroll to position [8, 19]
type textarea "x"
type textarea "To see beauty even in the common things of life, to shed the light oflove and f…"
type textarea "x"
type textarea "To see beauty even in the common things of life, to shed the light oflove and f…"
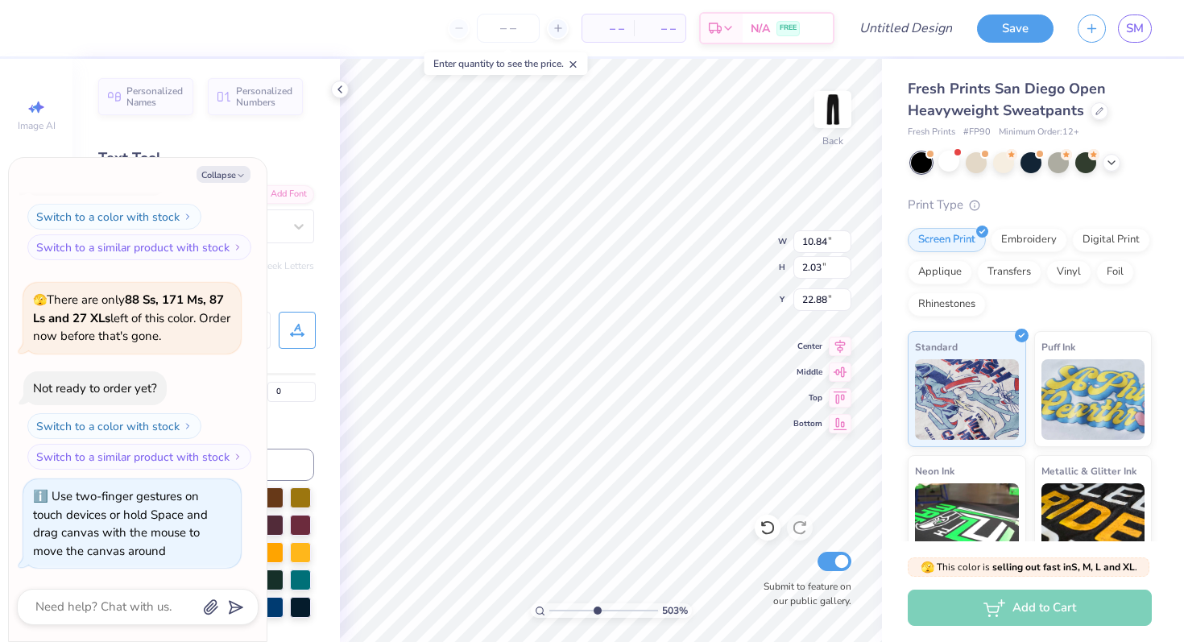
type textarea "x"
type textarea "To see beauty even in the common things of life, to shed the light oflove and f…"
type textarea "x"
type textarea "To see beauty even in the common things of life, to shed the light oflove and f…"
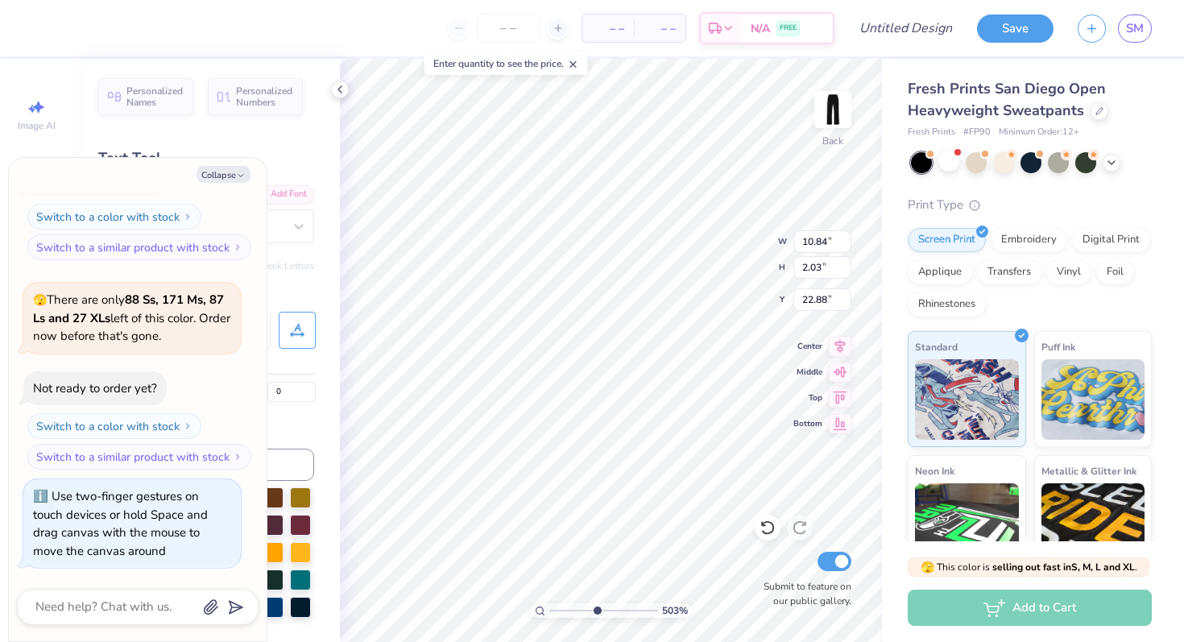
type textarea "x"
type textarea "To see beauty even in the common things of life, to shed the light oflove and f…"
type textarea "x"
type textarea "To see beauty even in the common things of life, to shed the light oflove and f…"
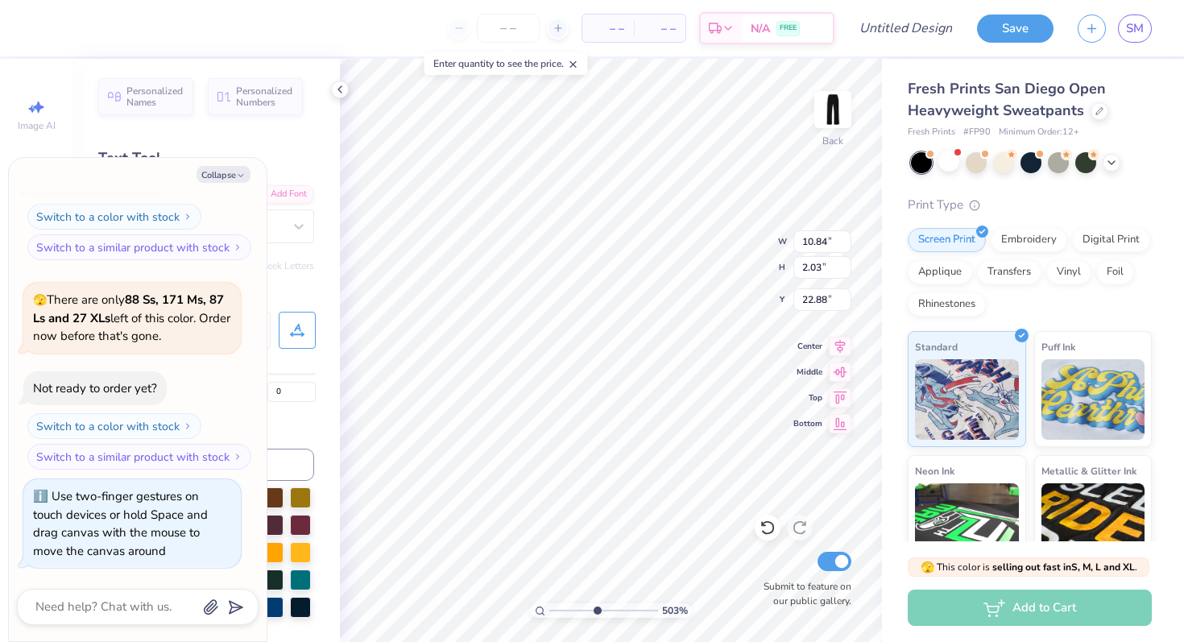
type textarea "x"
type textarea "To see beauty even in the common things of life, to shed the light oflove and f…"
type textarea "x"
type textarea "To see beauty even in the common things of life, to shed the light oflove and f…"
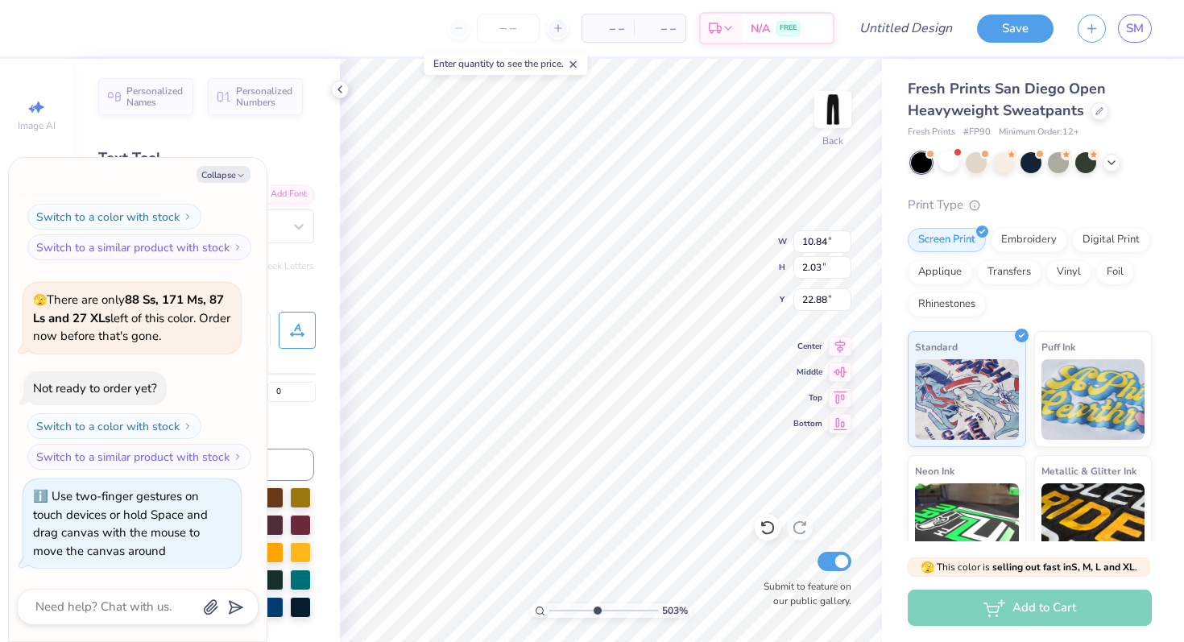
type textarea "x"
type textarea "To see beauty even in the common things of life, to shed the light oflove and f…"
type textarea "x"
type textarea "To see beauty even in the common things of life, to shed the light oflove and f…"
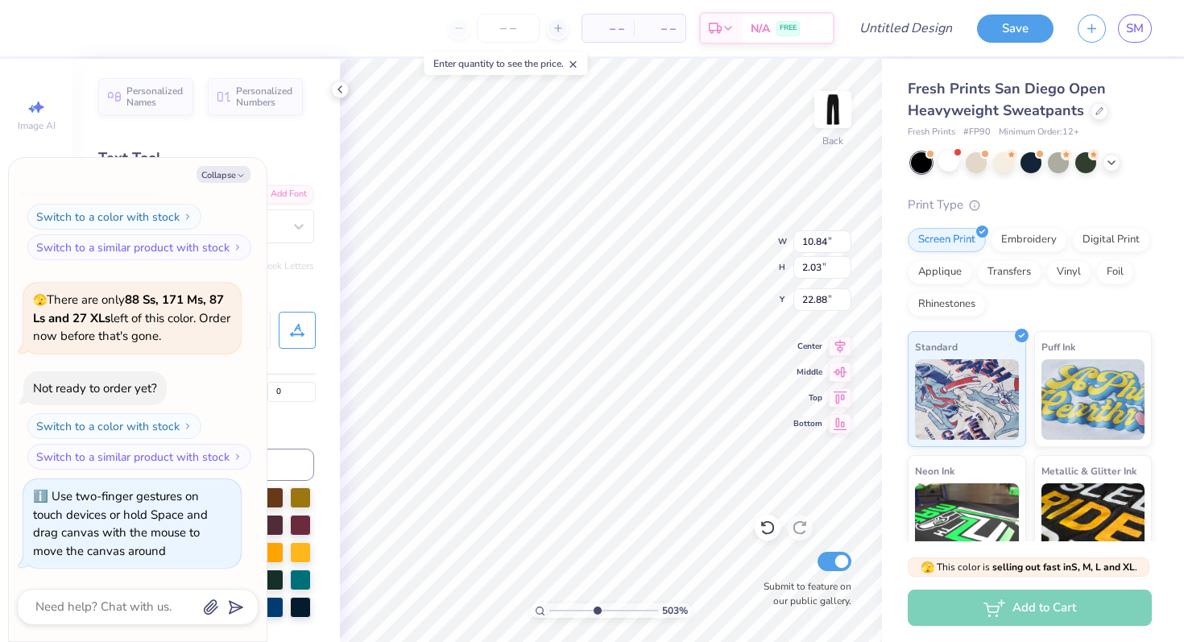
type textarea "x"
type textarea "To see beauty even in the common things of life, to shed the light oflove and f…"
type textarea "x"
type textarea "To see beauty even in the common things of life, to shed the light oflove and f…"
type textarea "x"
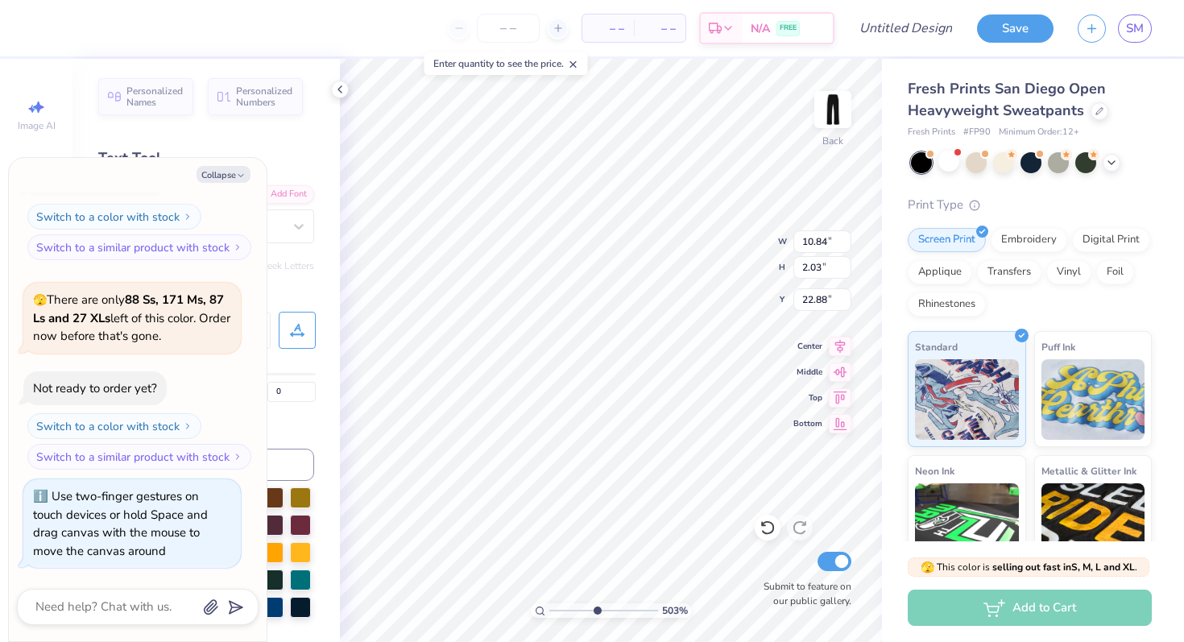
scroll to position [8, 22]
type textarea "To see beauty even in the common things of life, to shed the light oflove and f…"
type textarea "x"
type textarea "To see beauty even in the common things of life, to shed the light of love and …"
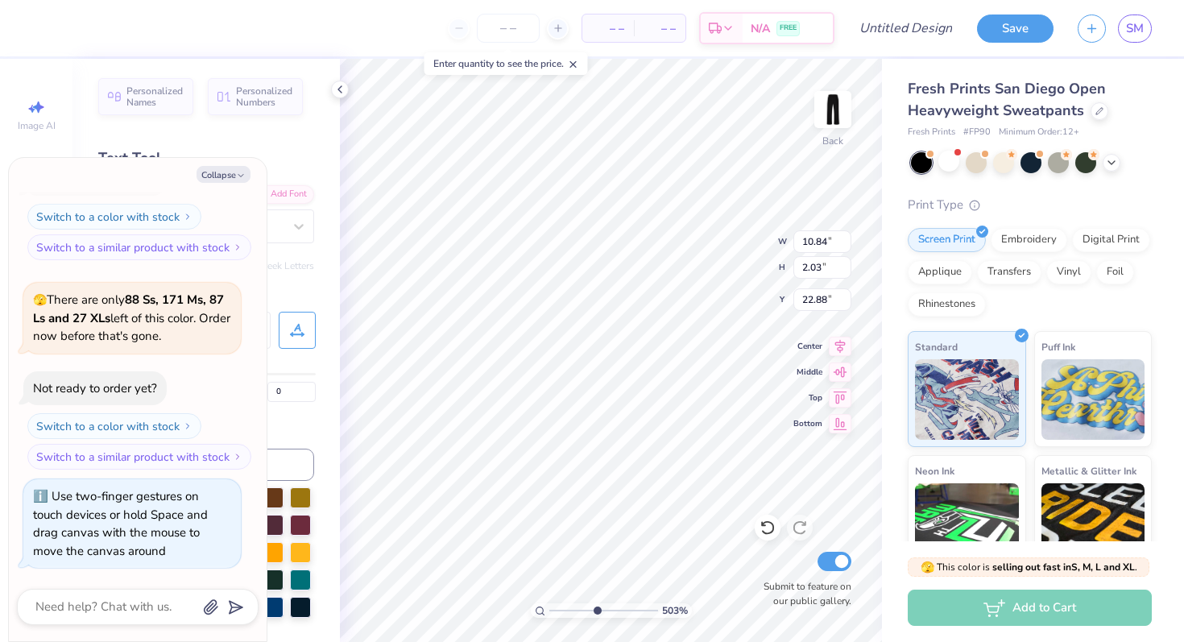
click at [700, 240] on div "503 % Back W 10.84 10.84 " H 2.03 2.03 " Y 22.88 22.88 " Center Middle Top Bott…" at bounding box center [611, 350] width 542 height 583
type textarea "x"
type textarea "To see beauty even in the common things of life, to shed the light of love and …"
type textarea "x"
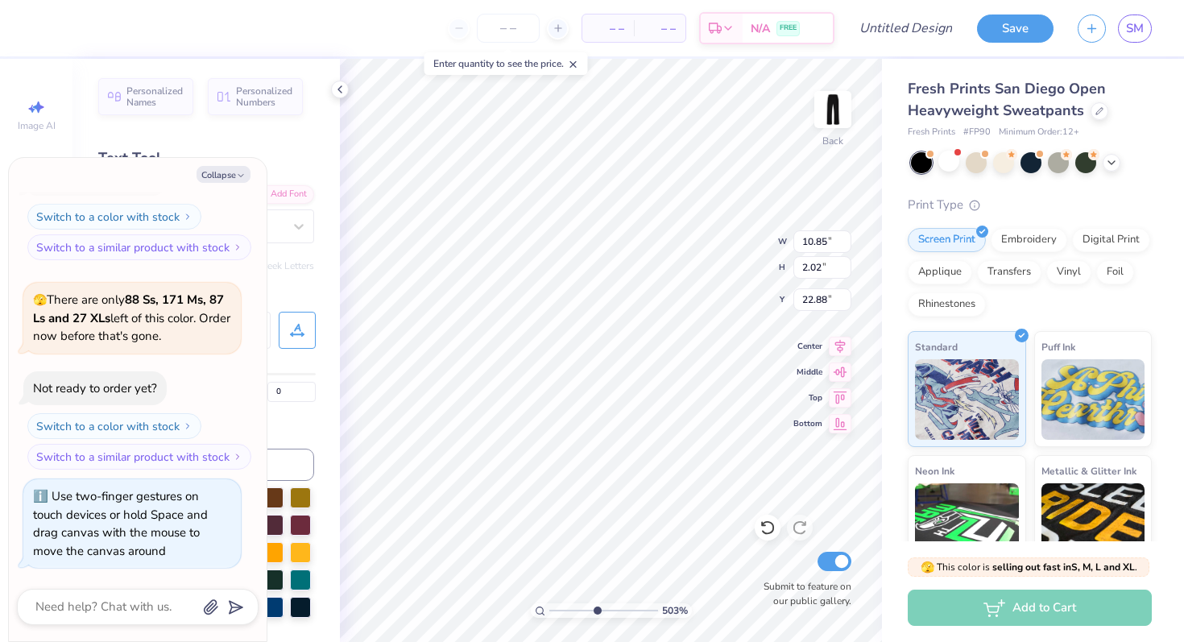
type textarea "To see beauty even in the common things of life, to shed the light of love and …"
type textarea "x"
type textarea "To see beauty even in the common things of life, to shed the light of love and …"
type textarea "x"
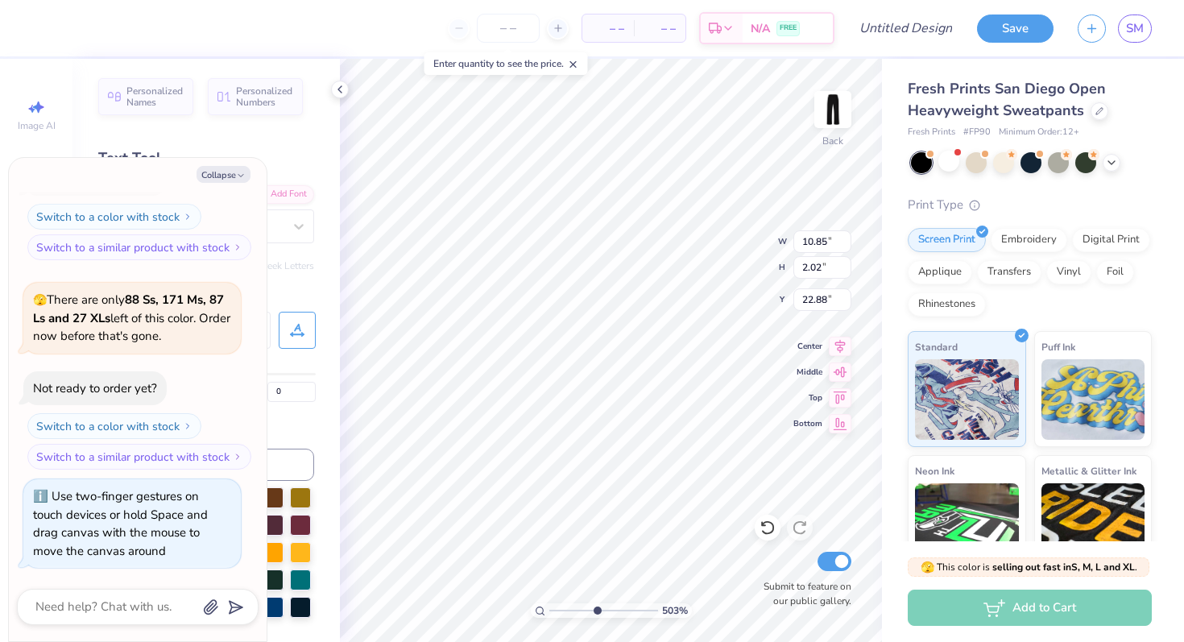
drag, startPoint x: 599, startPoint y: 609, endPoint x: 507, endPoint y: 603, distance: 92.8
type input "1"
click at [549, 603] on input "range" at bounding box center [603, 610] width 109 height 15
type textarea "x"
type input "10.12"
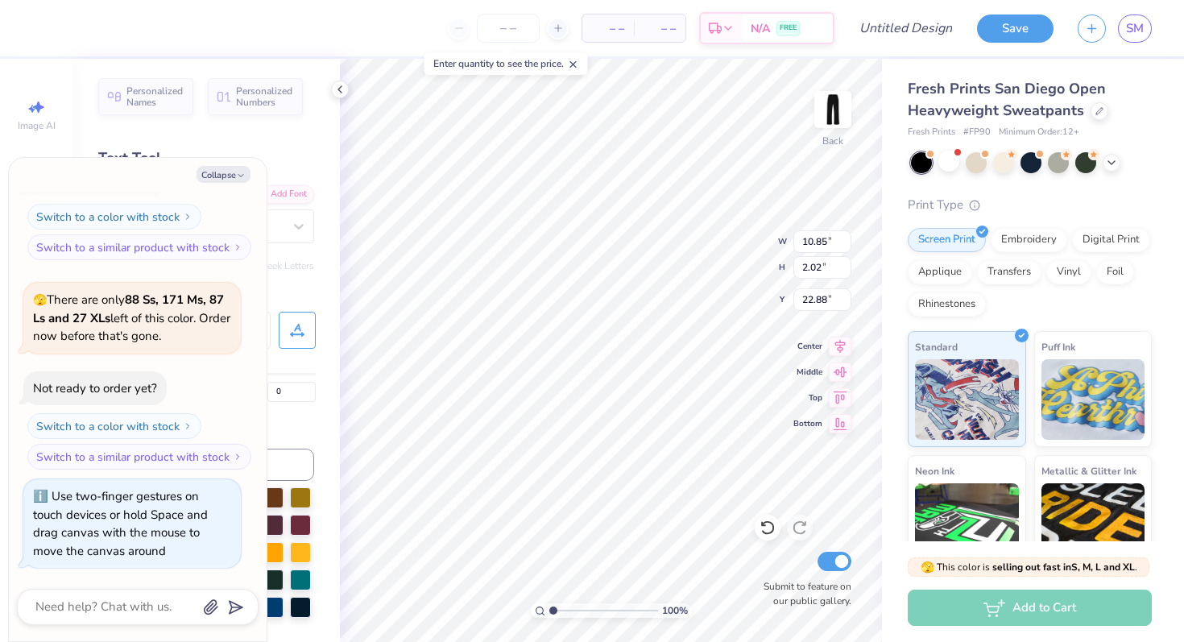
type input "1.88"
type input "23.02"
click at [239, 178] on icon "button" at bounding box center [241, 176] width 10 height 10
type textarea "x"
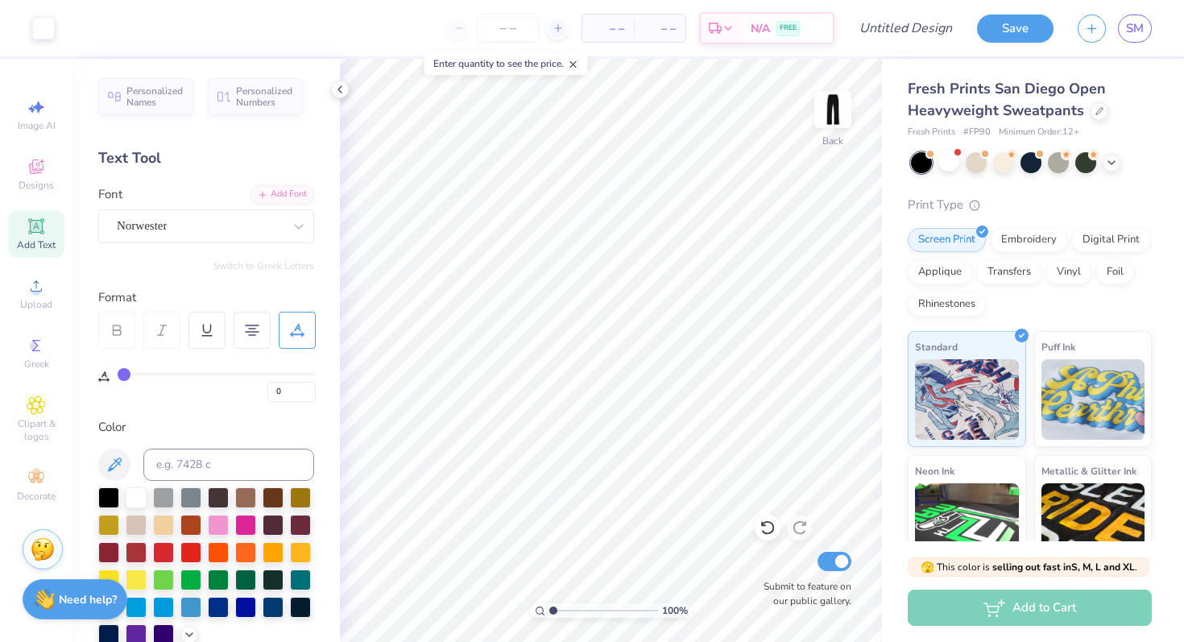
click at [40, 226] on icon at bounding box center [36, 226] width 12 height 12
type textarea "T"
type textarea "[GEOGRAPHIC_DATA], [US_STATE]"
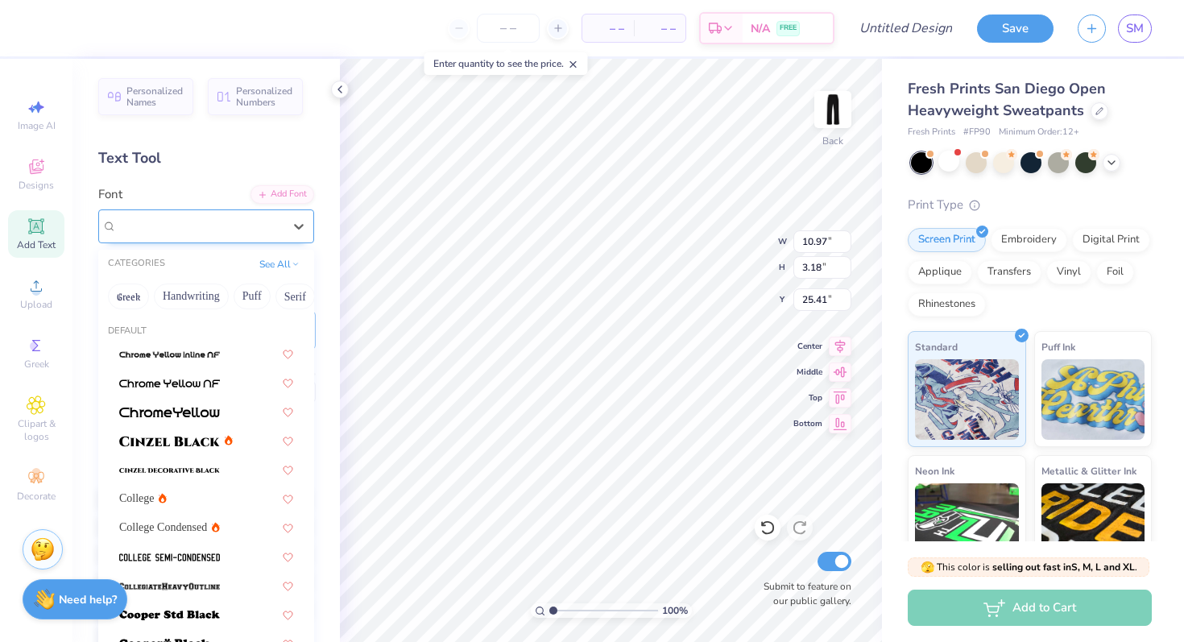
click at [280, 222] on div "Super Dream" at bounding box center [199, 226] width 169 height 25
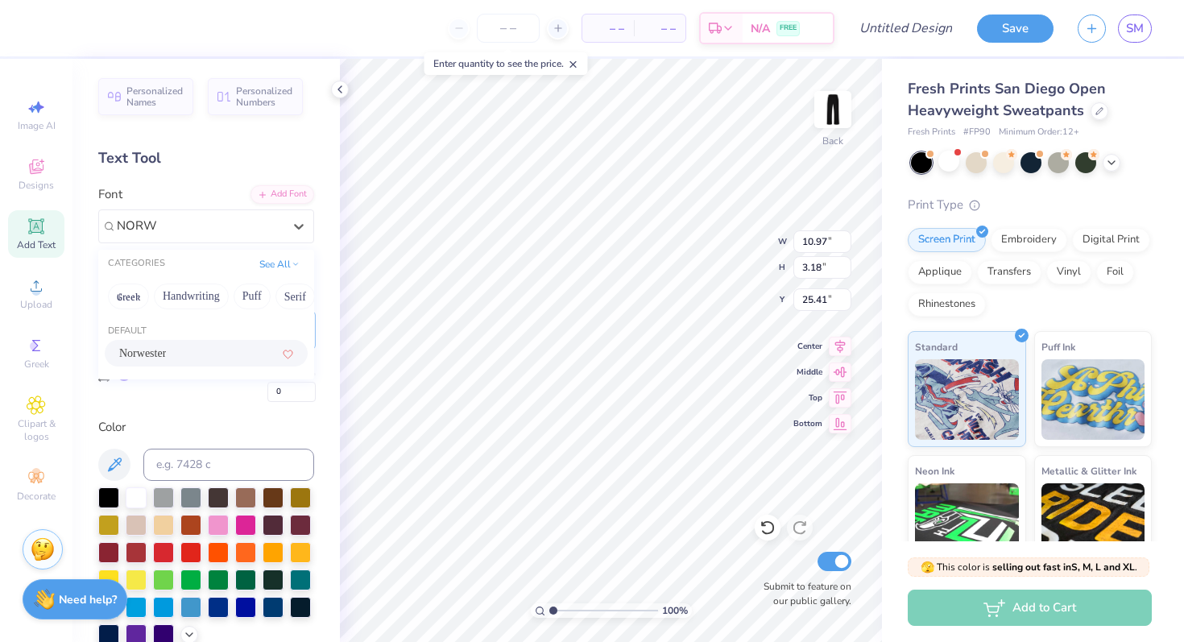
click at [211, 359] on div "Norwester" at bounding box center [206, 353] width 174 height 17
type input "NORW"
type input "7.11"
type input "1.24"
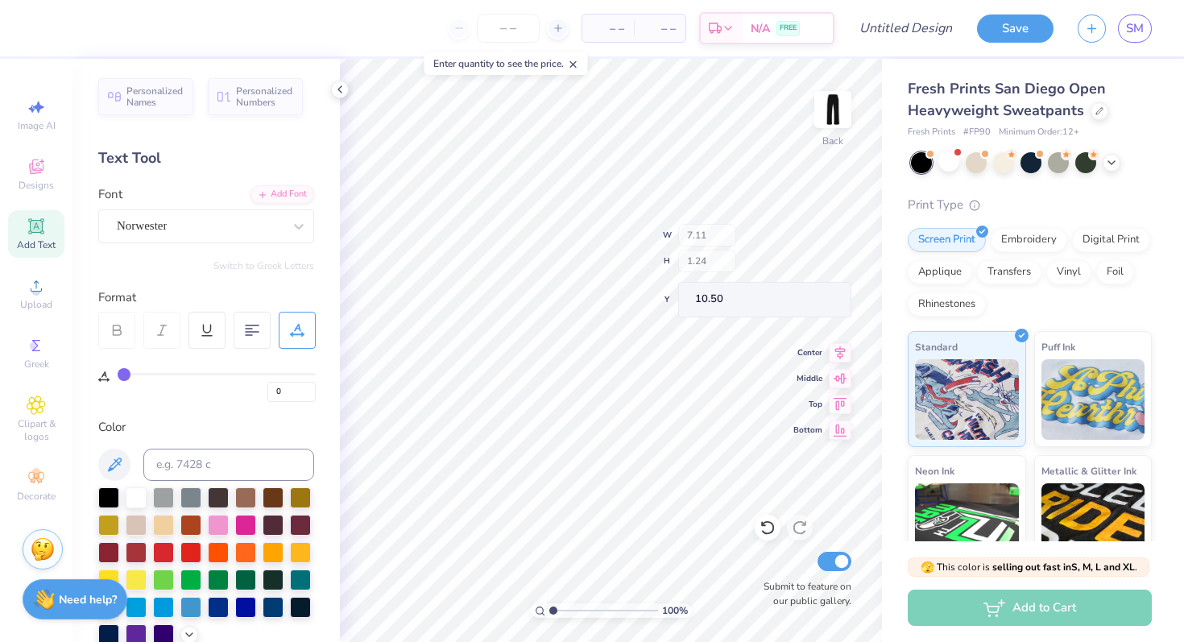
type input "6.94"
click at [47, 234] on div "Add Text" at bounding box center [36, 234] width 56 height 48
click at [943, 270] on div "Applique" at bounding box center [940, 270] width 64 height 24
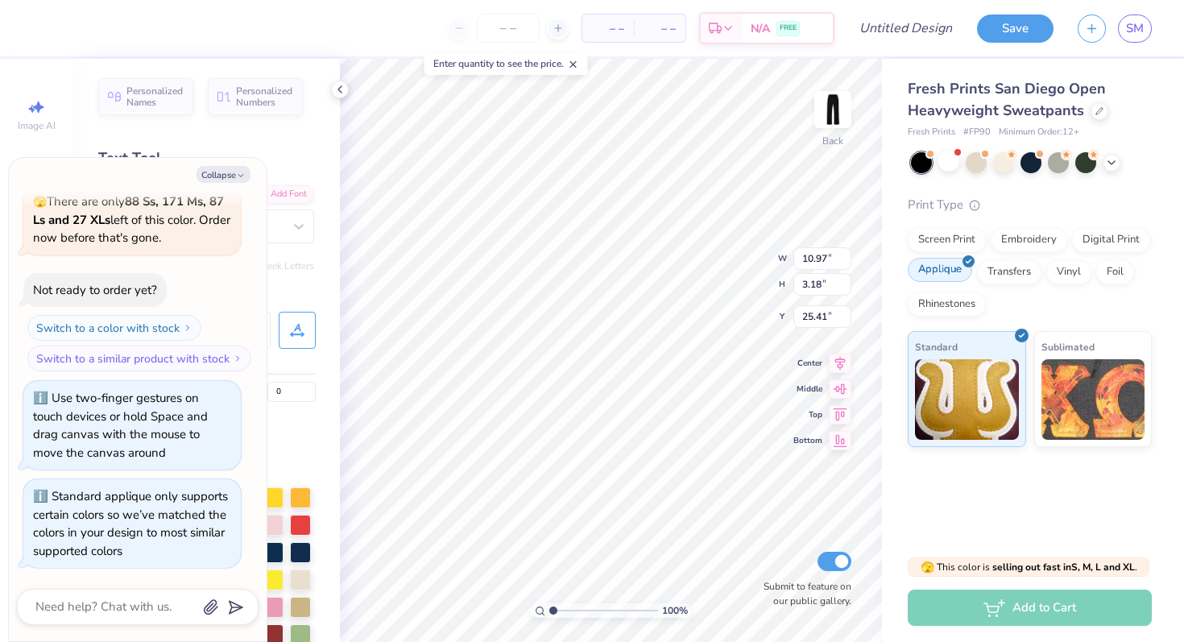
scroll to position [0, 0]
click at [222, 170] on button "Collapse" at bounding box center [224, 174] width 54 height 17
click at [228, 176] on button "Collapse" at bounding box center [224, 174] width 54 height 17
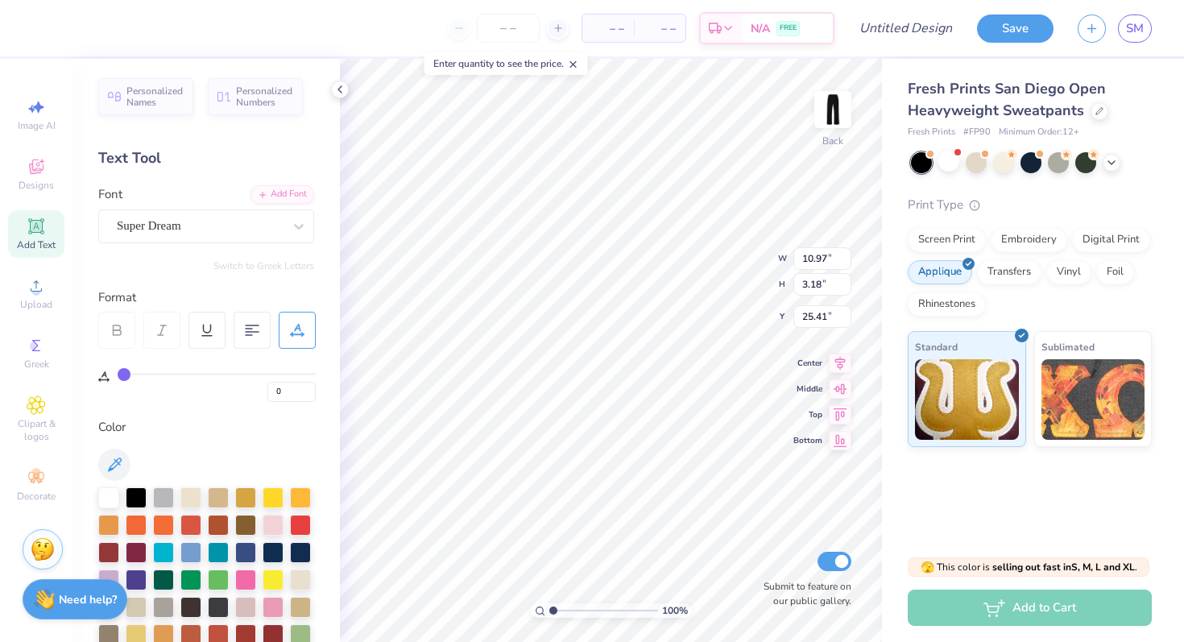
type textarea "x"
type textarea "T"
type textarea "AXO"
click at [229, 230] on div "Super Dream" at bounding box center [199, 226] width 169 height 25
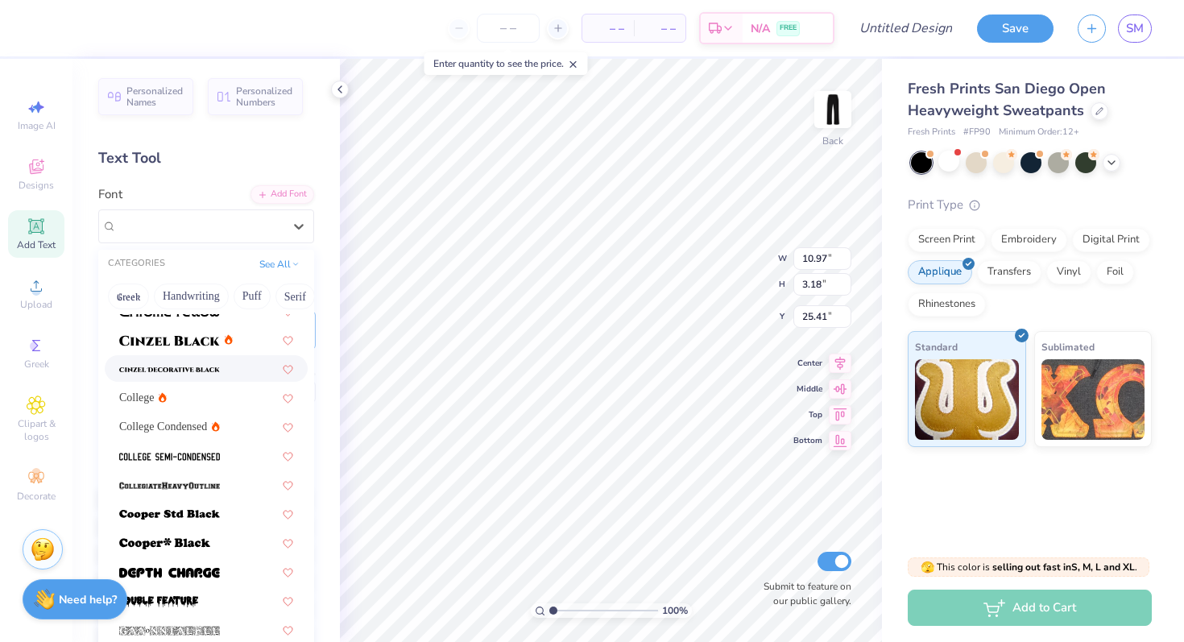
scroll to position [102, 0]
